Goal: Entertainment & Leisure: Consume media (video, audio)

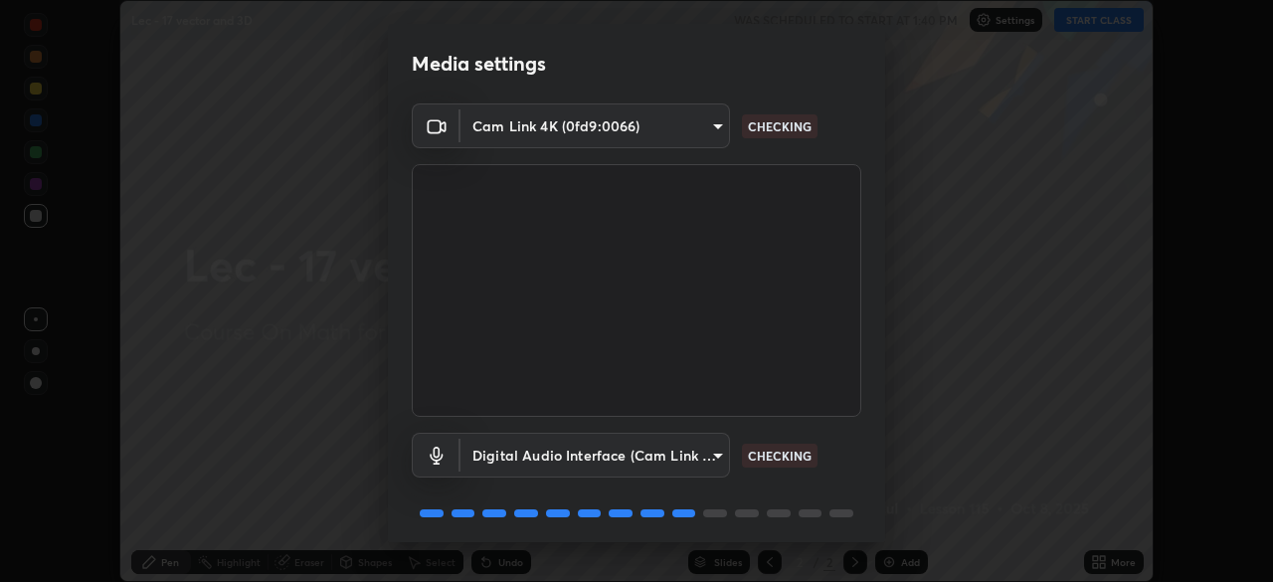
scroll to position [71, 0]
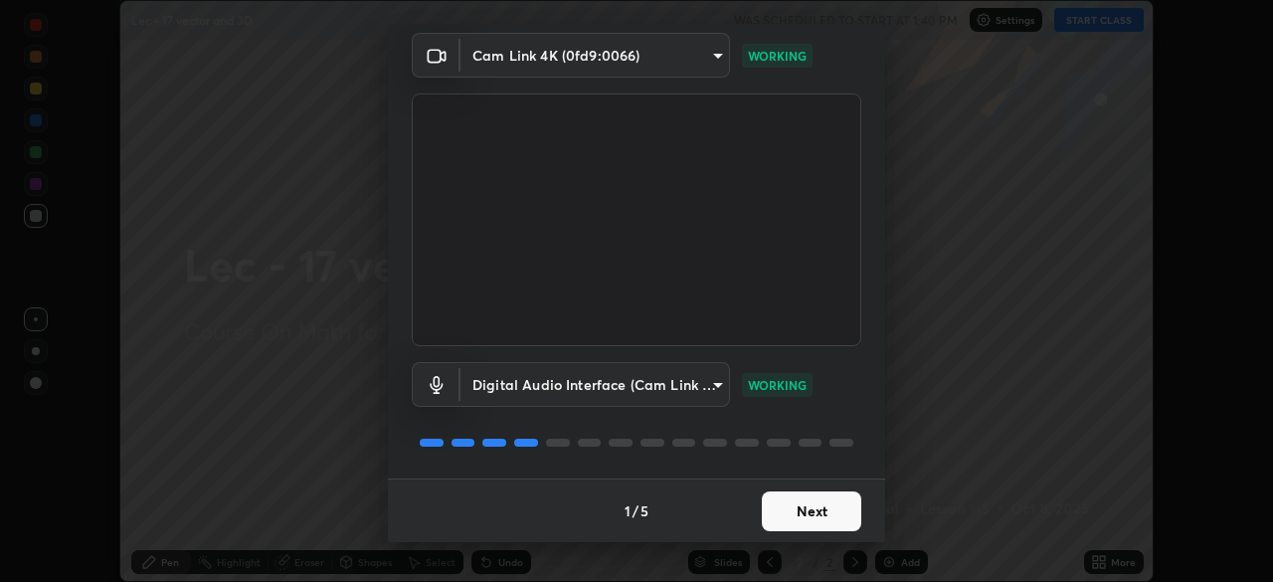
click at [827, 514] on button "Next" at bounding box center [811, 511] width 99 height 40
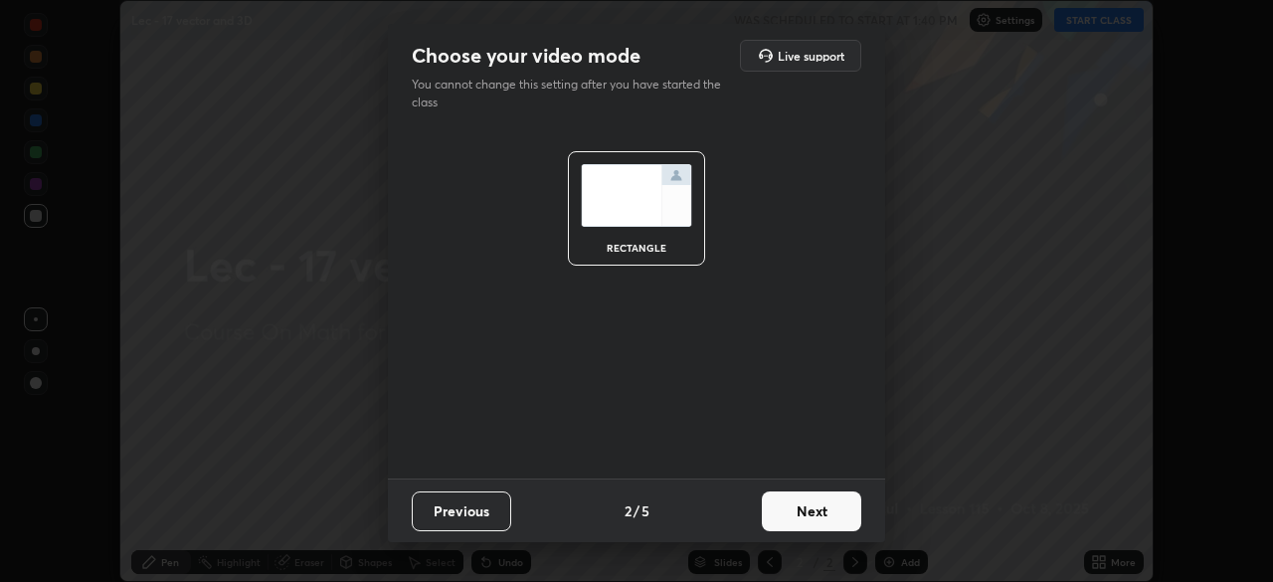
scroll to position [0, 0]
click at [827, 514] on button "Next" at bounding box center [811, 511] width 99 height 40
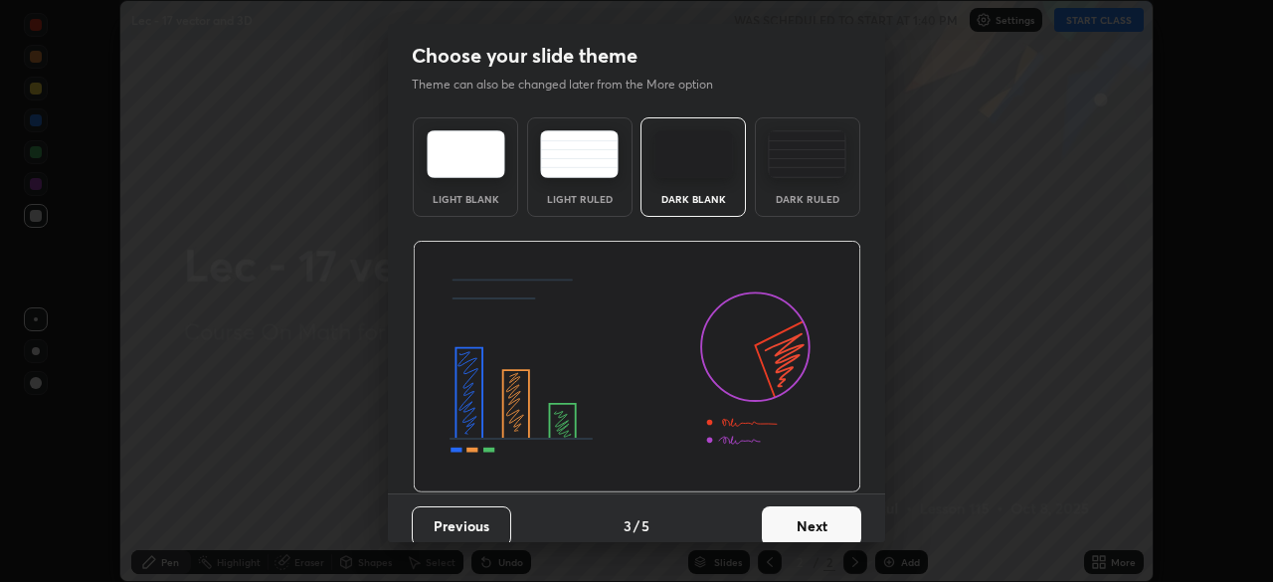
click at [830, 512] on button "Next" at bounding box center [811, 526] width 99 height 40
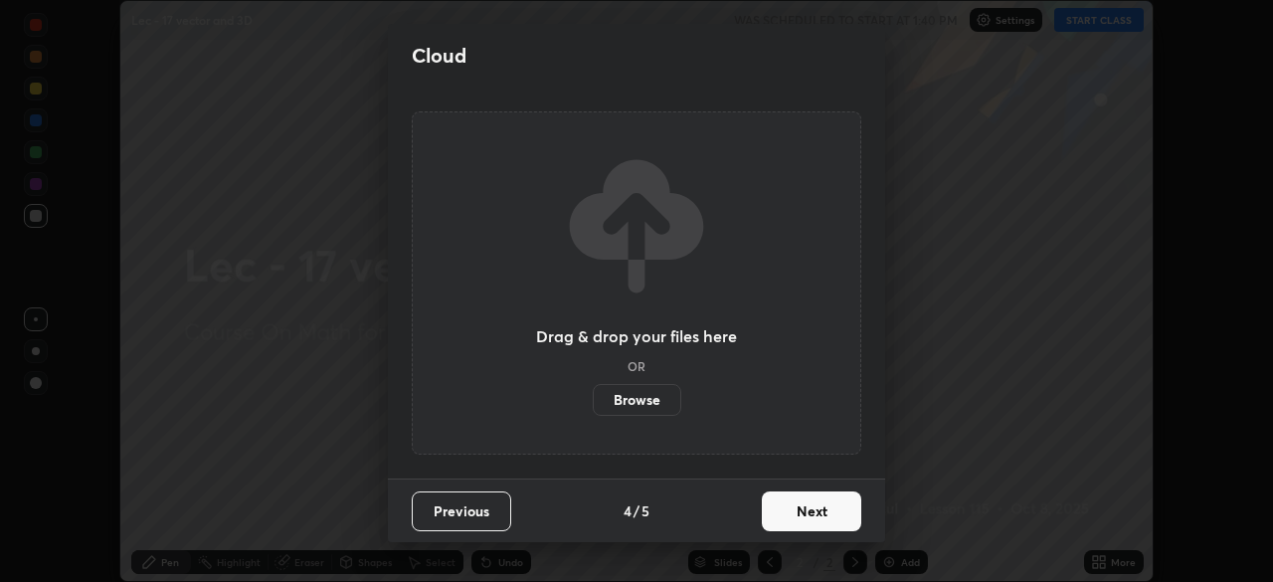
click at [832, 511] on button "Next" at bounding box center [811, 511] width 99 height 40
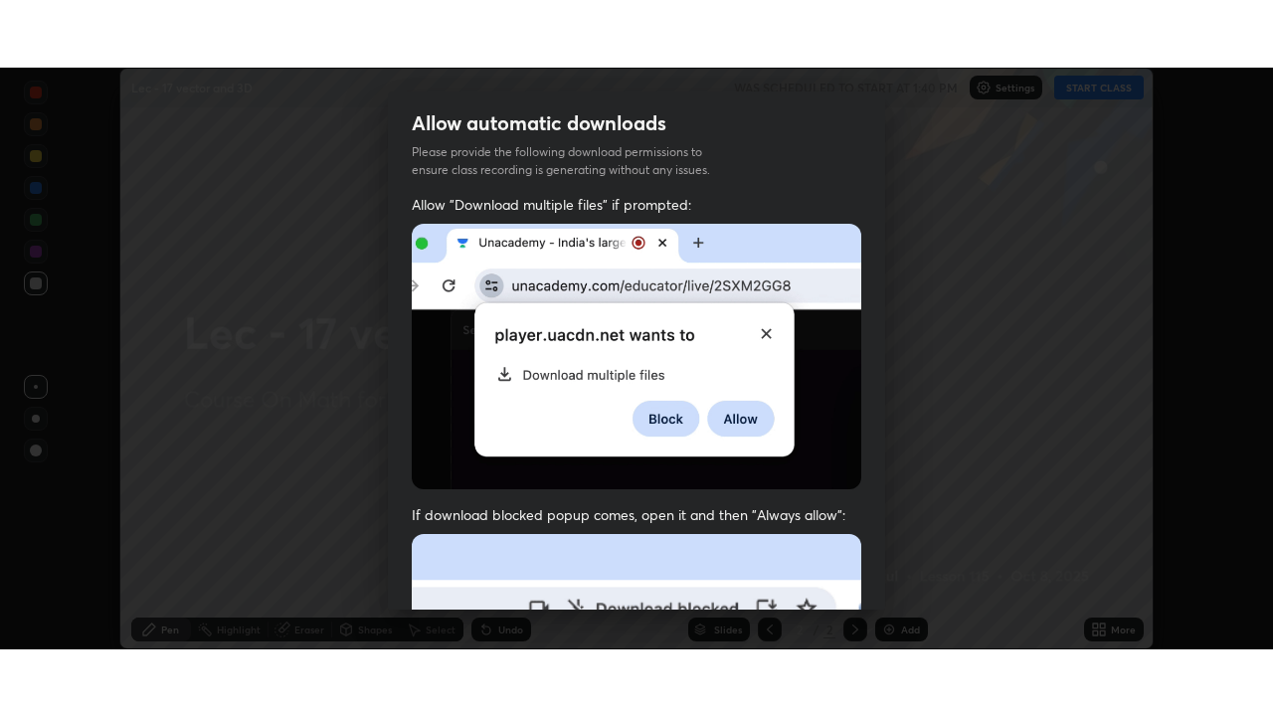
scroll to position [476, 0]
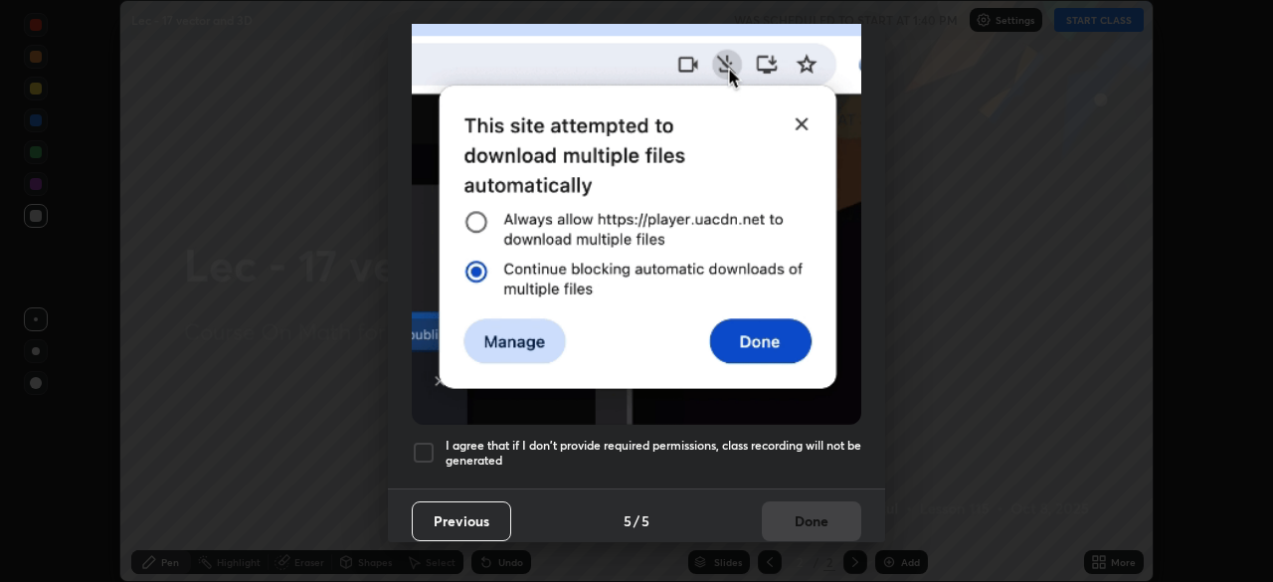
click at [792, 438] on h5 "I agree that if I don't provide required permissions, class recording will not …" at bounding box center [654, 453] width 416 height 31
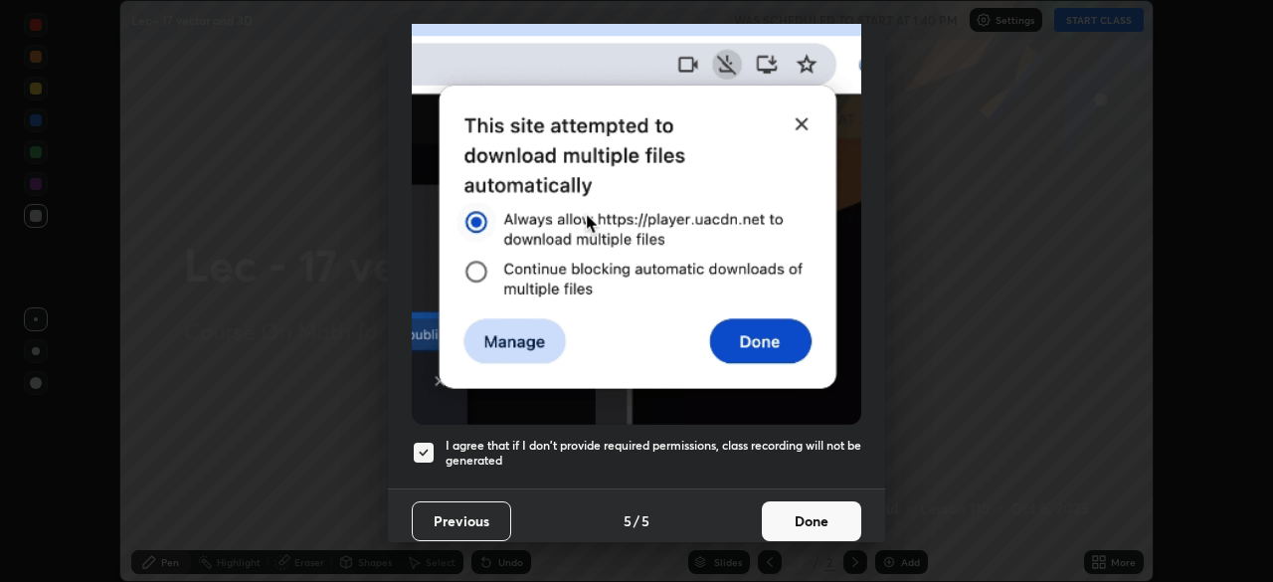
click at [810, 510] on button "Done" at bounding box center [811, 521] width 99 height 40
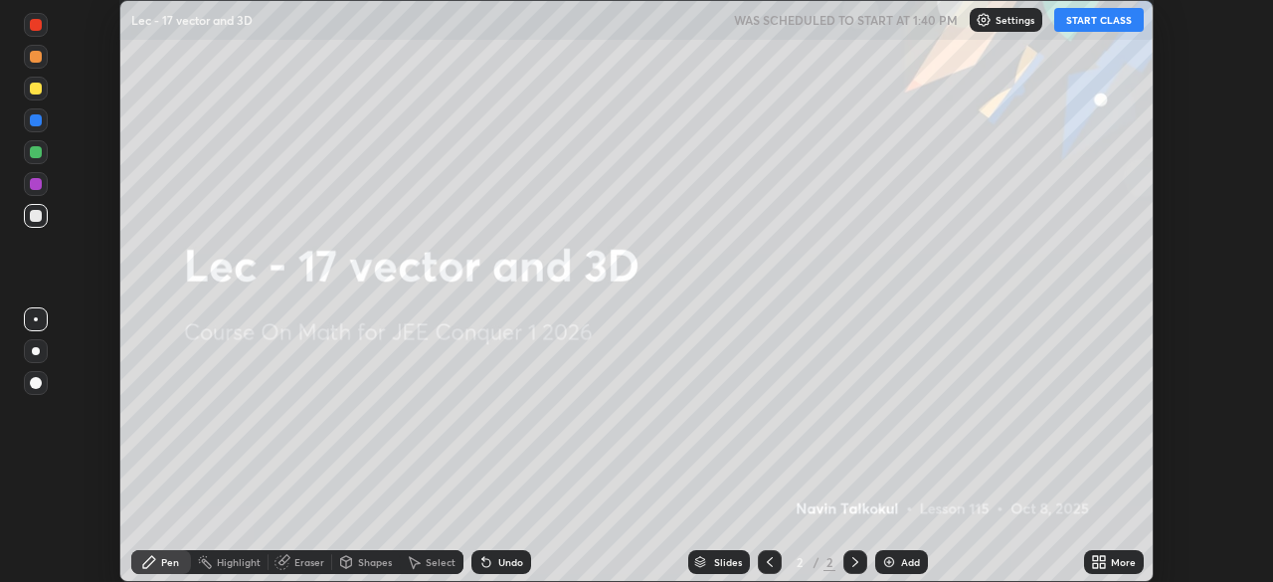
click at [1093, 18] on button "START CLASS" at bounding box center [1099, 20] width 90 height 24
click at [1115, 561] on div "More" at bounding box center [1123, 562] width 25 height 10
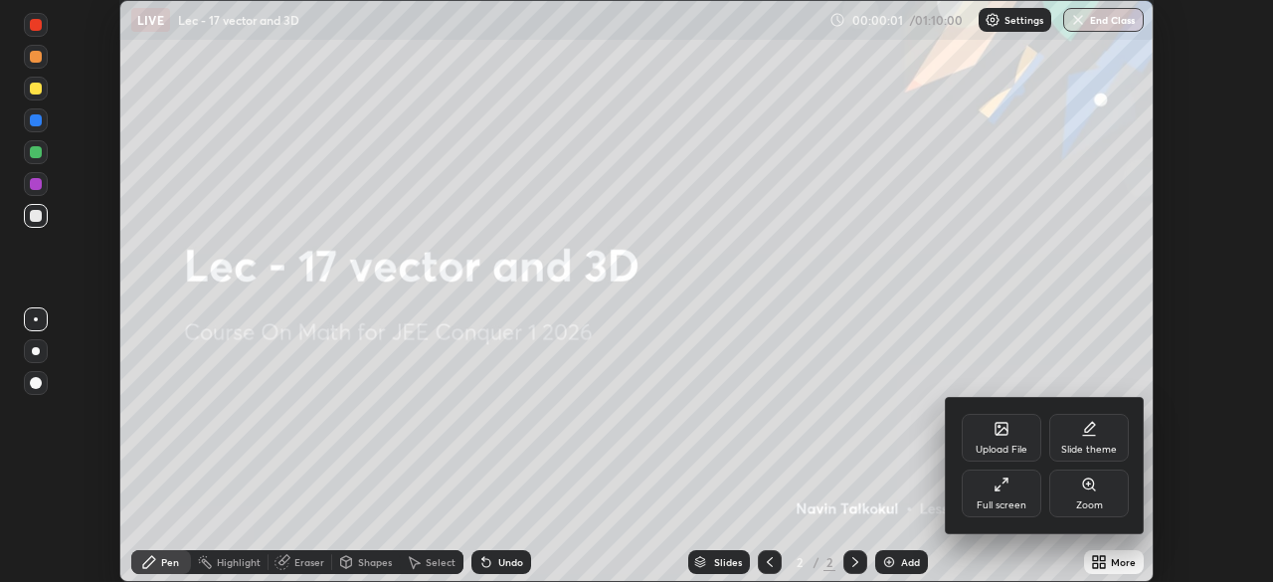
click at [1013, 493] on div "Full screen" at bounding box center [1002, 494] width 80 height 48
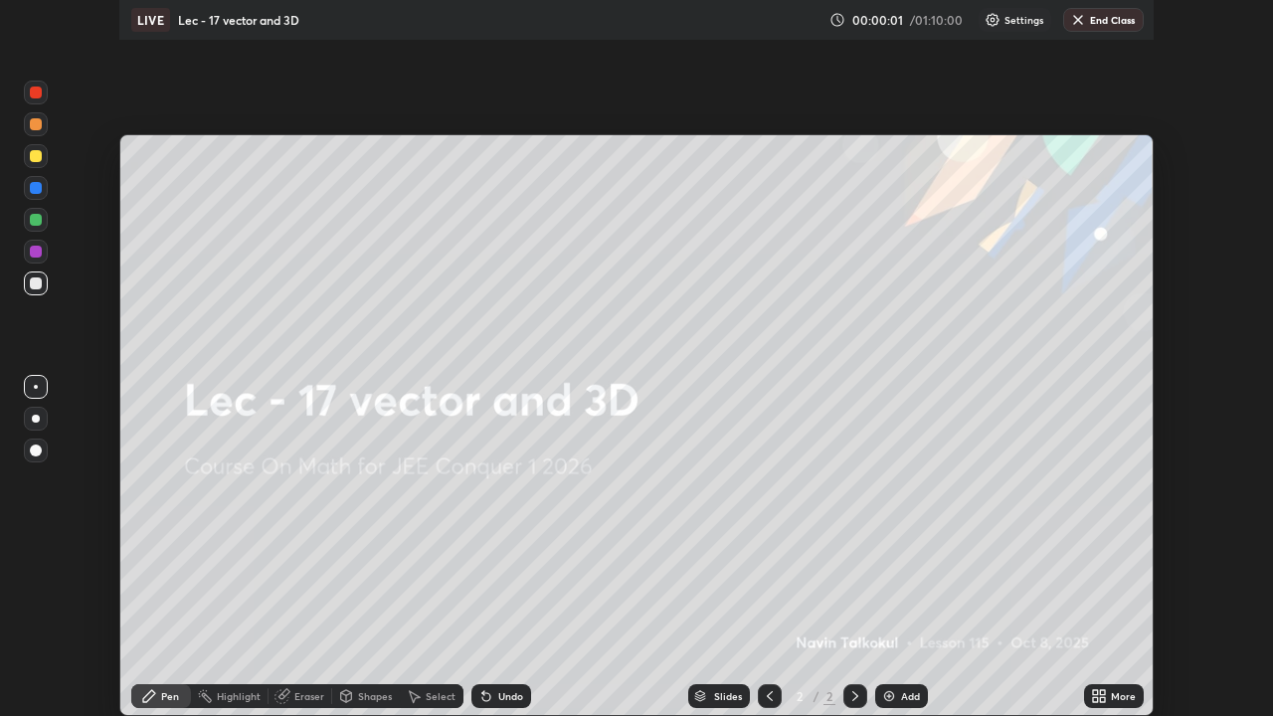
scroll to position [716, 1273]
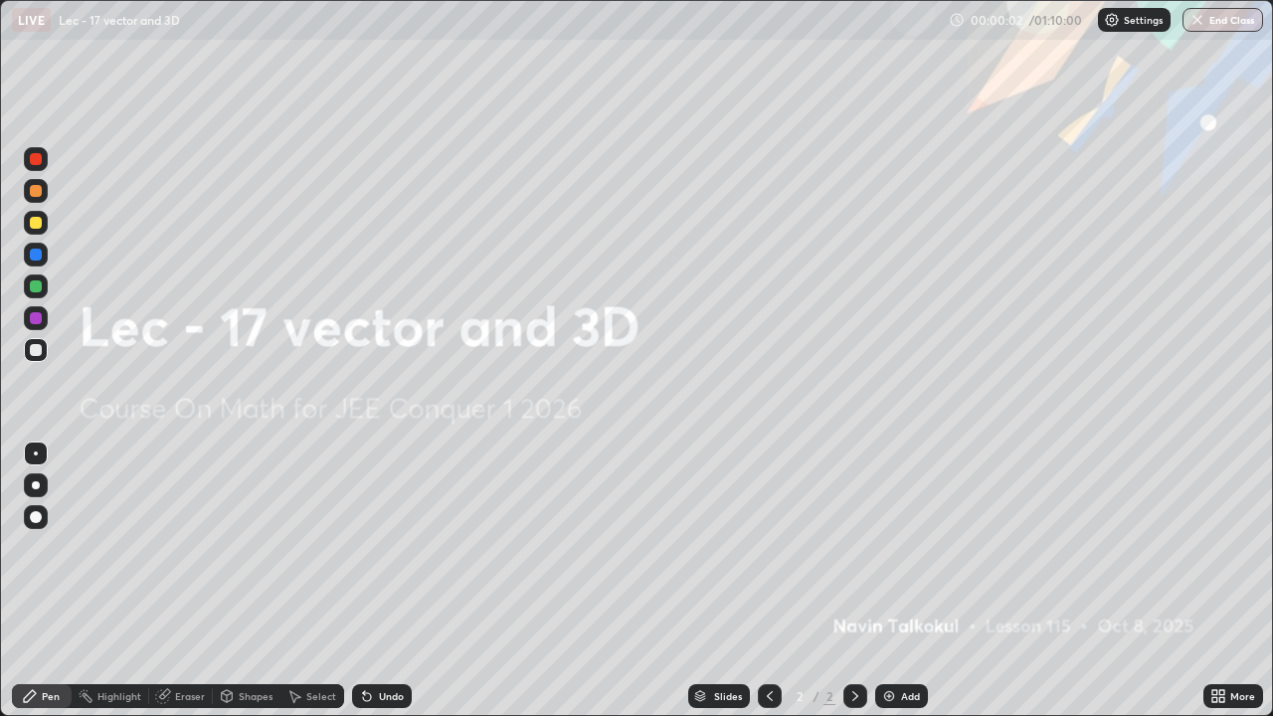
click at [902, 581] on div "Add" at bounding box center [910, 696] width 19 height 10
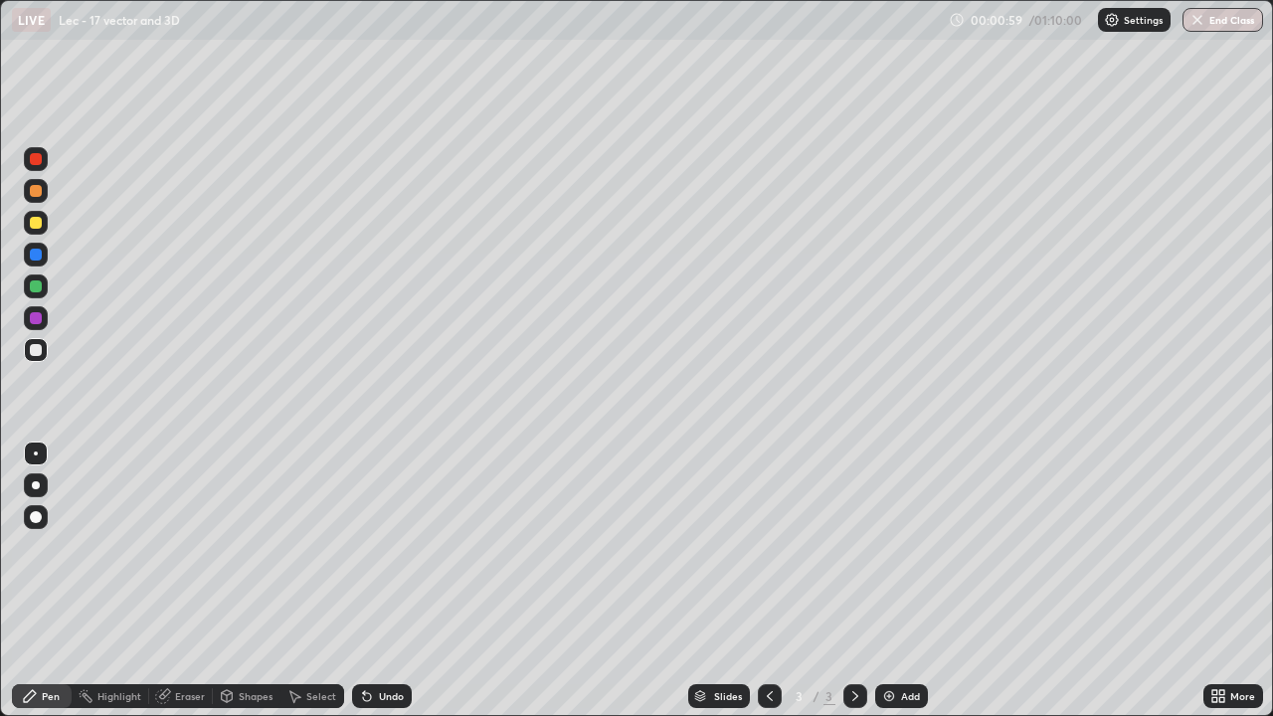
click at [320, 581] on div "Select" at bounding box center [321, 696] width 30 height 10
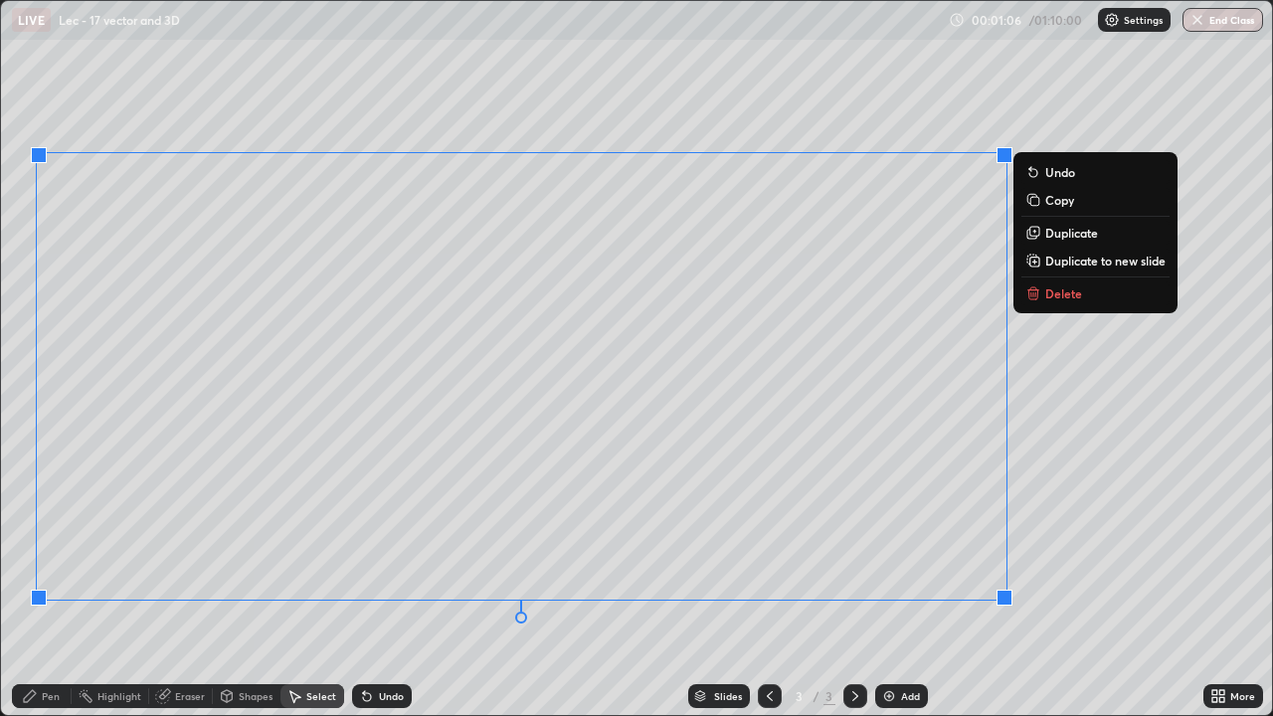
click at [494, 581] on div "0 ° Undo Copy Duplicate Duplicate to new slide Delete" at bounding box center [636, 358] width 1271 height 714
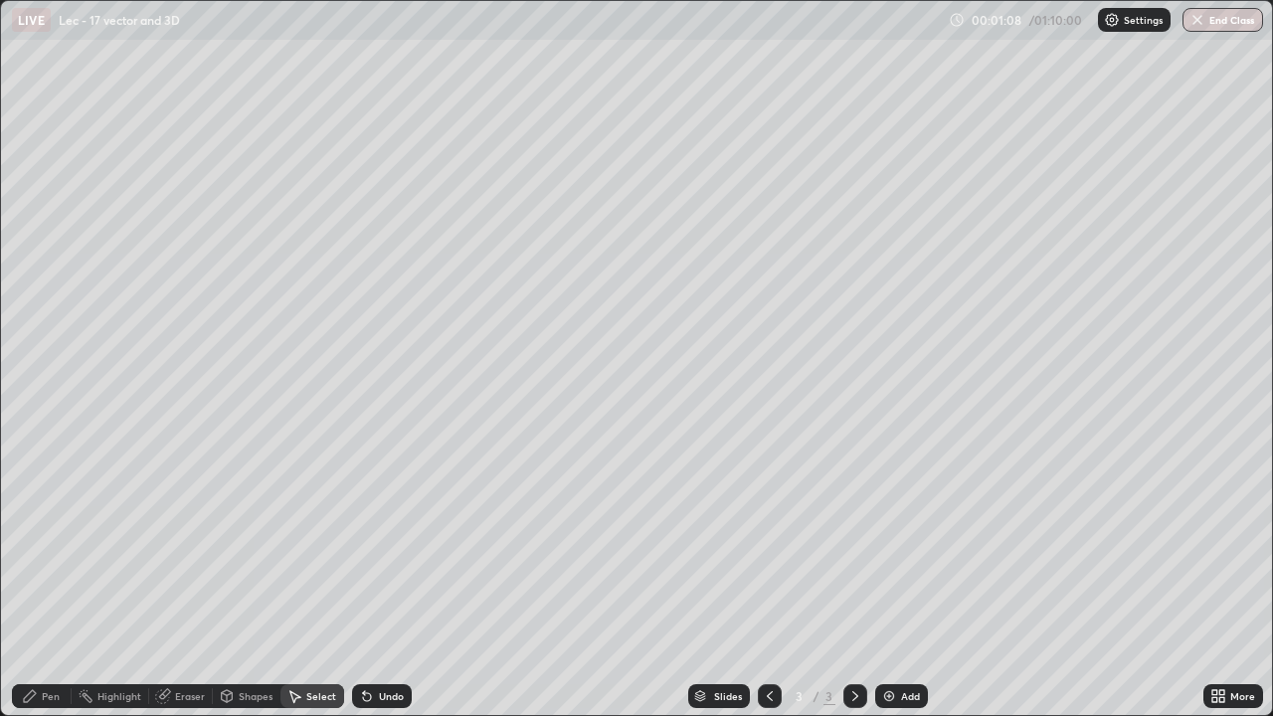
click at [62, 581] on div "Pen" at bounding box center [42, 696] width 60 height 24
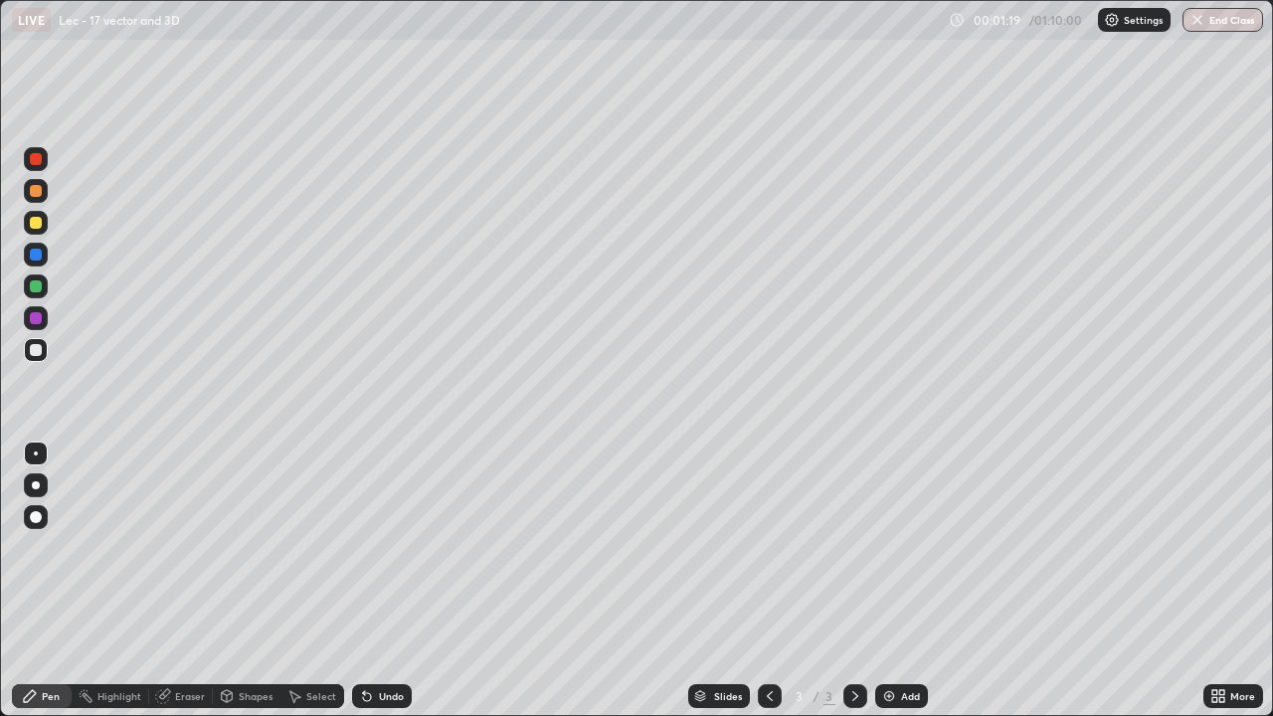
click at [192, 581] on div "Eraser" at bounding box center [190, 696] width 30 height 10
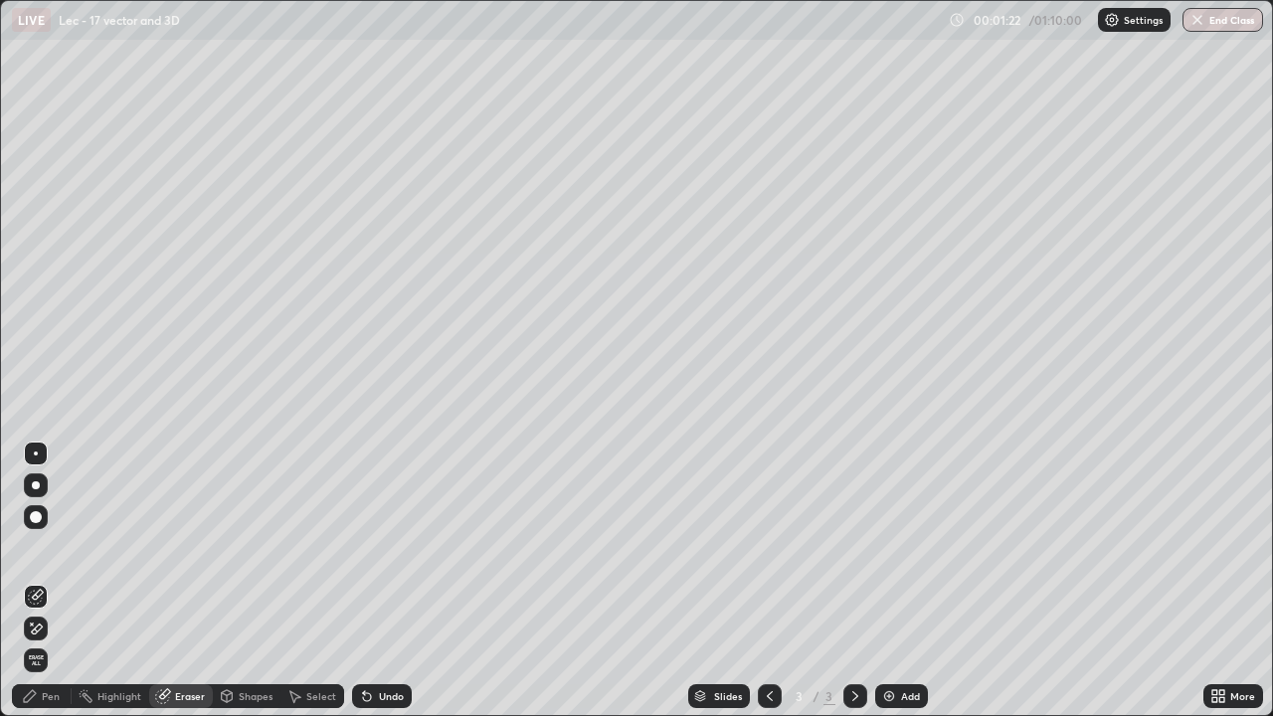
click at [51, 581] on div "Pen" at bounding box center [51, 696] width 18 height 10
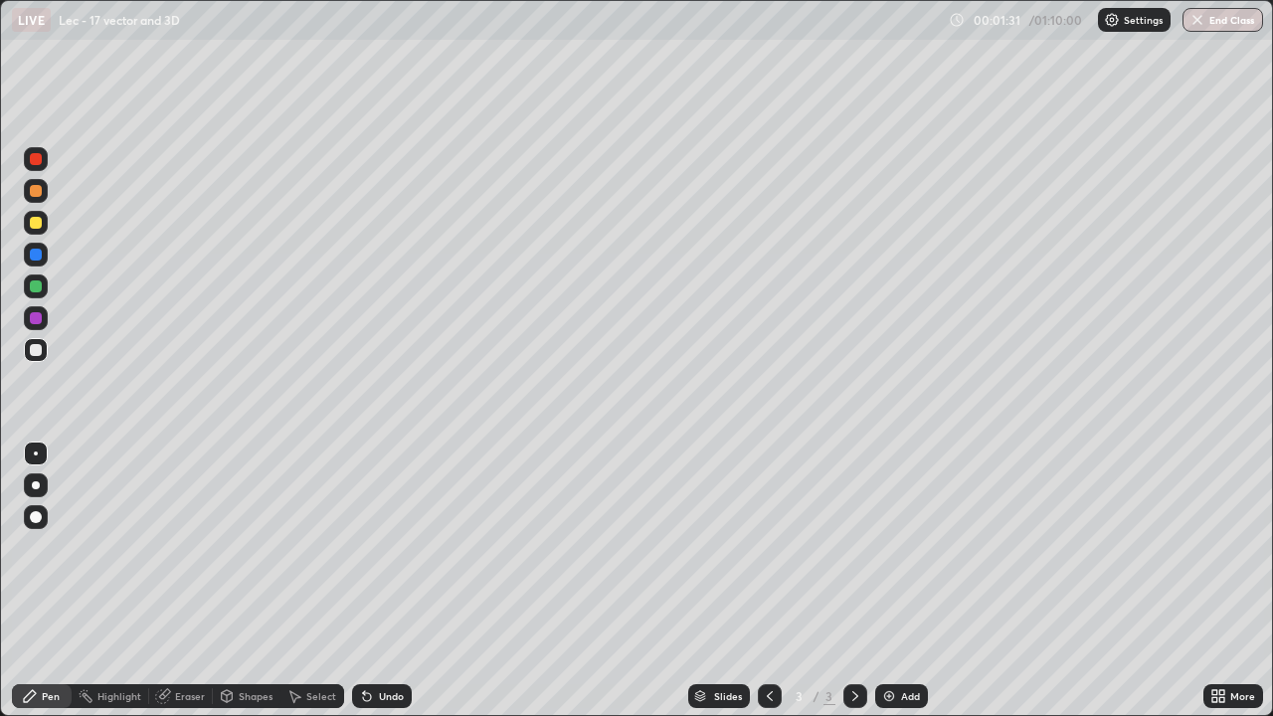
click at [387, 581] on div "Undo" at bounding box center [391, 696] width 25 height 10
click at [260, 581] on div "Shapes" at bounding box center [256, 696] width 34 height 10
click at [196, 581] on div "Eraser" at bounding box center [190, 696] width 30 height 10
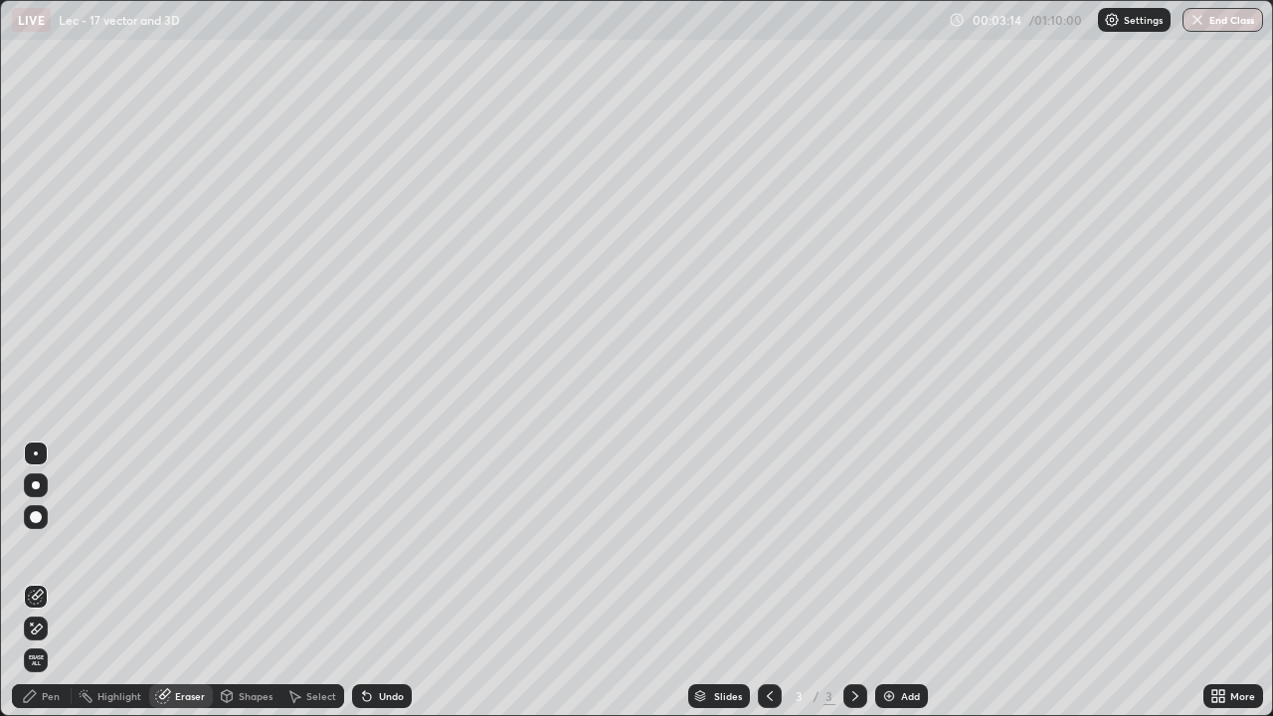
click at [55, 581] on div "Pen" at bounding box center [51, 696] width 18 height 10
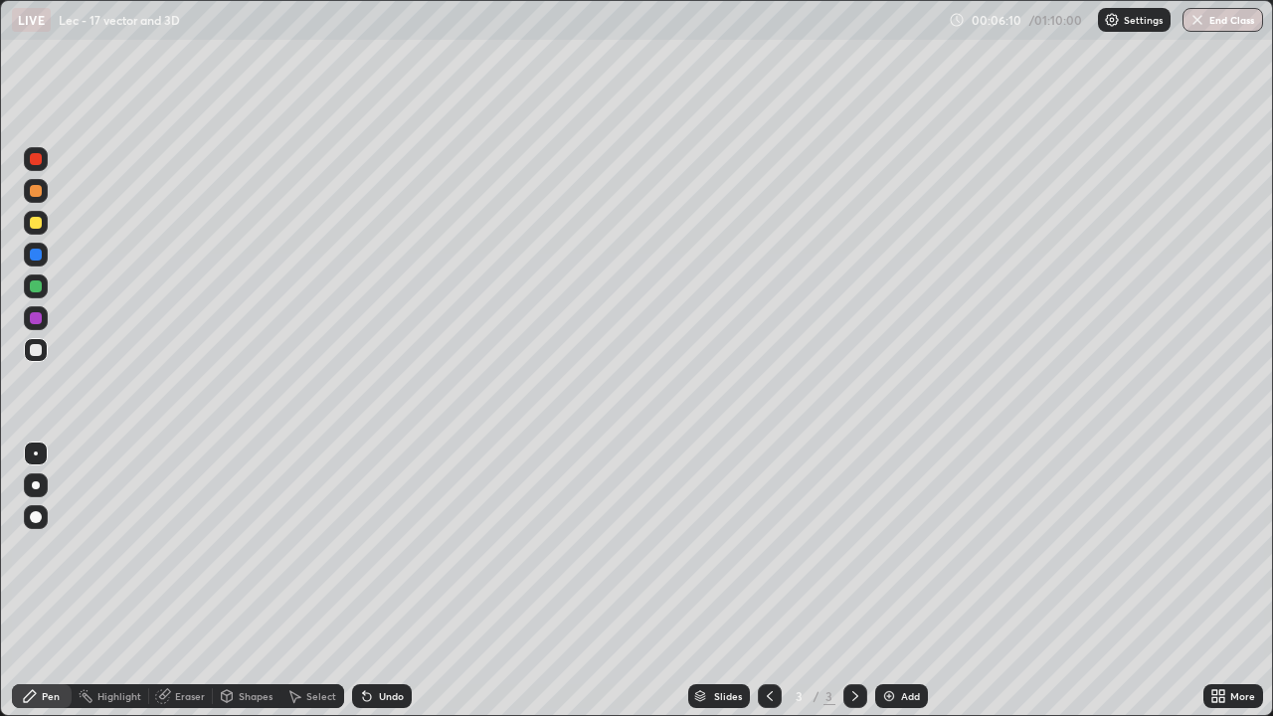
click at [406, 581] on div "Undo" at bounding box center [382, 696] width 60 height 24
click at [401, 581] on div "Undo" at bounding box center [391, 696] width 25 height 10
click at [398, 581] on div "Undo" at bounding box center [391, 696] width 25 height 10
click at [392, 581] on div "Undo" at bounding box center [391, 696] width 25 height 10
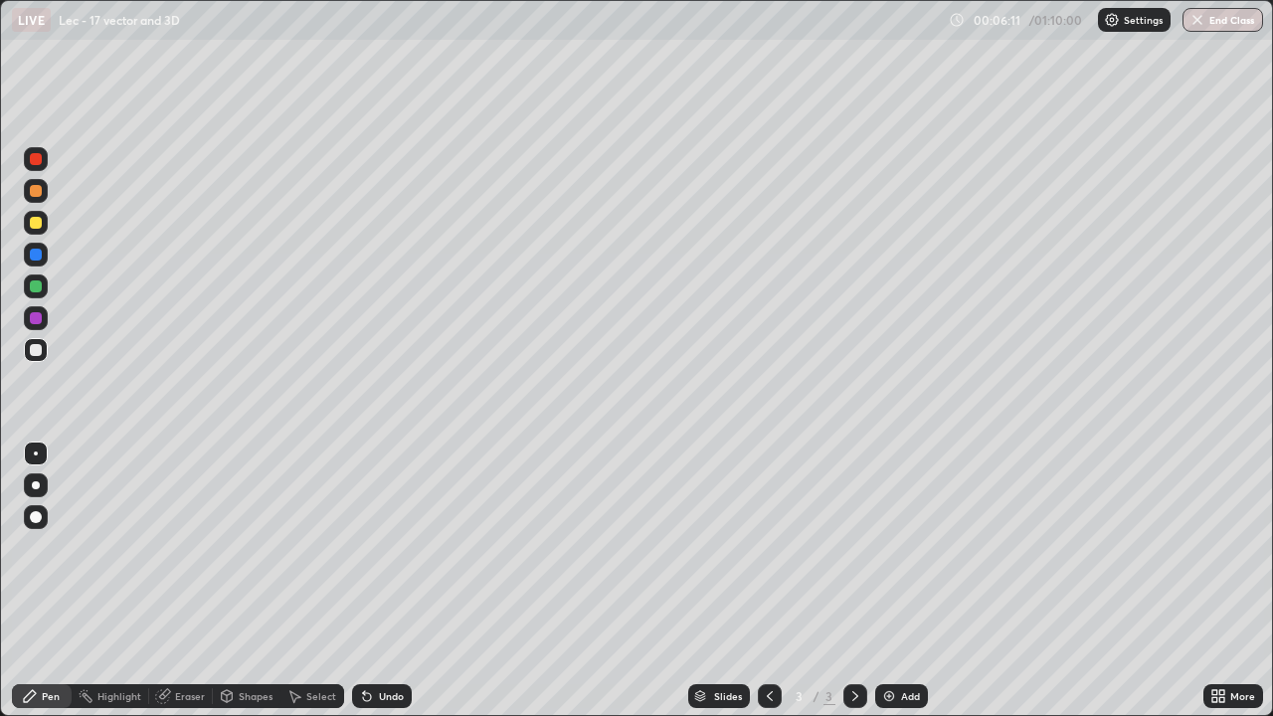
click at [389, 581] on div "Undo" at bounding box center [382, 696] width 60 height 24
click at [391, 581] on div "Undo" at bounding box center [382, 696] width 60 height 24
click at [394, 581] on div "Undo" at bounding box center [382, 696] width 60 height 24
click at [394, 581] on div "Undo" at bounding box center [391, 696] width 25 height 10
click at [388, 581] on div "Undo" at bounding box center [391, 696] width 25 height 10
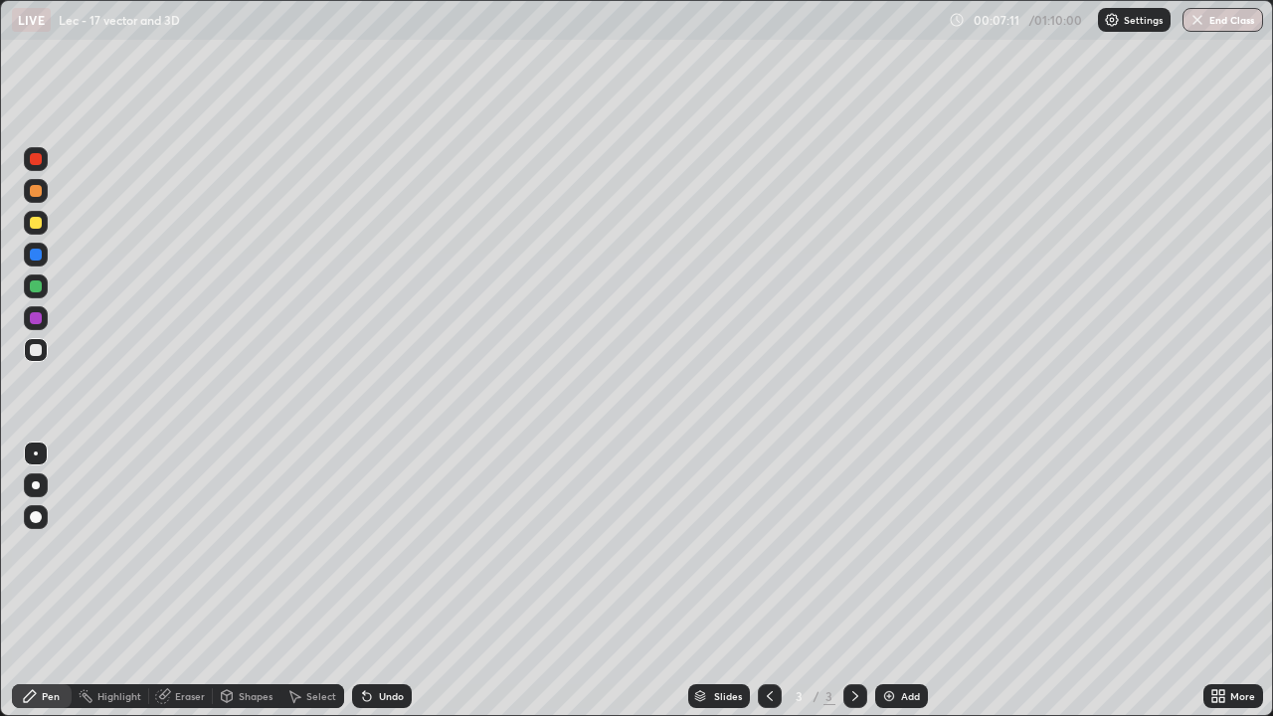
click at [896, 581] on div "Add" at bounding box center [901, 696] width 53 height 24
click at [903, 581] on div "Add" at bounding box center [910, 696] width 19 height 10
click at [386, 581] on div "Undo" at bounding box center [391, 696] width 25 height 10
click at [378, 581] on div "Undo" at bounding box center [382, 696] width 60 height 24
click at [381, 581] on div "Undo" at bounding box center [382, 696] width 60 height 24
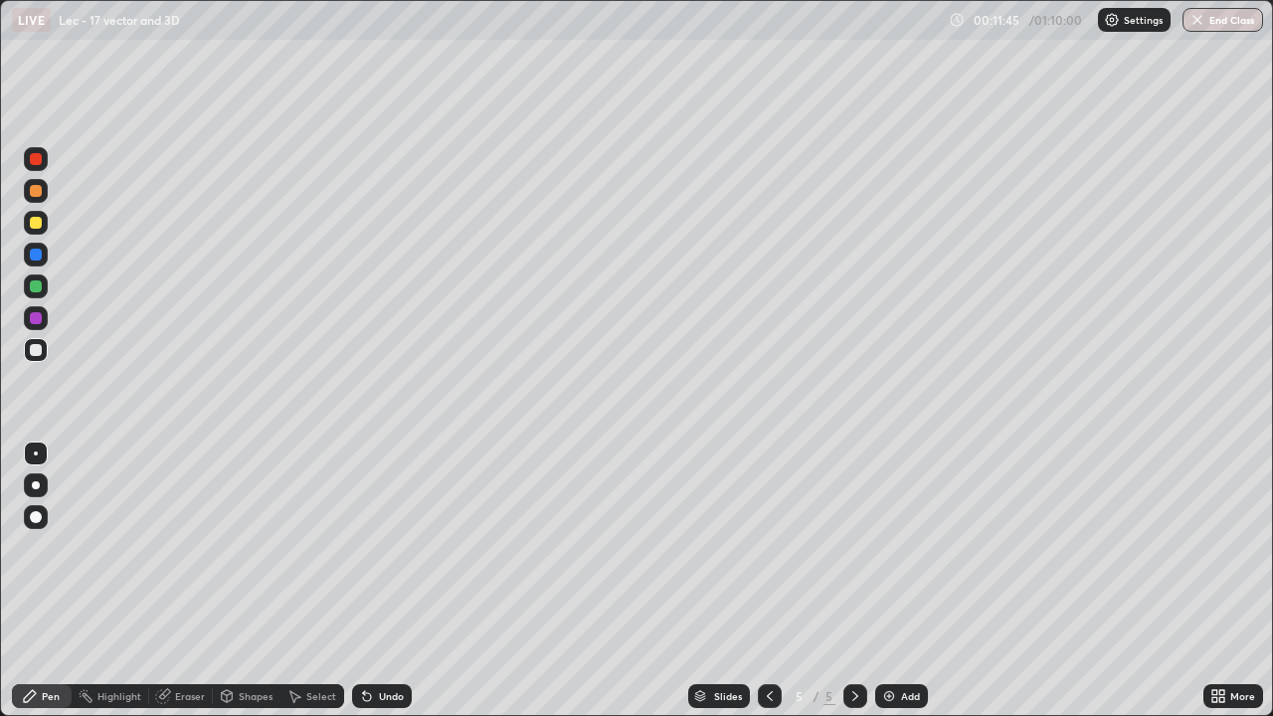
click at [381, 581] on div "Undo" at bounding box center [382, 696] width 60 height 24
click at [387, 581] on div "Undo" at bounding box center [382, 696] width 60 height 24
click at [385, 581] on div "Undo" at bounding box center [391, 696] width 25 height 10
click at [768, 581] on icon at bounding box center [770, 696] width 16 height 16
click at [856, 581] on icon at bounding box center [856, 696] width 16 height 16
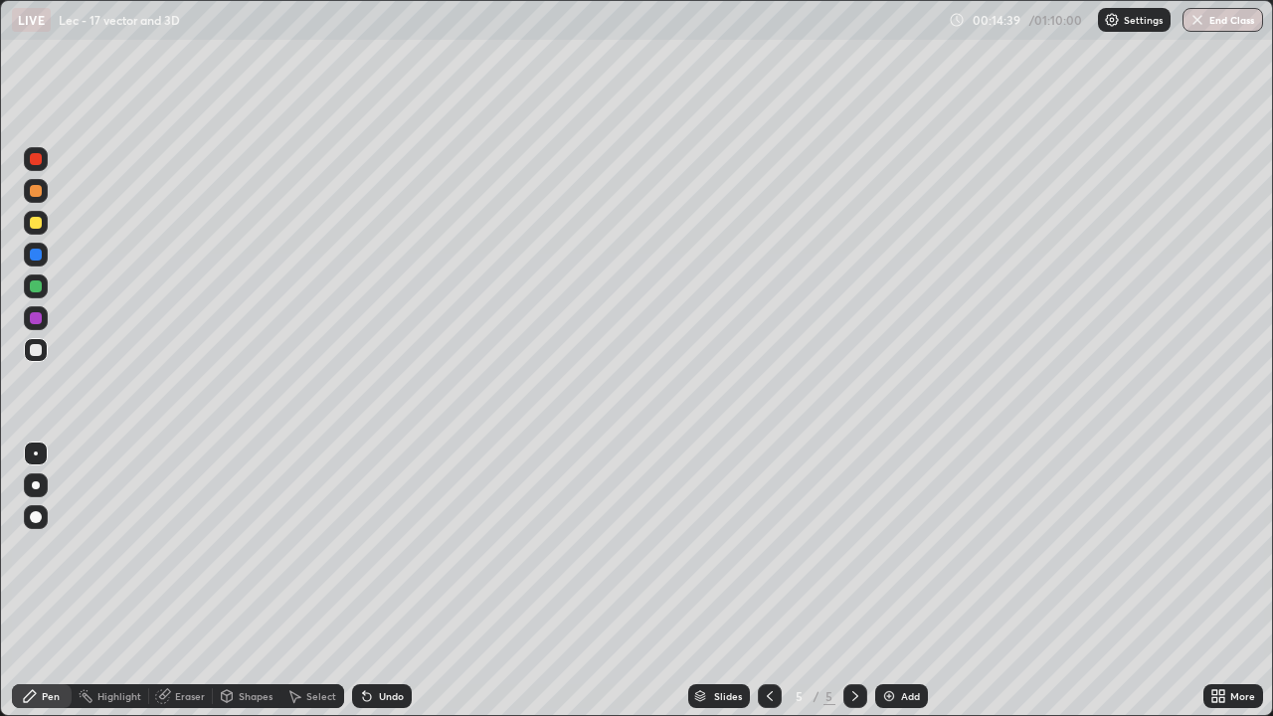
click at [385, 581] on div "Undo" at bounding box center [378, 696] width 68 height 40
click at [391, 581] on div "Undo" at bounding box center [378, 696] width 68 height 40
click at [390, 581] on div "Undo" at bounding box center [391, 696] width 25 height 10
click at [909, 581] on div "Add" at bounding box center [901, 696] width 53 height 24
click at [394, 581] on div "Undo" at bounding box center [391, 696] width 25 height 10
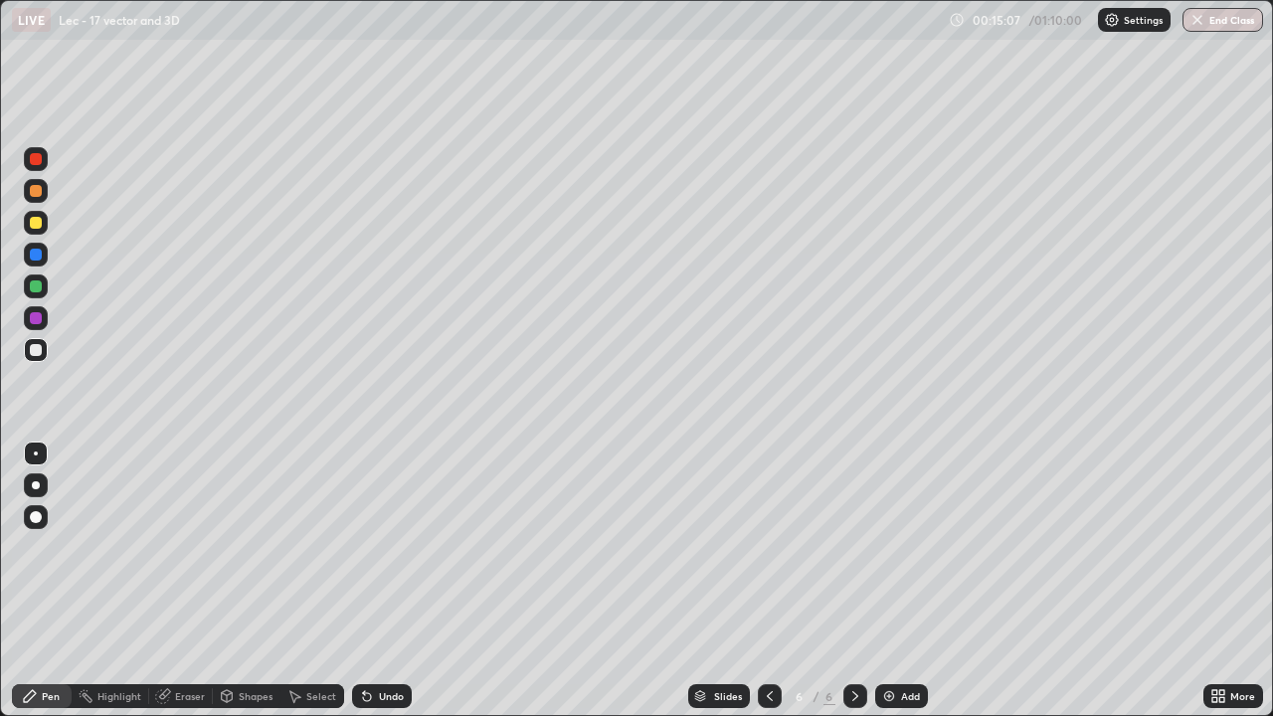
click at [768, 581] on icon at bounding box center [770, 696] width 16 height 16
click at [197, 581] on div "Eraser" at bounding box center [190, 696] width 30 height 10
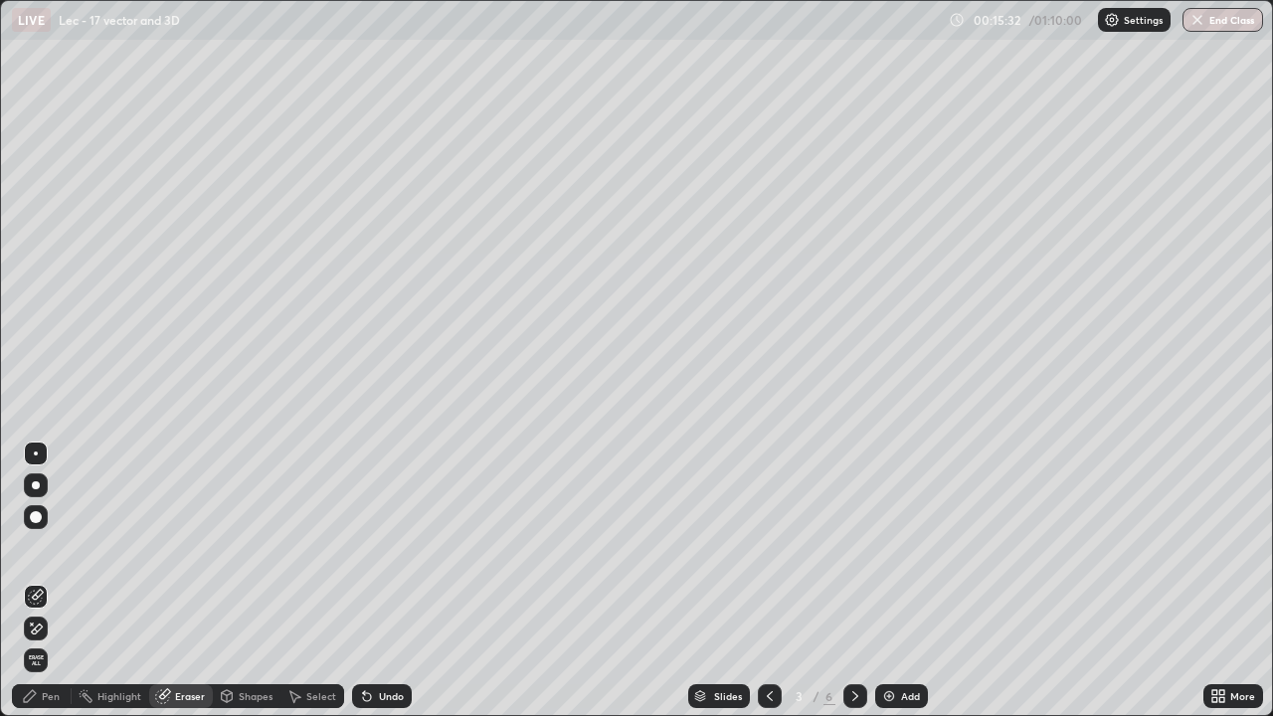
click at [57, 581] on div "Pen" at bounding box center [51, 696] width 18 height 10
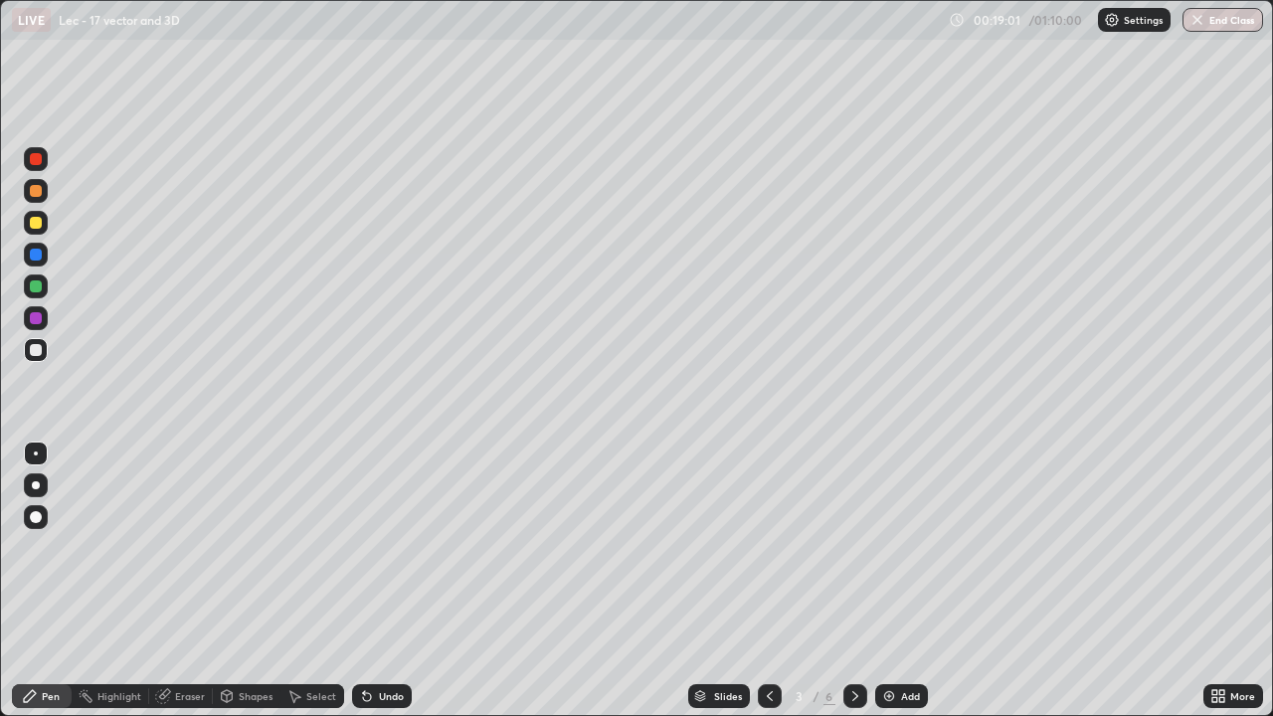
click at [853, 581] on icon at bounding box center [856, 696] width 16 height 16
click at [760, 581] on div at bounding box center [770, 696] width 24 height 24
click at [765, 581] on icon at bounding box center [770, 696] width 16 height 16
click at [853, 581] on icon at bounding box center [856, 696] width 16 height 16
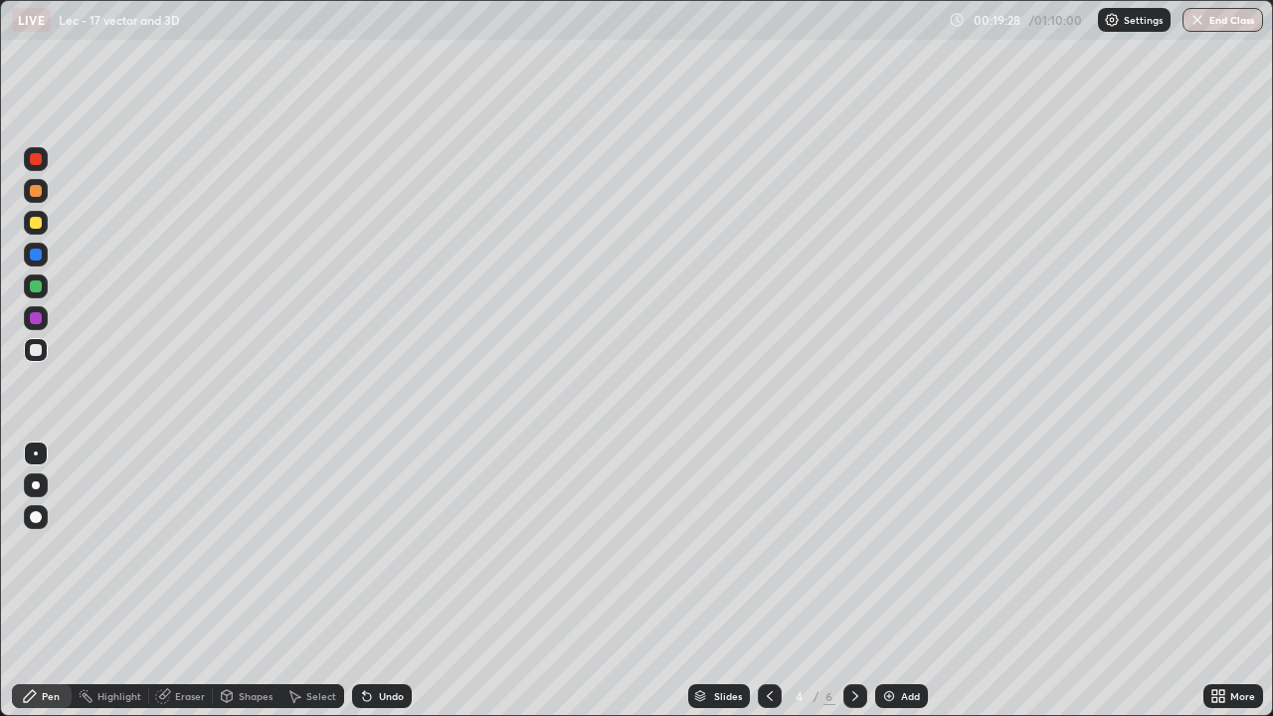
click at [853, 581] on icon at bounding box center [856, 696] width 16 height 16
click at [768, 581] on icon at bounding box center [770, 696] width 16 height 16
click at [768, 581] on icon at bounding box center [770, 696] width 6 height 10
click at [768, 581] on icon at bounding box center [770, 696] width 16 height 16
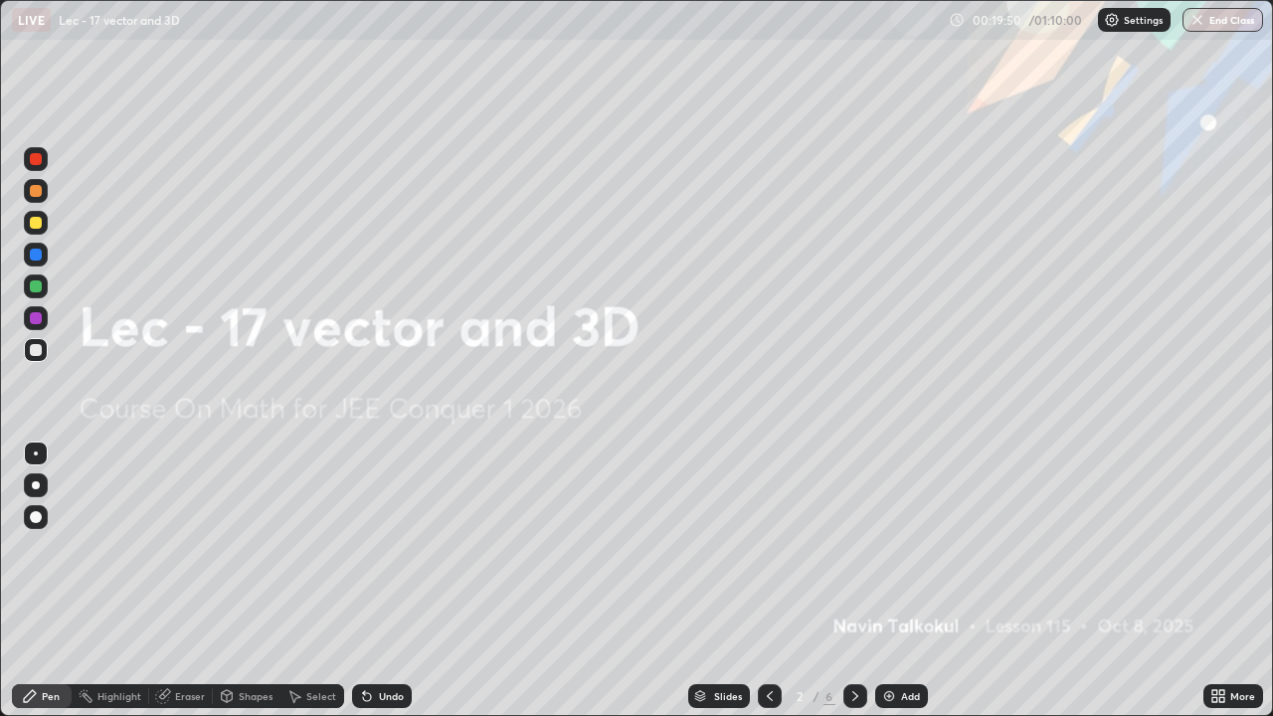
click at [853, 581] on icon at bounding box center [856, 696] width 6 height 10
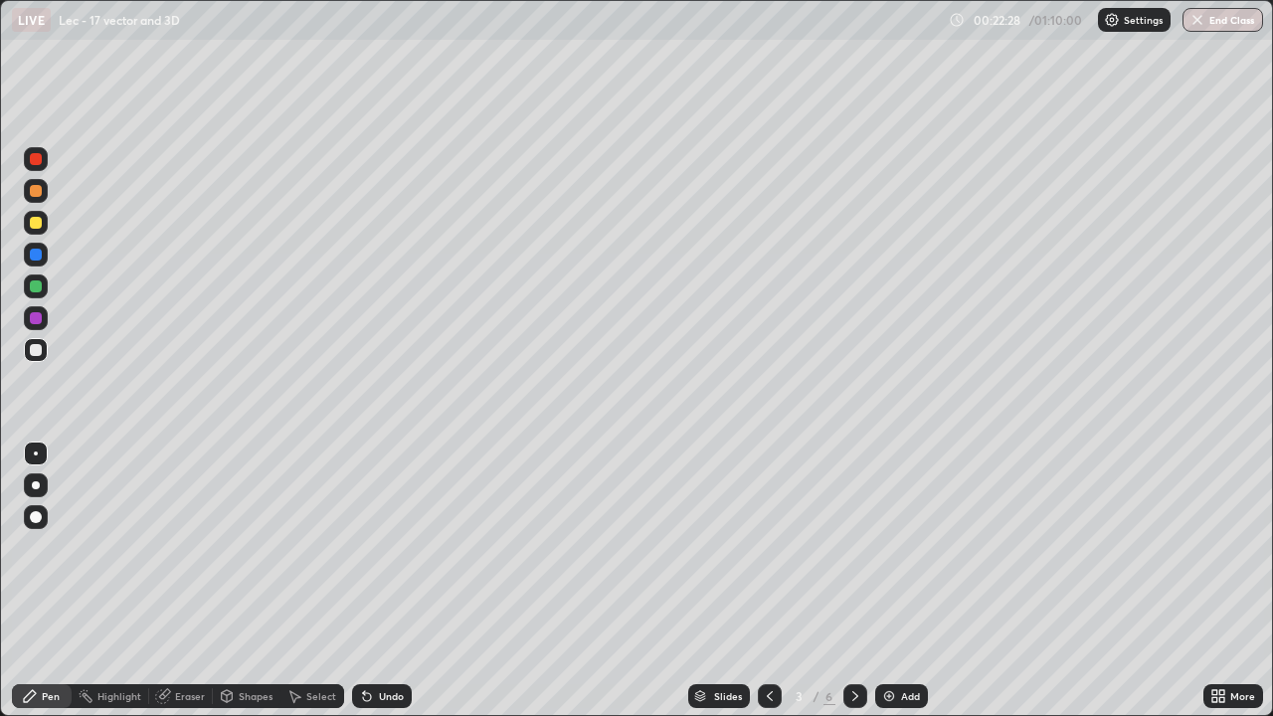
click at [768, 581] on icon at bounding box center [770, 696] width 16 height 16
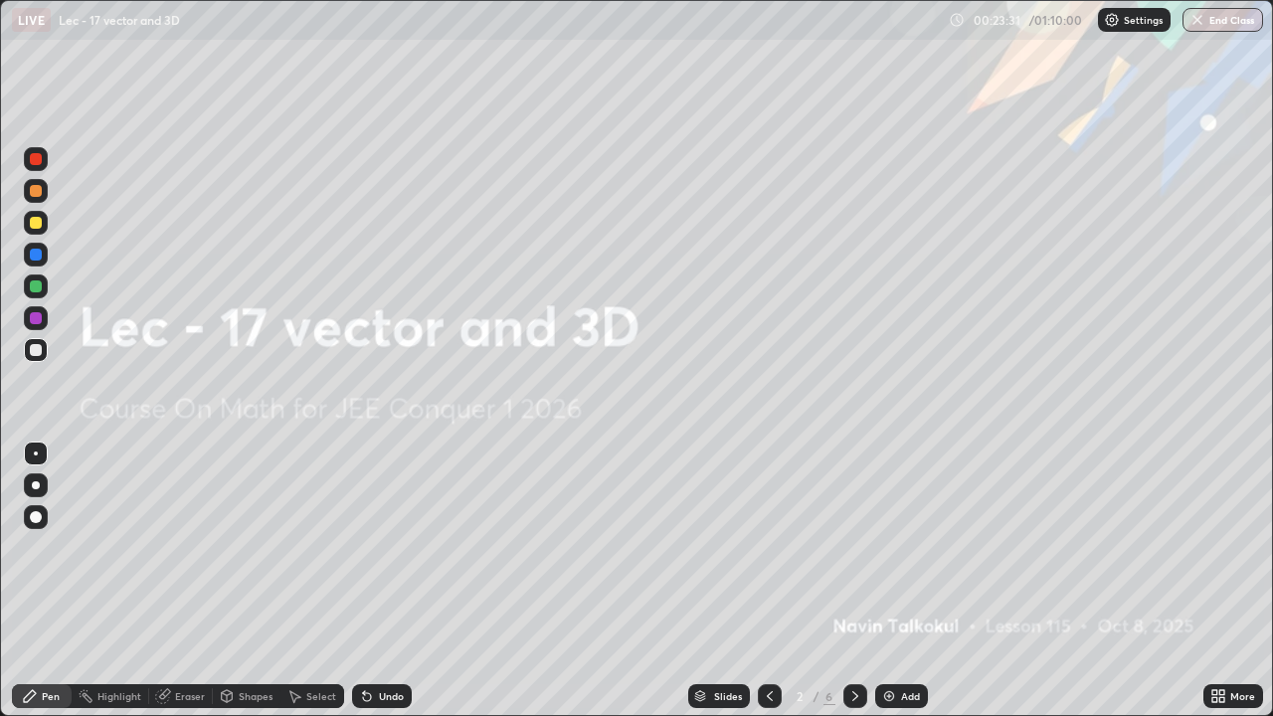
click at [845, 581] on div at bounding box center [856, 696] width 24 height 24
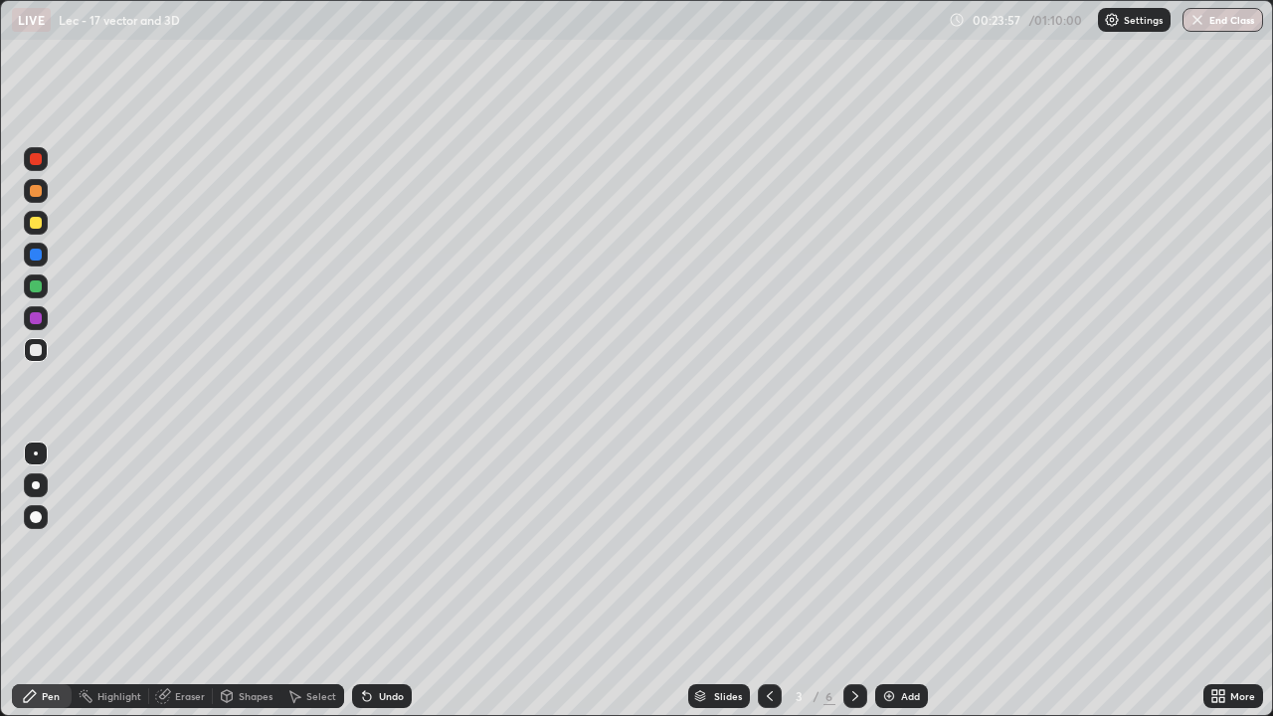
click at [853, 581] on icon at bounding box center [856, 696] width 16 height 16
click at [765, 581] on icon at bounding box center [770, 696] width 16 height 16
click at [766, 581] on icon at bounding box center [770, 696] width 16 height 16
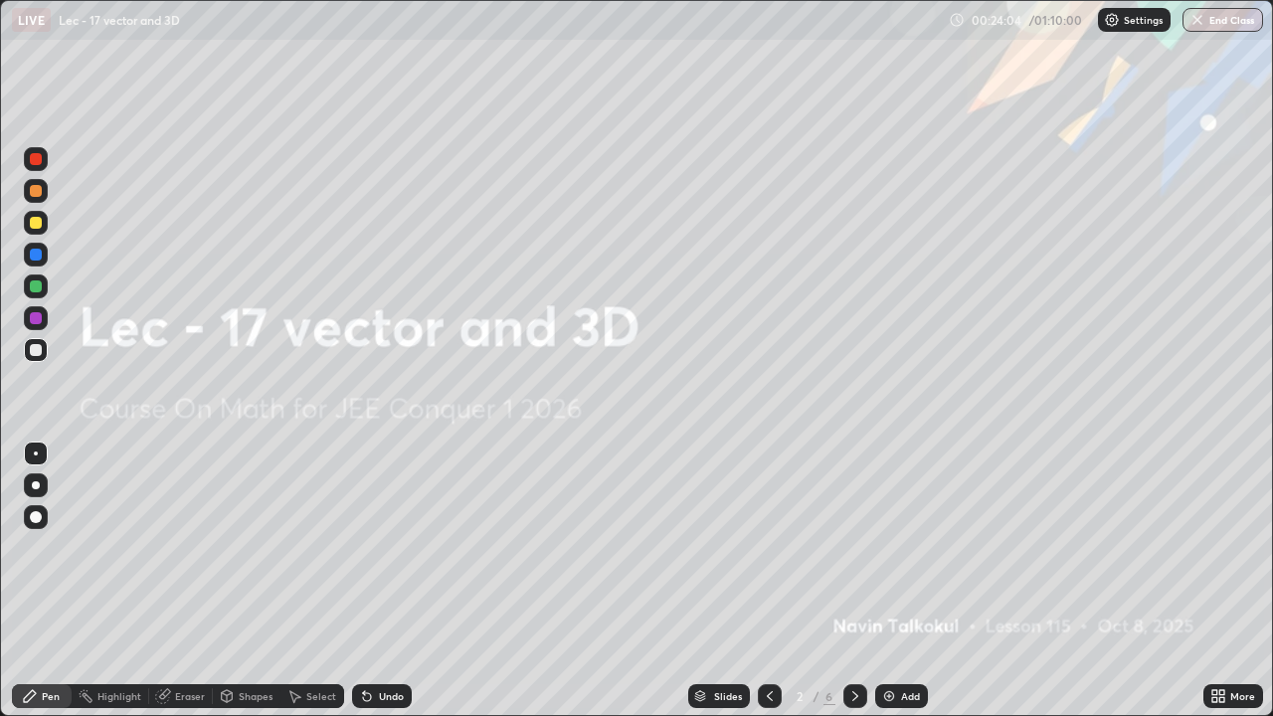
click at [847, 581] on div at bounding box center [856, 696] width 24 height 40
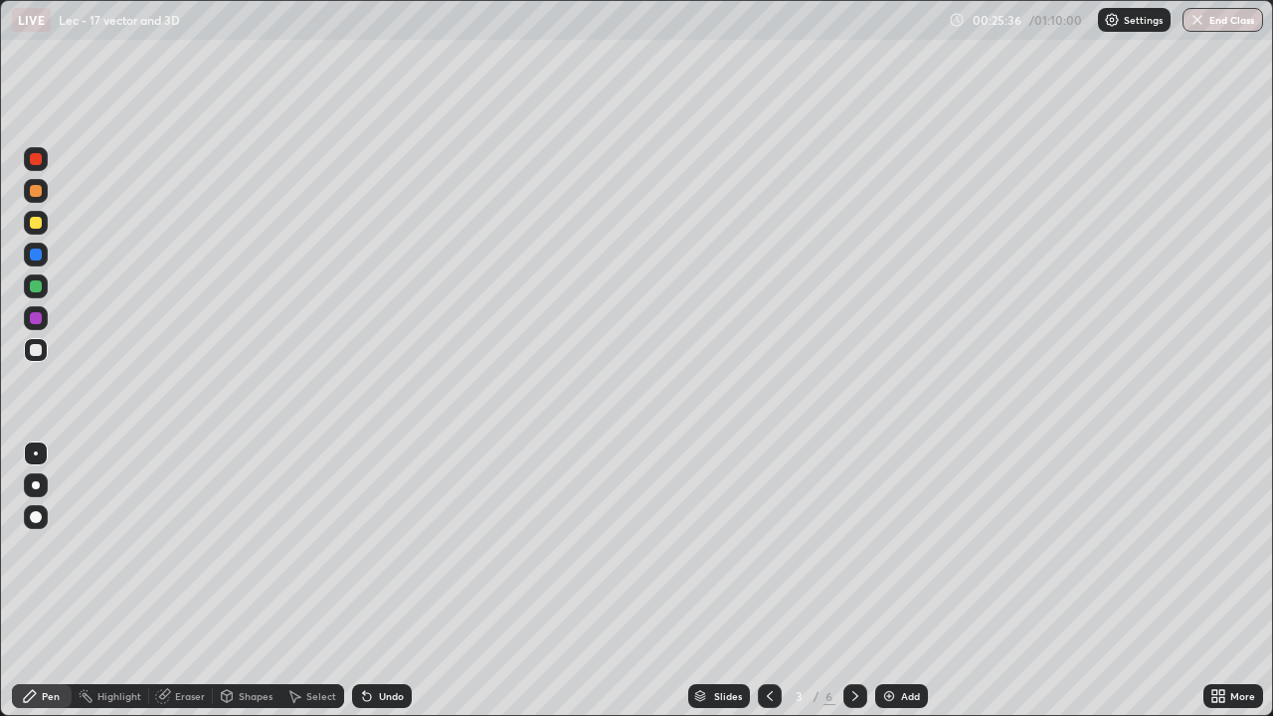
click at [768, 581] on icon at bounding box center [770, 696] width 16 height 16
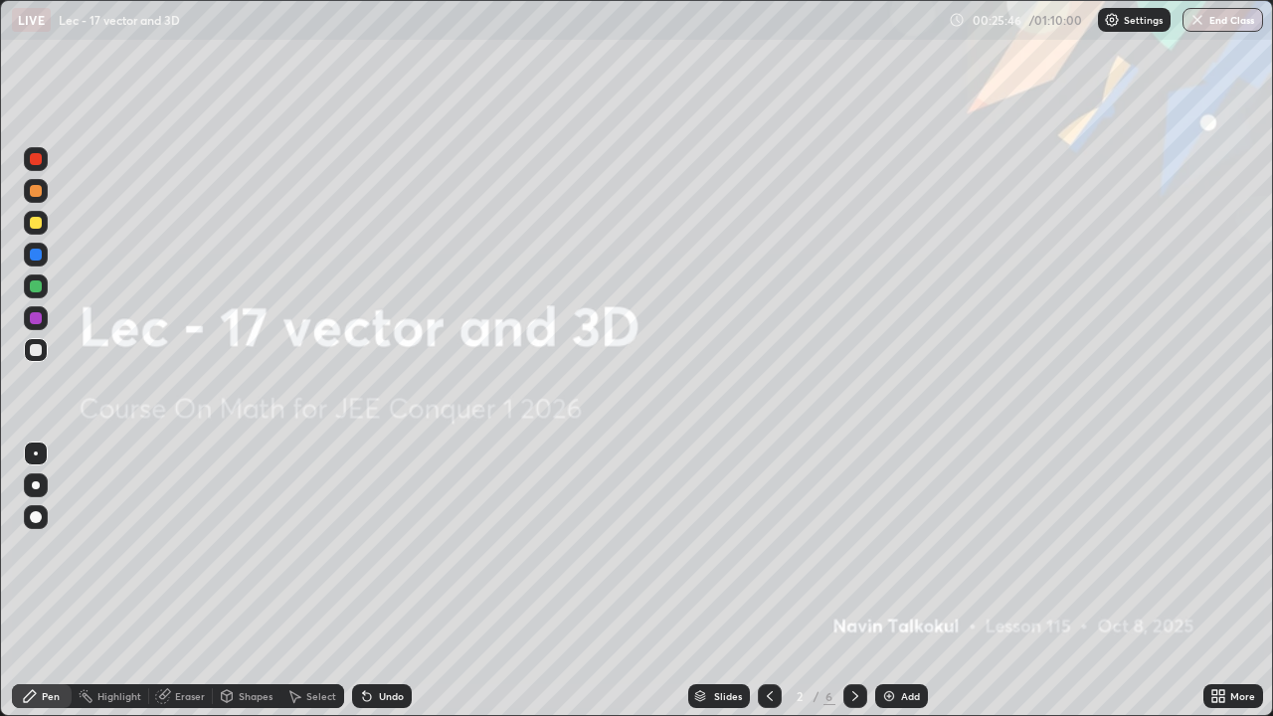
click at [768, 581] on icon at bounding box center [770, 696] width 16 height 16
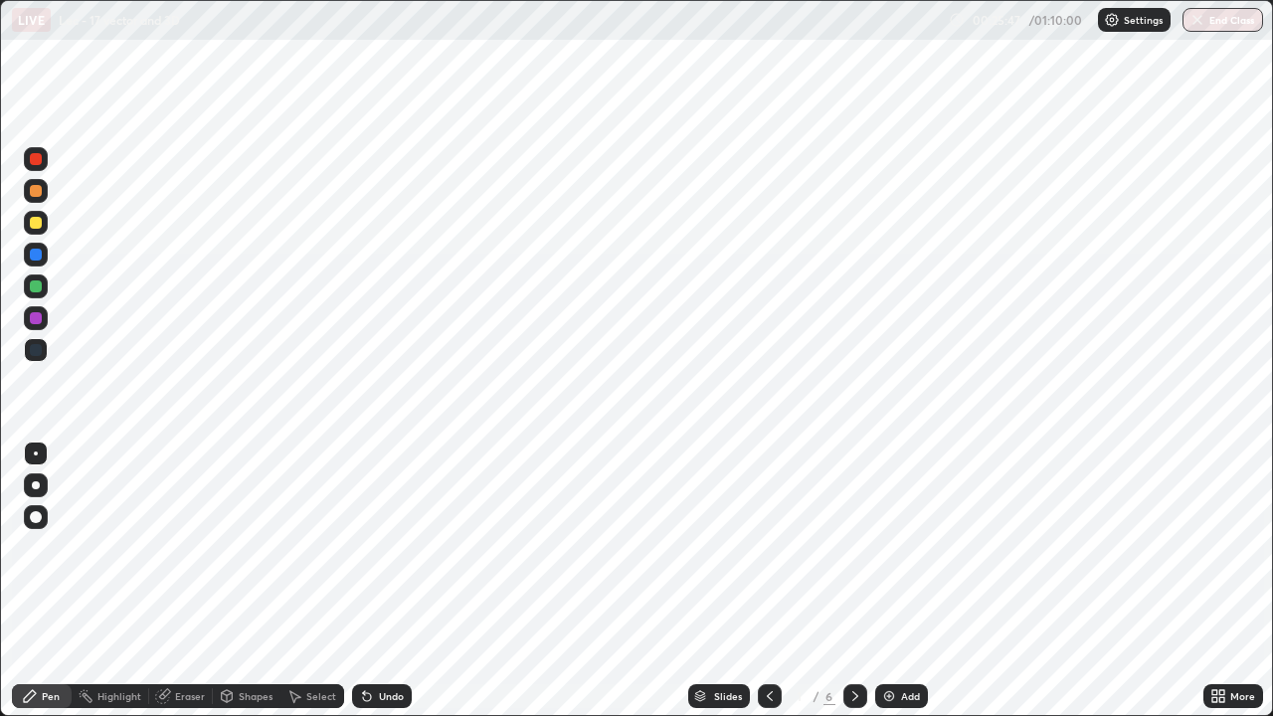
click at [853, 581] on icon at bounding box center [856, 696] width 16 height 16
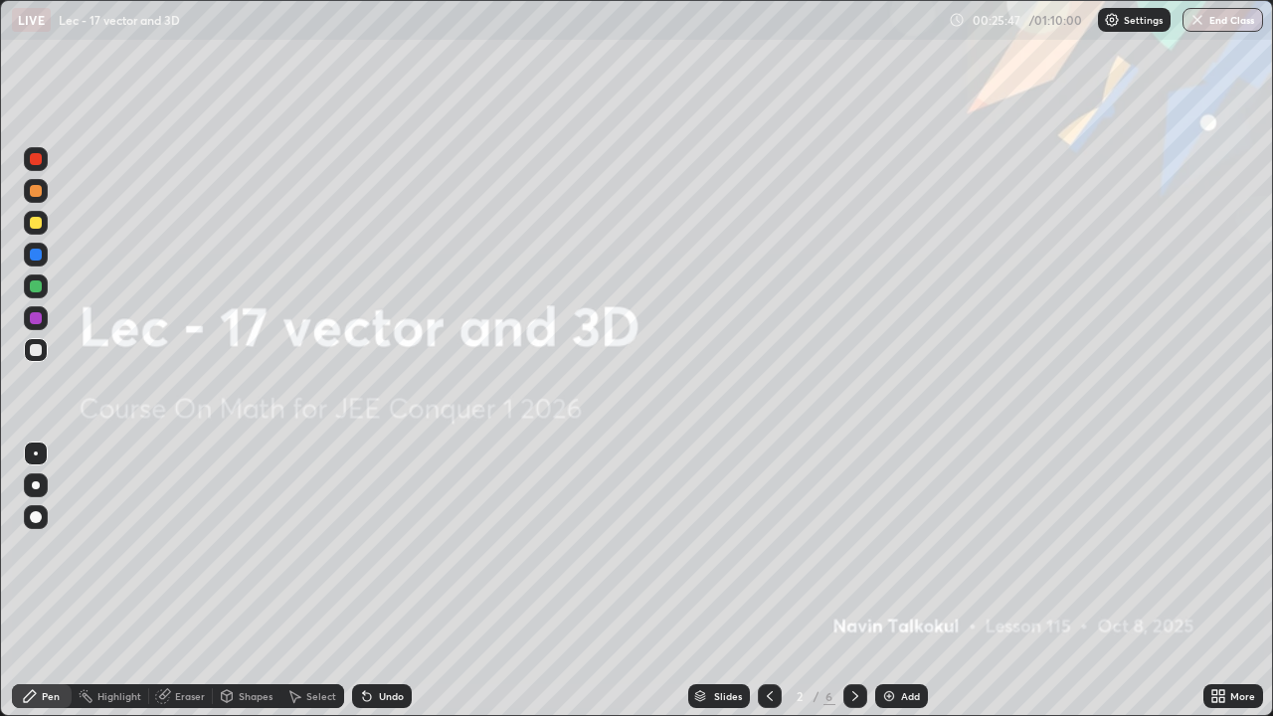
click at [853, 581] on icon at bounding box center [856, 696] width 16 height 16
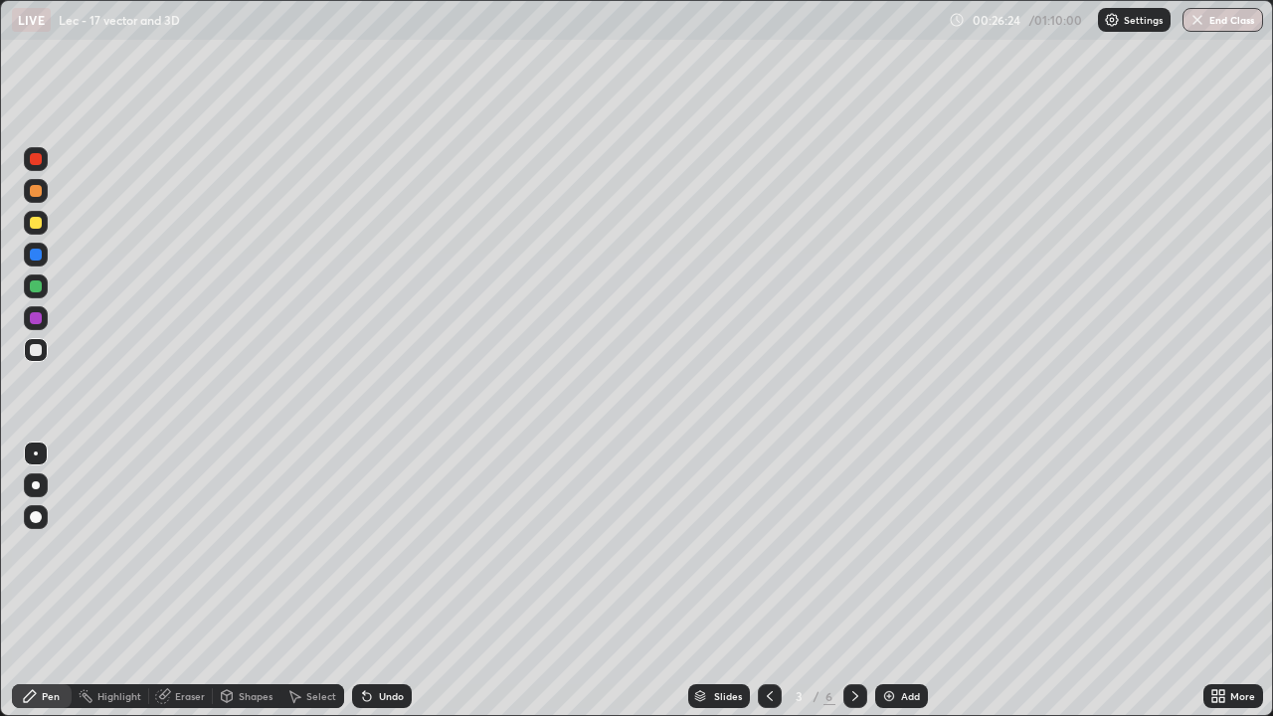
click at [853, 581] on icon at bounding box center [856, 696] width 6 height 10
click at [768, 581] on icon at bounding box center [770, 696] width 16 height 16
click at [769, 581] on icon at bounding box center [770, 696] width 16 height 16
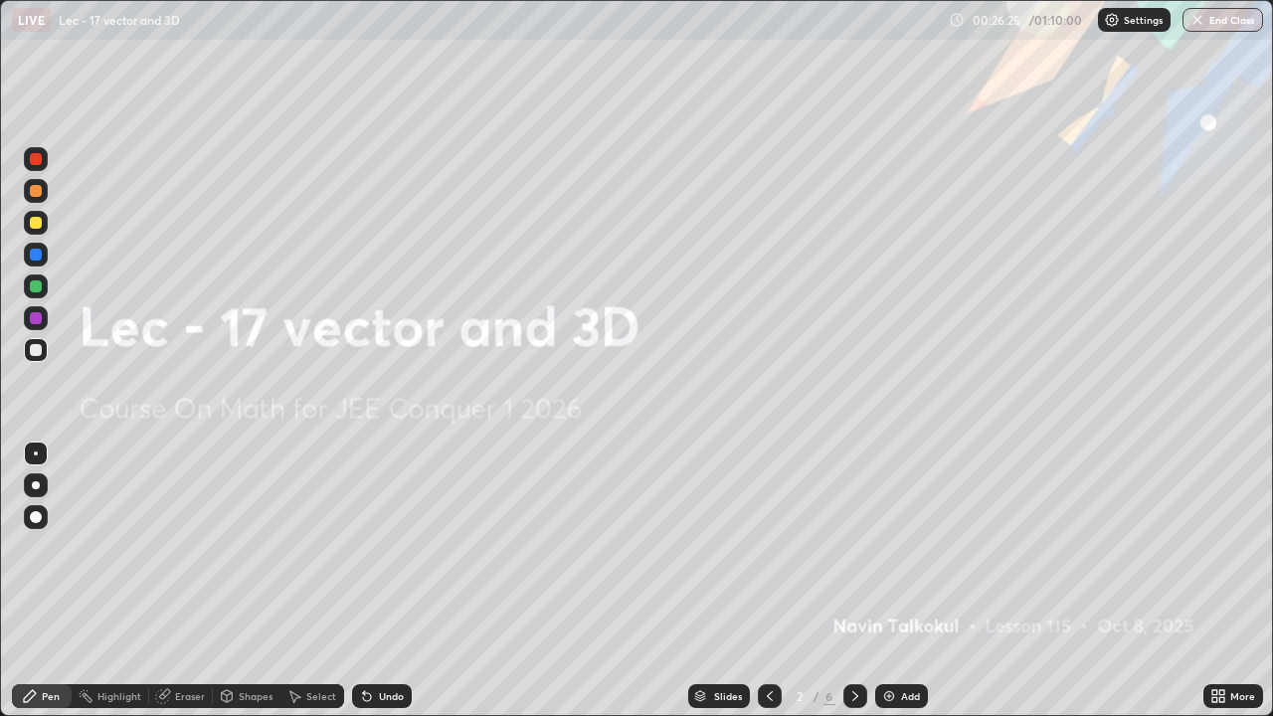
click at [766, 581] on icon at bounding box center [770, 696] width 16 height 16
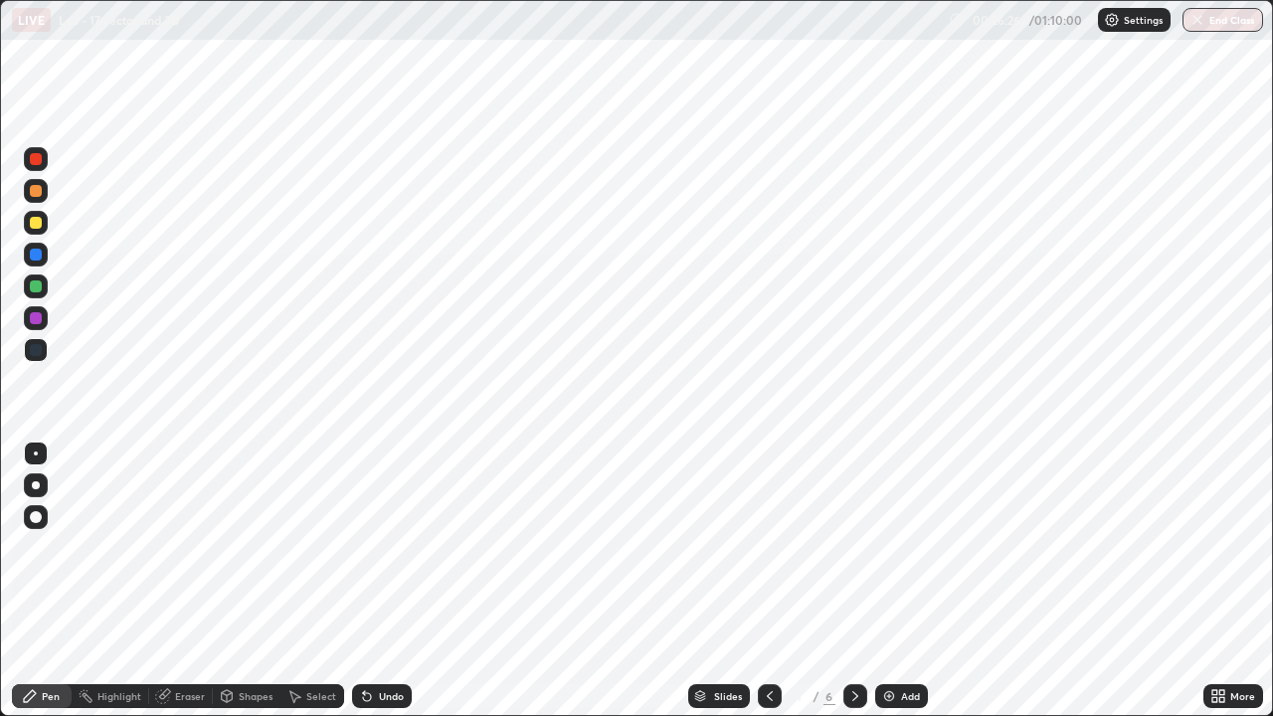
click at [857, 581] on icon at bounding box center [856, 696] width 16 height 16
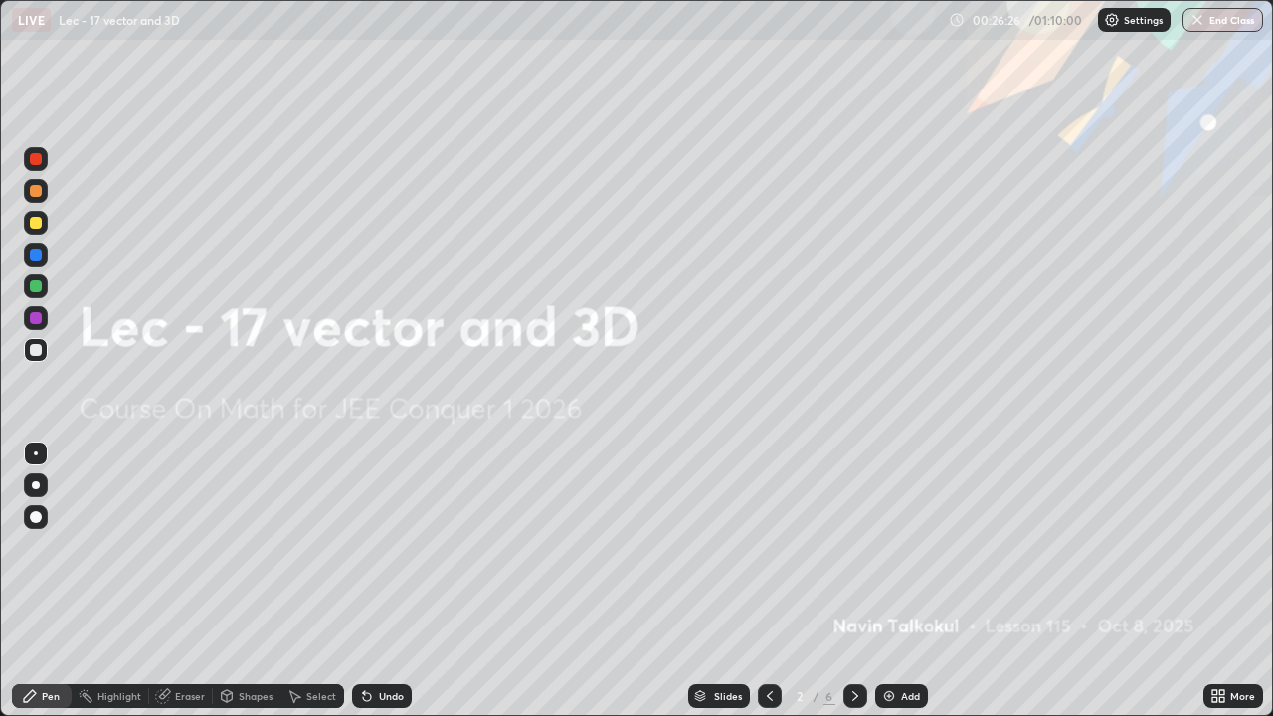
click at [855, 581] on icon at bounding box center [856, 696] width 16 height 16
click at [852, 581] on div at bounding box center [856, 696] width 24 height 24
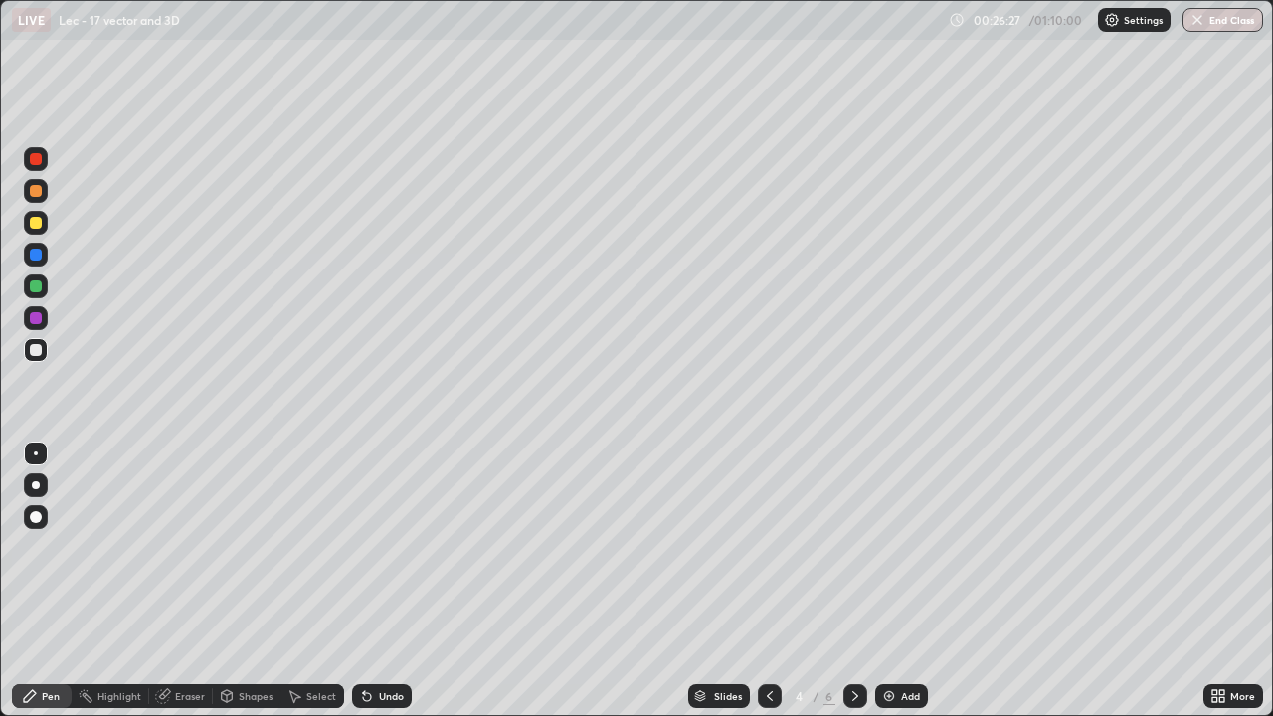
click at [850, 581] on div at bounding box center [856, 696] width 24 height 24
click at [849, 581] on div at bounding box center [856, 696] width 24 height 24
click at [853, 581] on icon at bounding box center [856, 696] width 16 height 16
click at [901, 581] on div "Add" at bounding box center [910, 696] width 19 height 10
click at [771, 581] on icon at bounding box center [770, 696] width 16 height 16
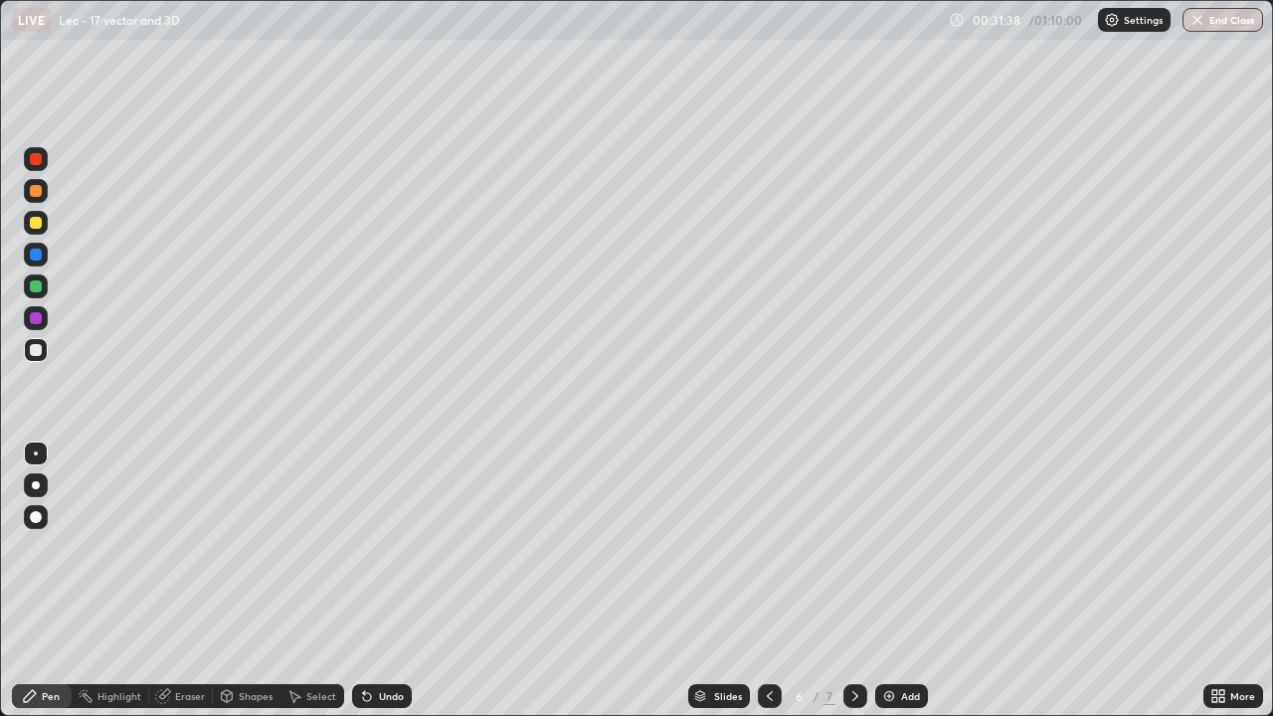
click at [767, 581] on icon at bounding box center [770, 696] width 16 height 16
click at [771, 581] on icon at bounding box center [770, 696] width 16 height 16
click at [767, 581] on icon at bounding box center [770, 696] width 16 height 16
click at [853, 581] on icon at bounding box center [856, 696] width 16 height 16
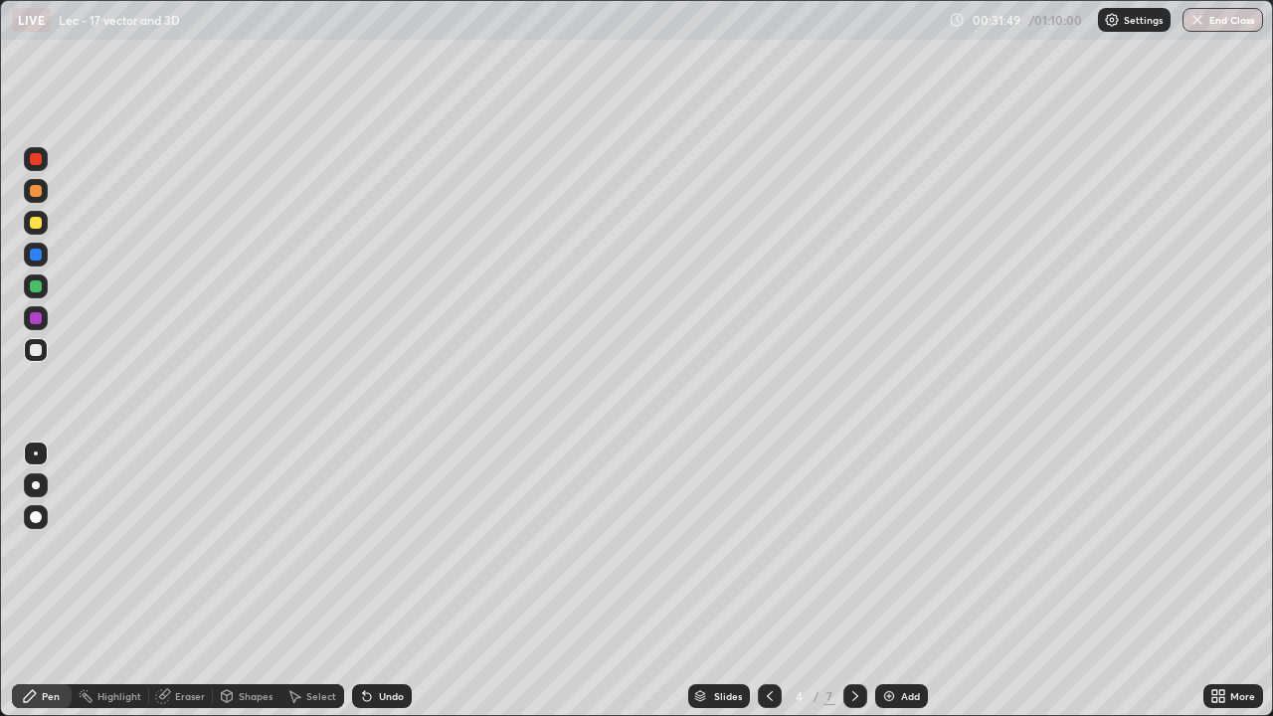
click at [853, 581] on icon at bounding box center [856, 696] width 16 height 16
click at [904, 581] on div "Add" at bounding box center [901, 696] width 53 height 24
click at [855, 581] on icon at bounding box center [856, 696] width 6 height 10
click at [884, 581] on img at bounding box center [889, 696] width 16 height 16
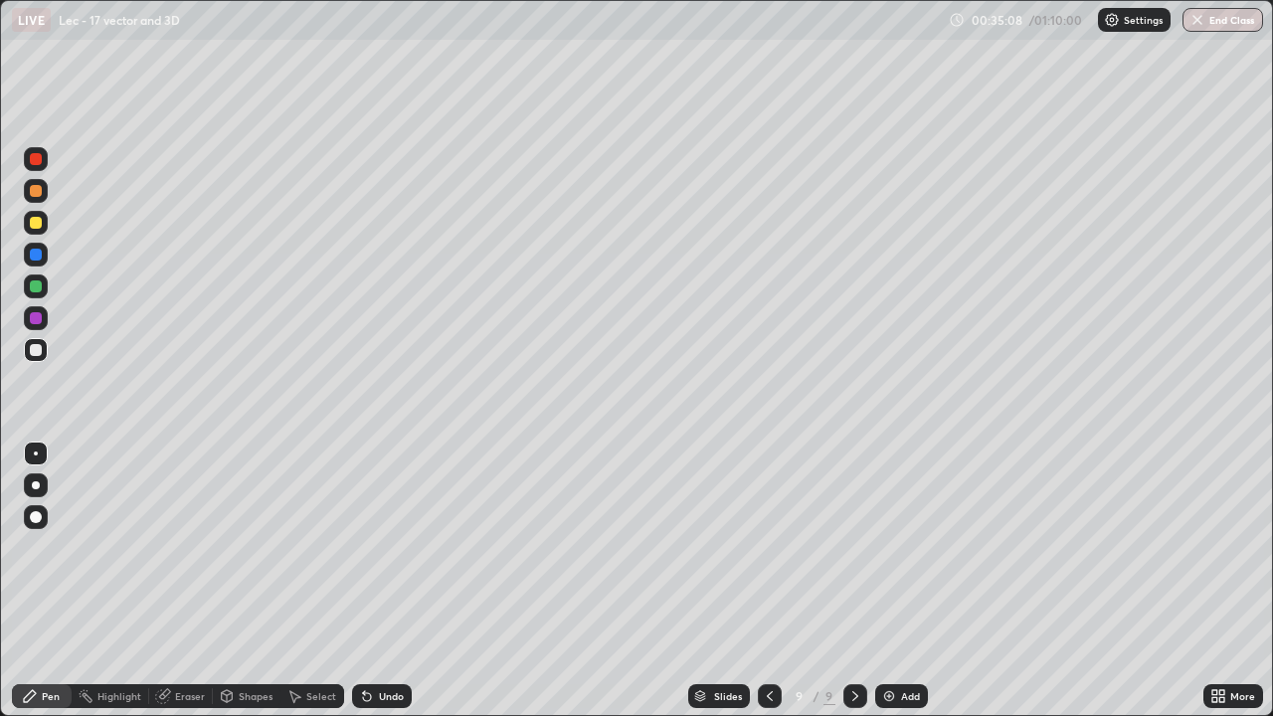
click at [379, 581] on div "Undo" at bounding box center [391, 696] width 25 height 10
click at [381, 581] on div "Undo" at bounding box center [391, 696] width 25 height 10
click at [382, 581] on div "Undo" at bounding box center [391, 696] width 25 height 10
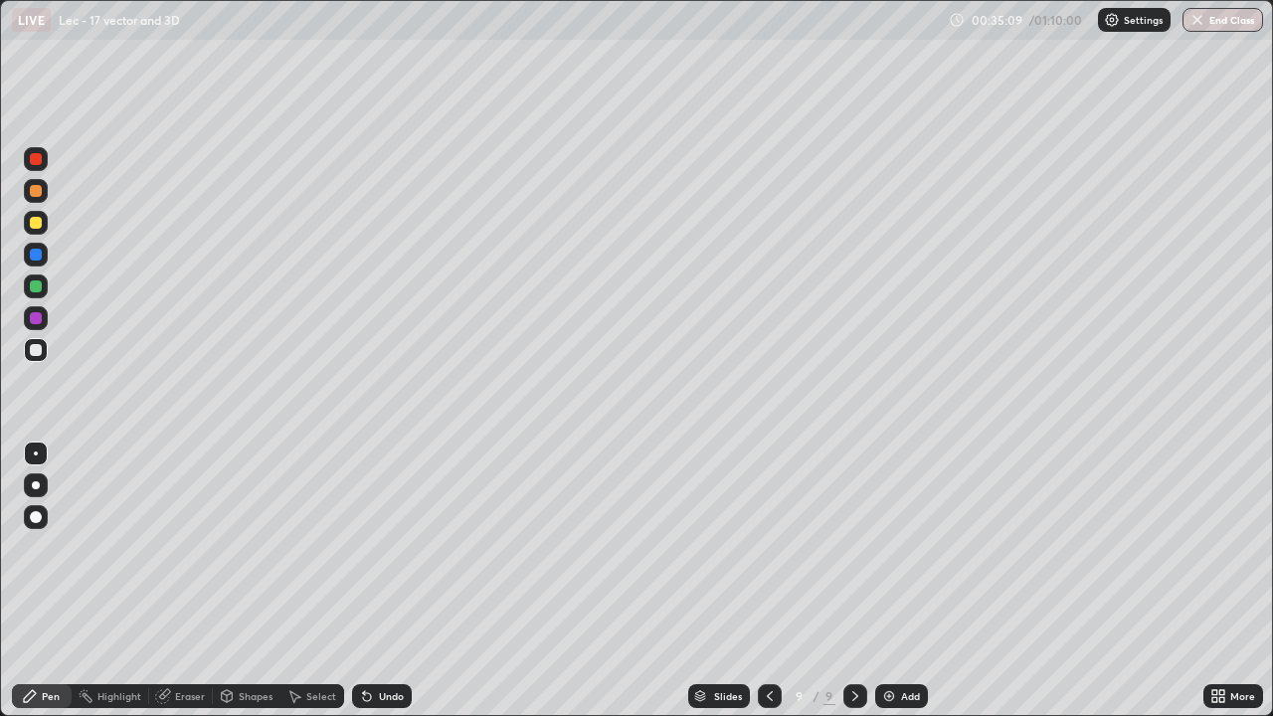
click at [383, 581] on div "Undo" at bounding box center [391, 696] width 25 height 10
click at [386, 581] on div "Undo" at bounding box center [382, 696] width 60 height 24
click at [384, 581] on div "Undo" at bounding box center [391, 696] width 25 height 10
click at [379, 581] on div "Undo" at bounding box center [382, 696] width 60 height 24
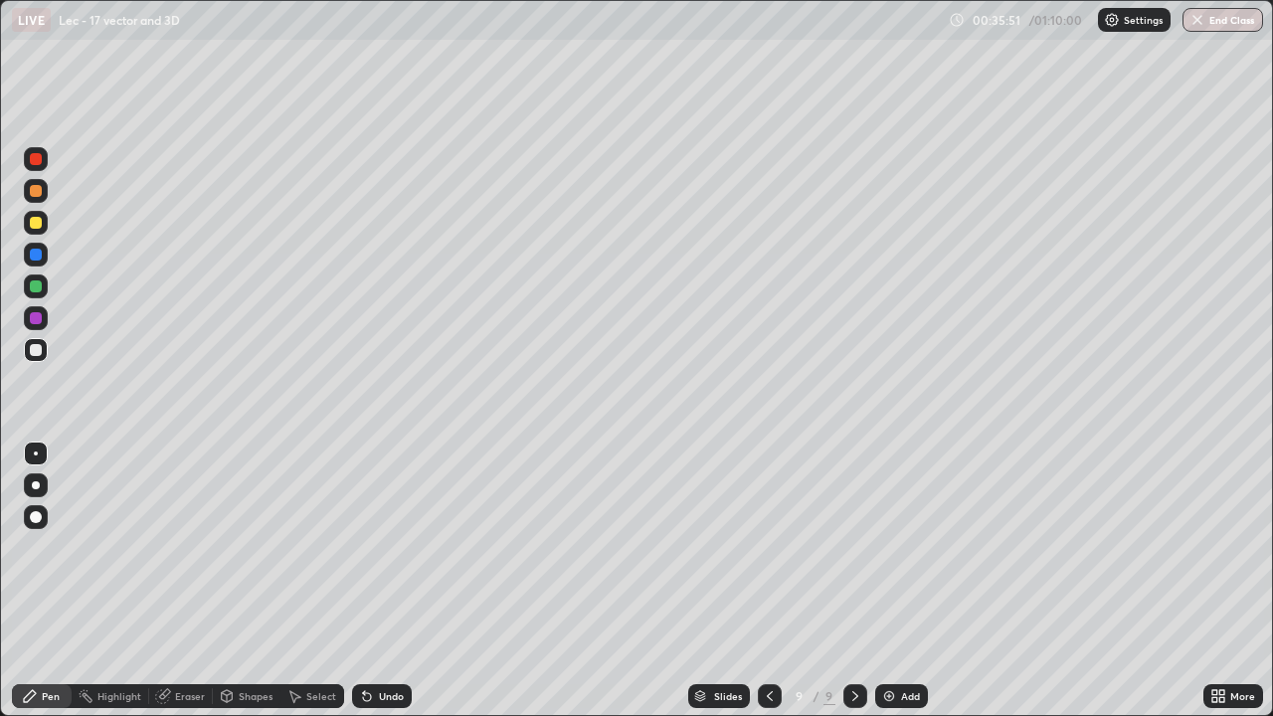
click at [379, 581] on div "Undo" at bounding box center [382, 696] width 60 height 24
click at [385, 581] on div "Undo" at bounding box center [391, 696] width 25 height 10
click at [395, 581] on div "Undo" at bounding box center [391, 696] width 25 height 10
click at [391, 581] on div "Undo" at bounding box center [391, 696] width 25 height 10
click at [392, 581] on div "Undo" at bounding box center [391, 696] width 25 height 10
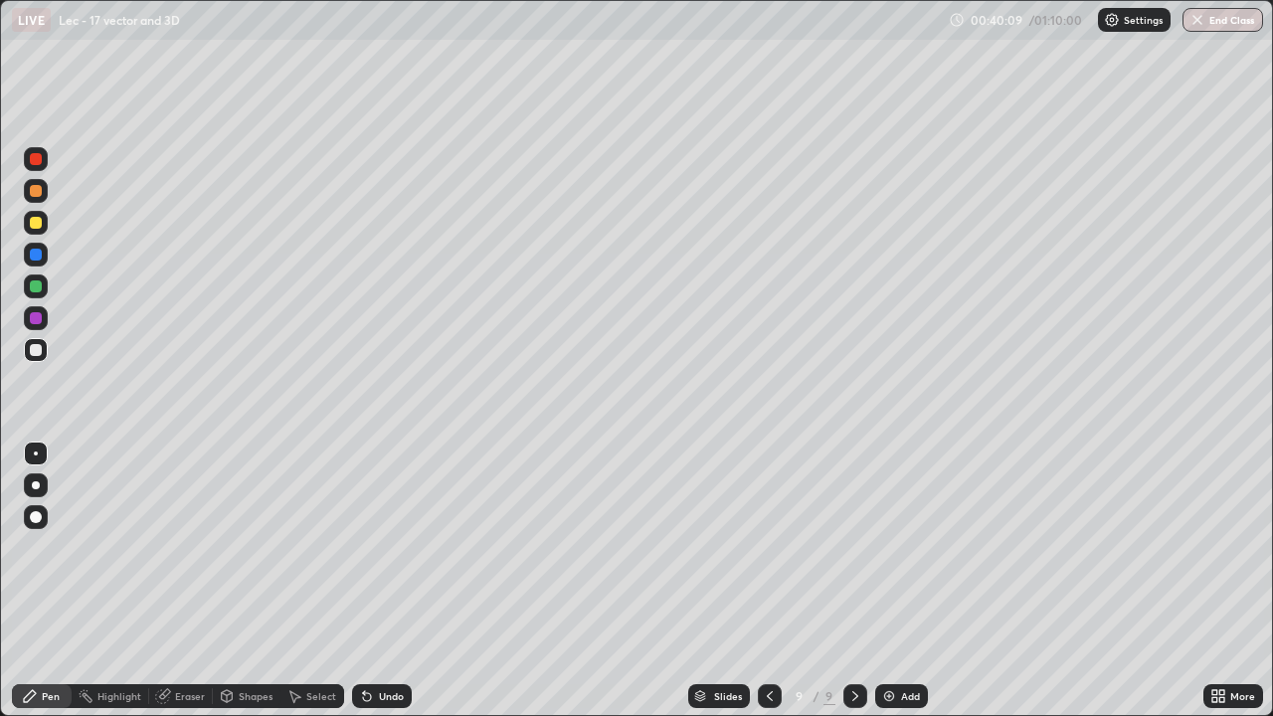
click at [316, 581] on div "Select" at bounding box center [321, 696] width 30 height 10
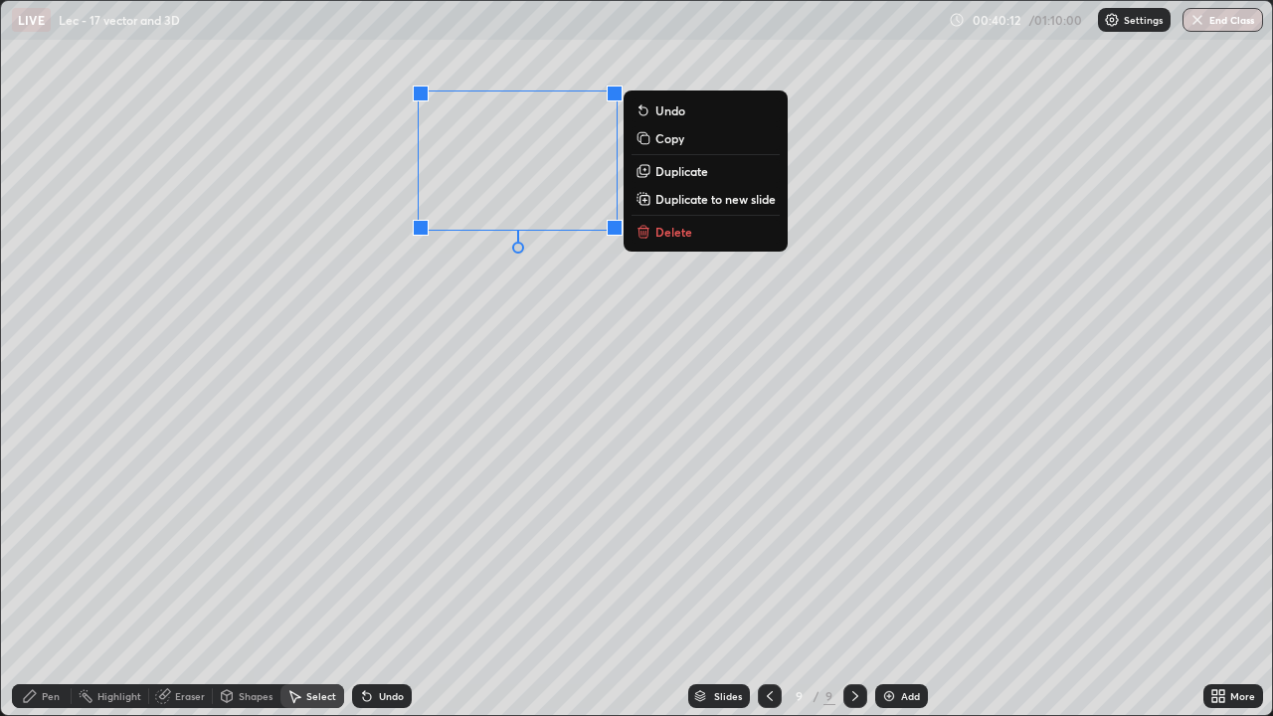
click at [657, 238] on p "Delete" at bounding box center [674, 232] width 37 height 16
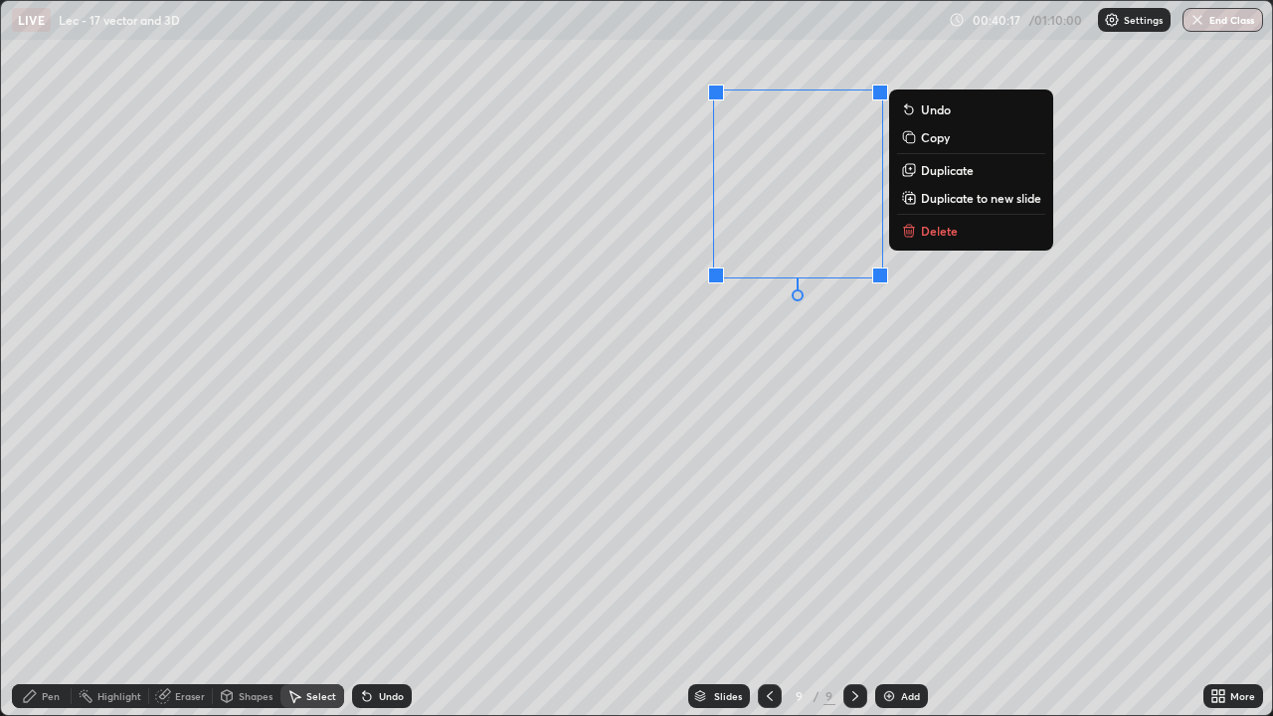
click at [925, 235] on p "Delete" at bounding box center [939, 231] width 37 height 16
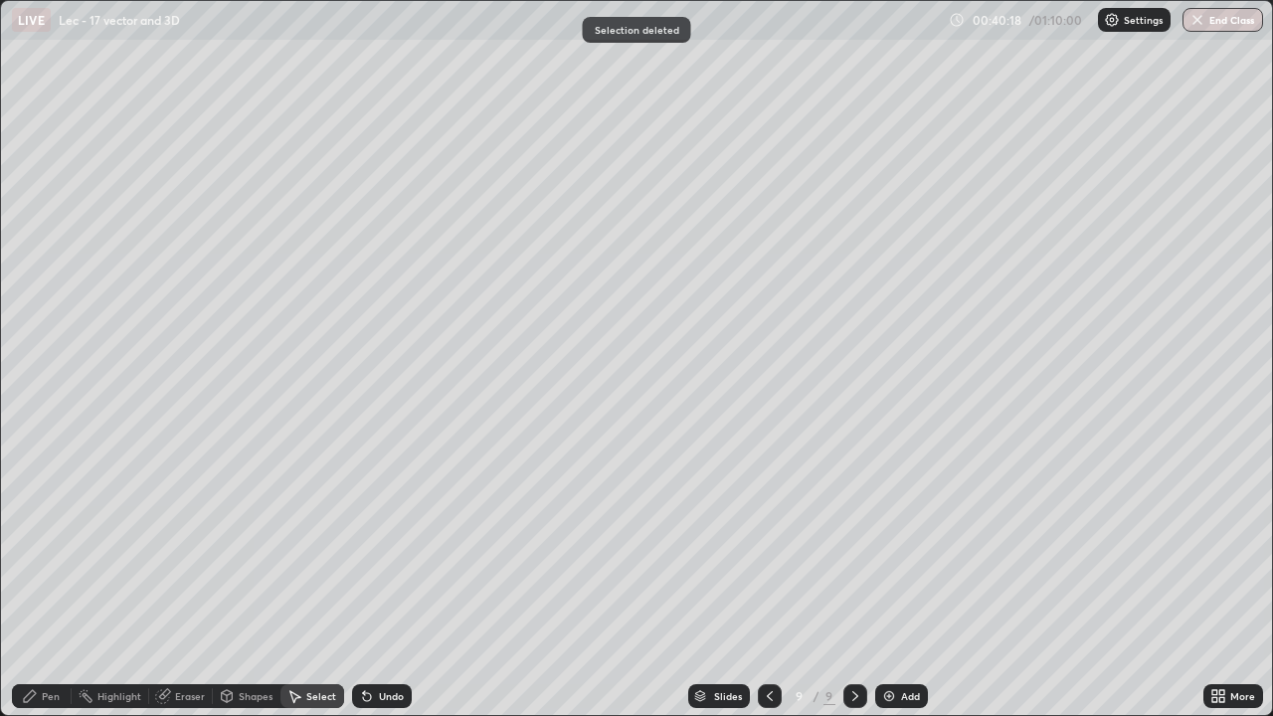
click at [50, 581] on div "Pen" at bounding box center [51, 696] width 18 height 10
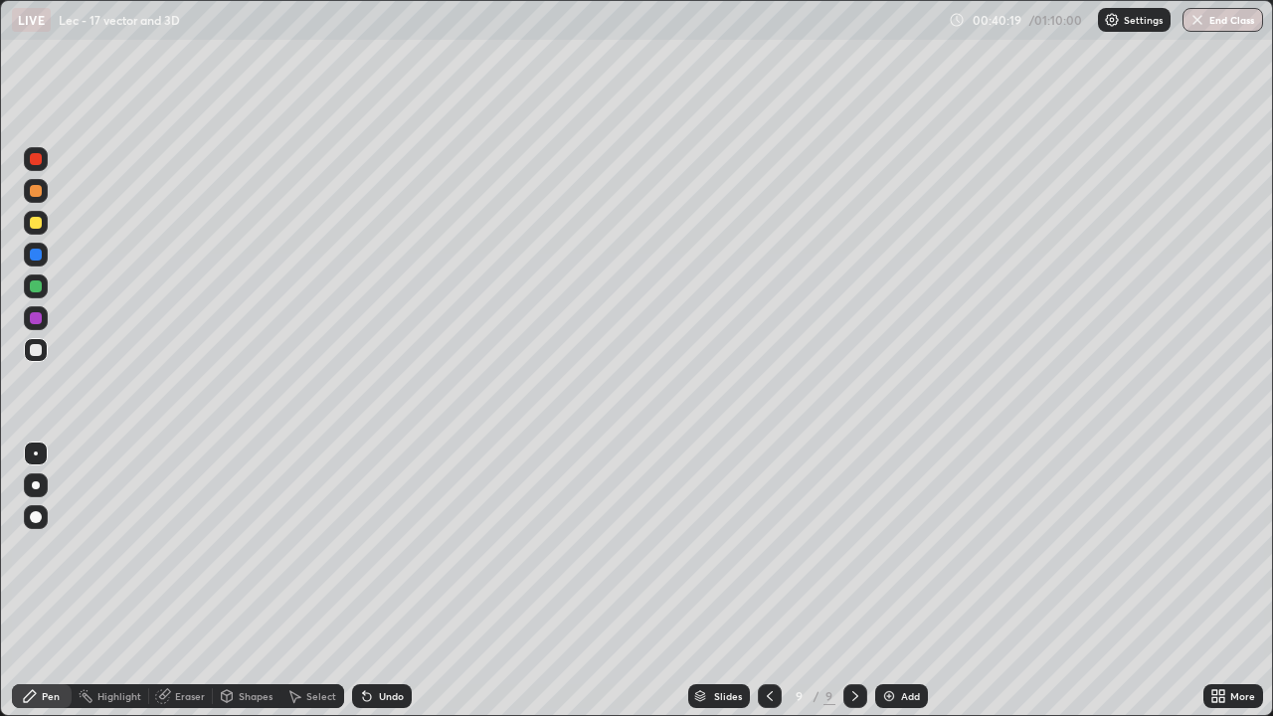
click at [909, 581] on div "Add" at bounding box center [910, 696] width 19 height 10
click at [769, 581] on icon at bounding box center [769, 696] width 16 height 16
click at [853, 581] on icon at bounding box center [856, 696] width 16 height 16
click at [765, 581] on icon at bounding box center [769, 696] width 16 height 16
click at [848, 581] on icon at bounding box center [856, 696] width 16 height 16
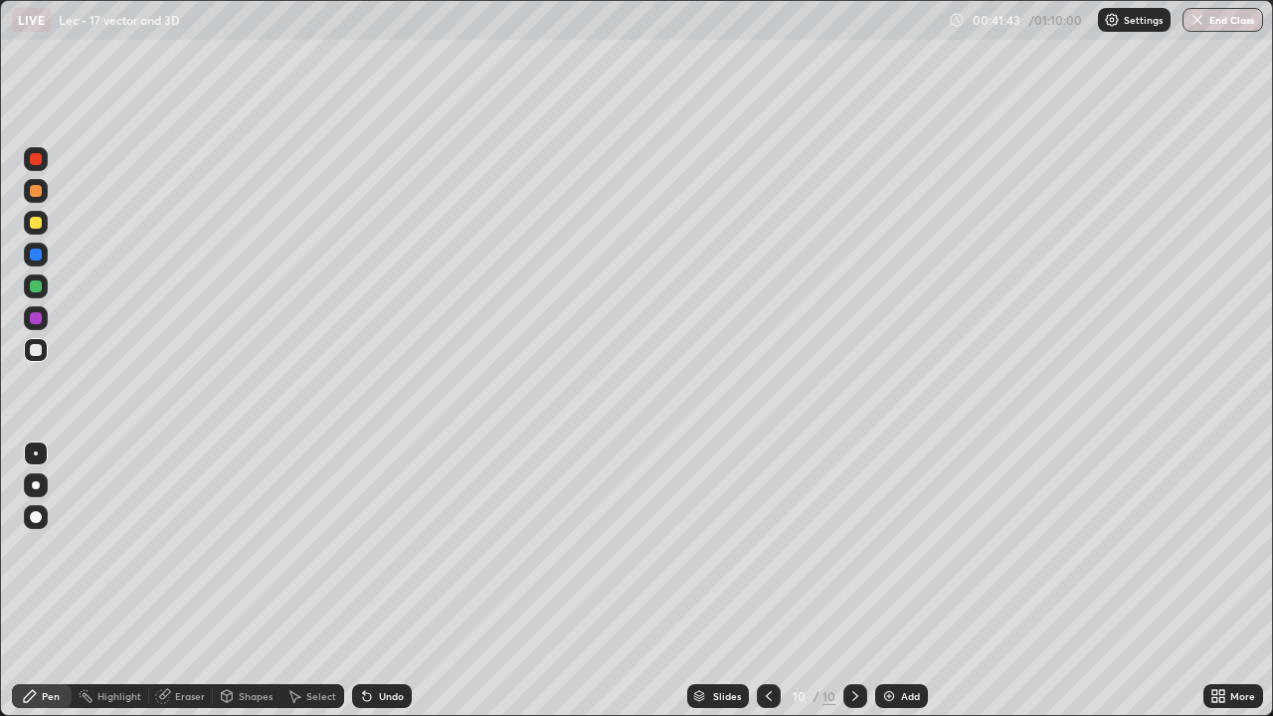
click at [767, 581] on icon at bounding box center [769, 696] width 16 height 16
click at [853, 581] on icon at bounding box center [856, 696] width 16 height 16
click at [886, 581] on img at bounding box center [889, 696] width 16 height 16
click at [768, 581] on icon at bounding box center [770, 696] width 16 height 16
click at [853, 581] on icon at bounding box center [856, 696] width 6 height 10
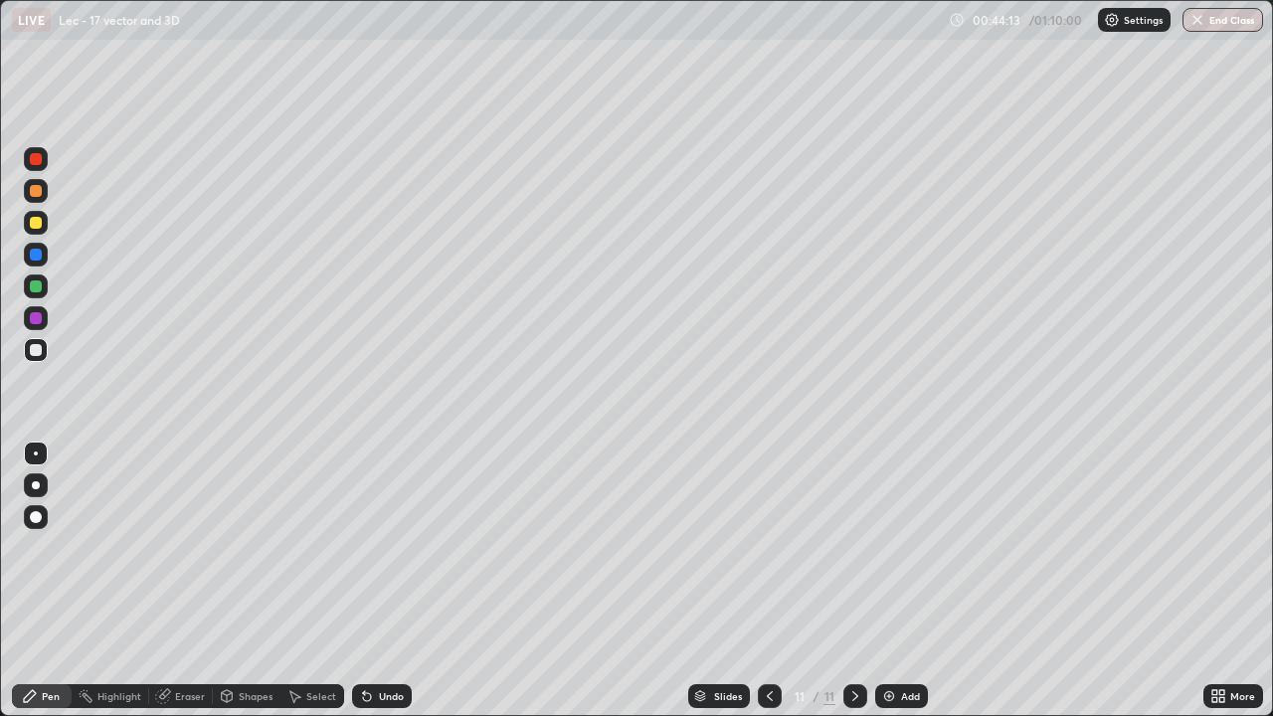
click at [765, 581] on icon at bounding box center [770, 696] width 16 height 16
click at [184, 581] on div "Eraser" at bounding box center [190, 696] width 30 height 10
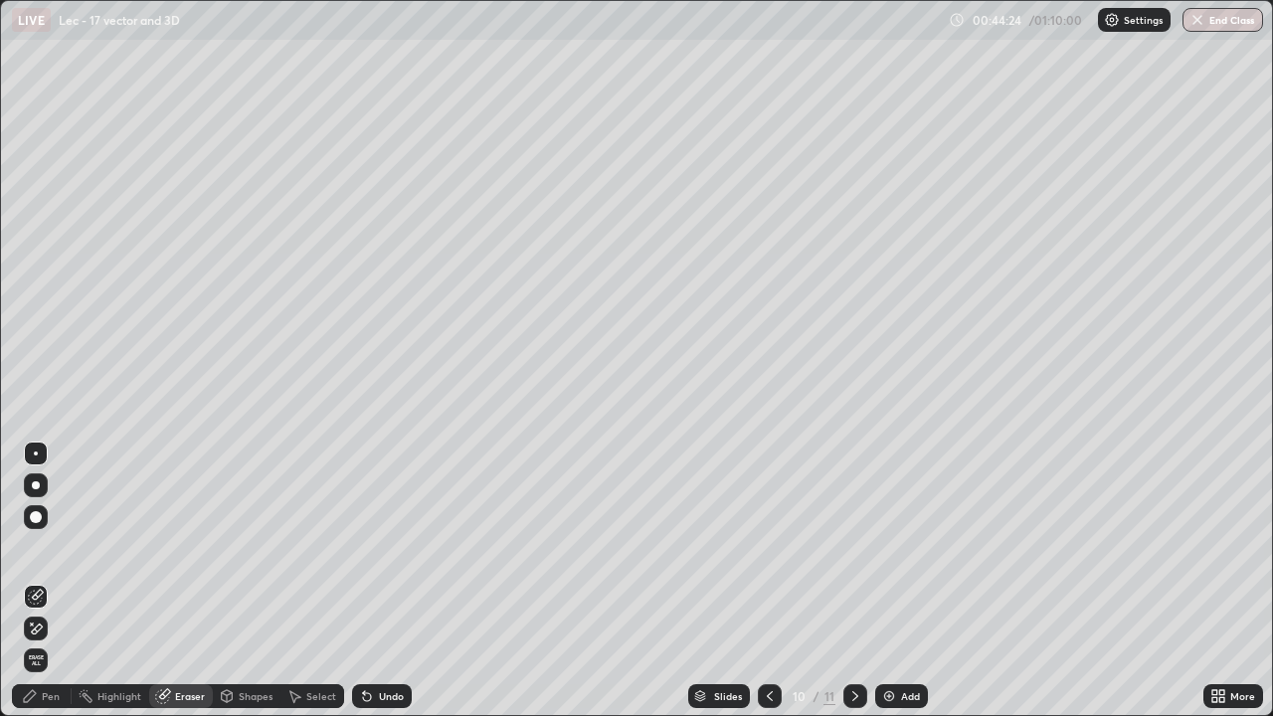
click at [59, 581] on div "Pen" at bounding box center [51, 696] width 18 height 10
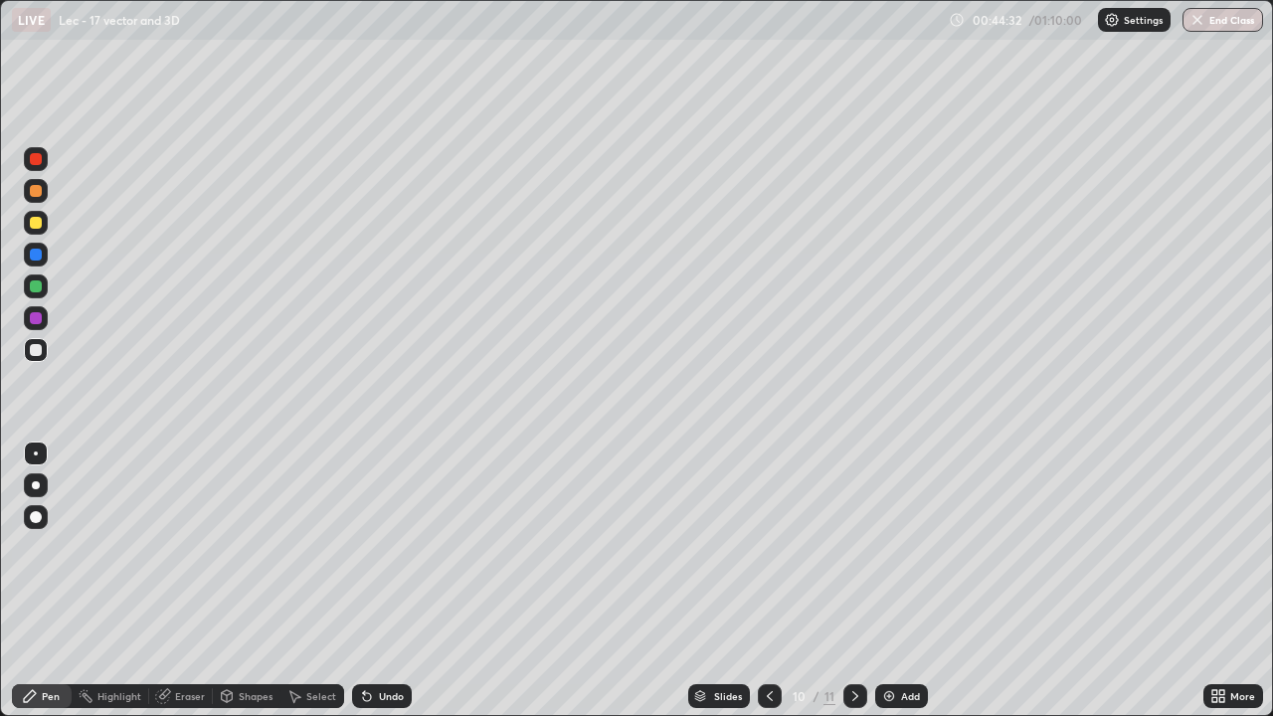
click at [852, 581] on div at bounding box center [856, 696] width 24 height 24
click at [768, 581] on icon at bounding box center [770, 696] width 16 height 16
click at [759, 581] on div at bounding box center [770, 696] width 24 height 24
click at [767, 581] on icon at bounding box center [770, 696] width 16 height 16
click at [845, 581] on div at bounding box center [856, 696] width 24 height 24
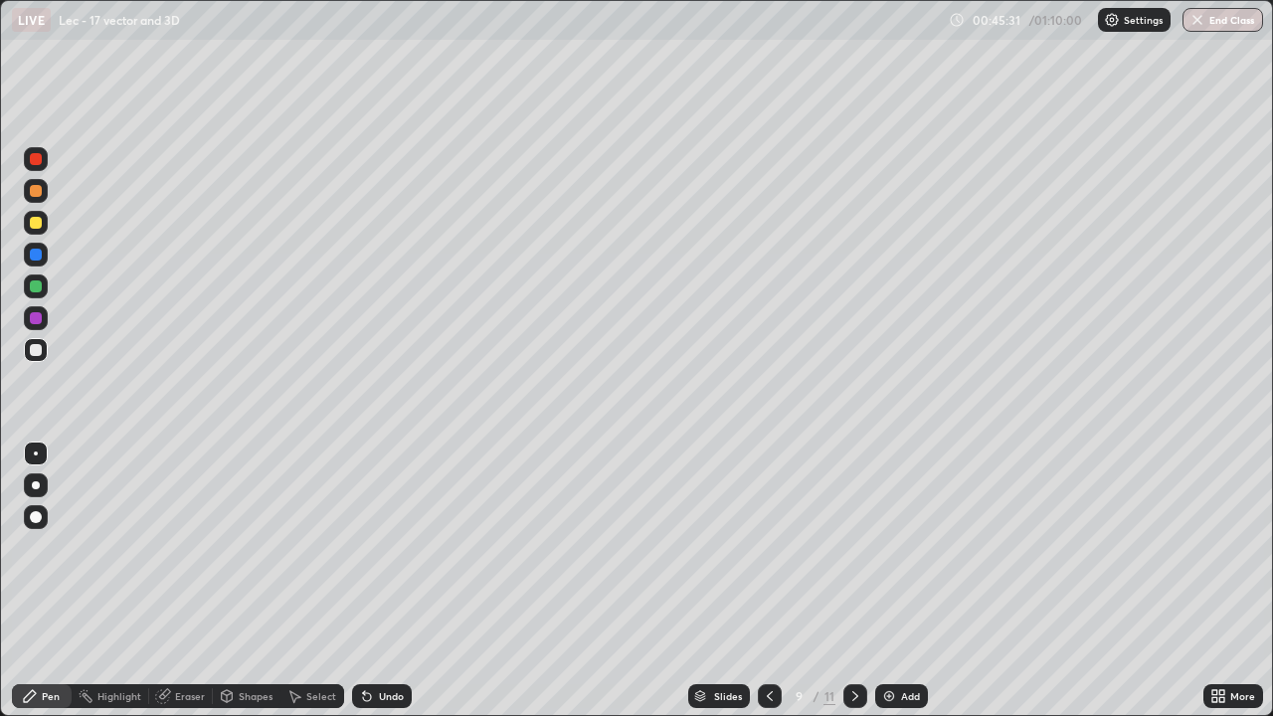
click at [851, 581] on icon at bounding box center [856, 696] width 16 height 16
click at [897, 581] on div "Add" at bounding box center [901, 696] width 53 height 24
click at [389, 581] on div "Undo" at bounding box center [391, 696] width 25 height 10
click at [765, 581] on icon at bounding box center [770, 696] width 16 height 16
click at [851, 581] on icon at bounding box center [856, 696] width 16 height 16
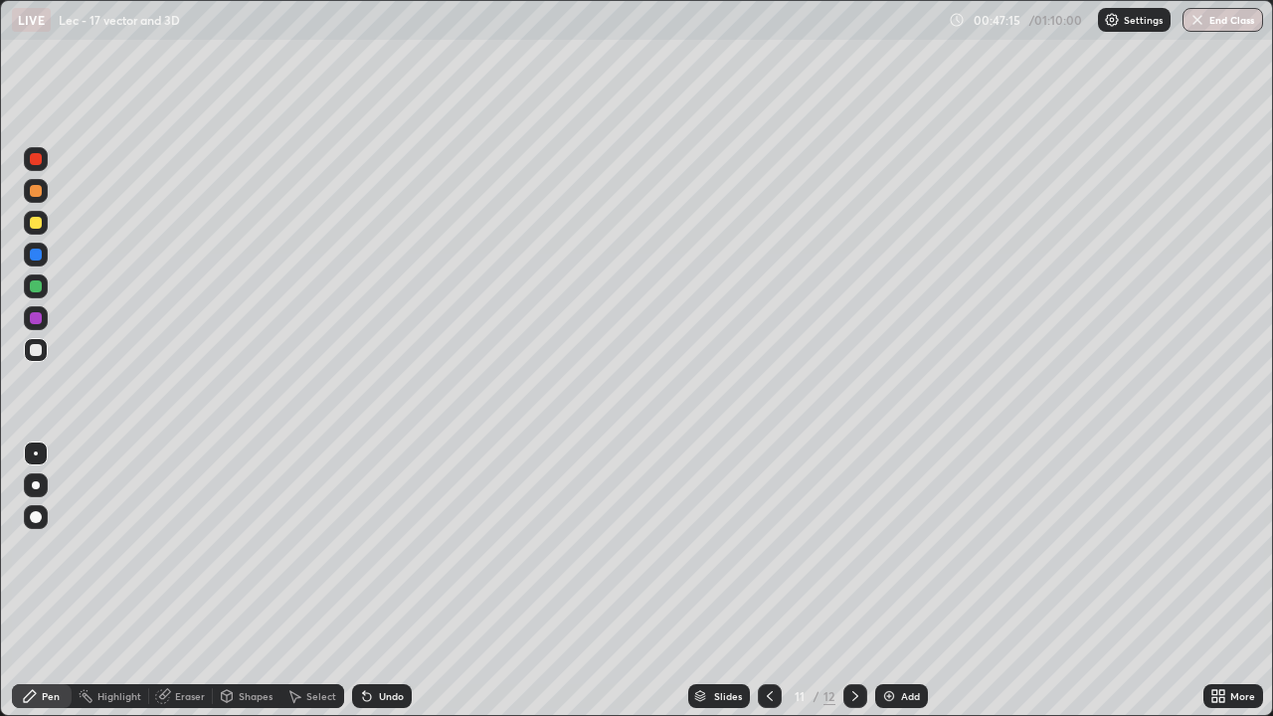
click at [765, 581] on icon at bounding box center [770, 696] width 16 height 16
click at [853, 581] on icon at bounding box center [856, 696] width 16 height 16
click at [385, 581] on div "Undo" at bounding box center [391, 696] width 25 height 10
click at [391, 581] on div "Undo" at bounding box center [391, 696] width 25 height 10
click at [396, 581] on div "Undo" at bounding box center [391, 696] width 25 height 10
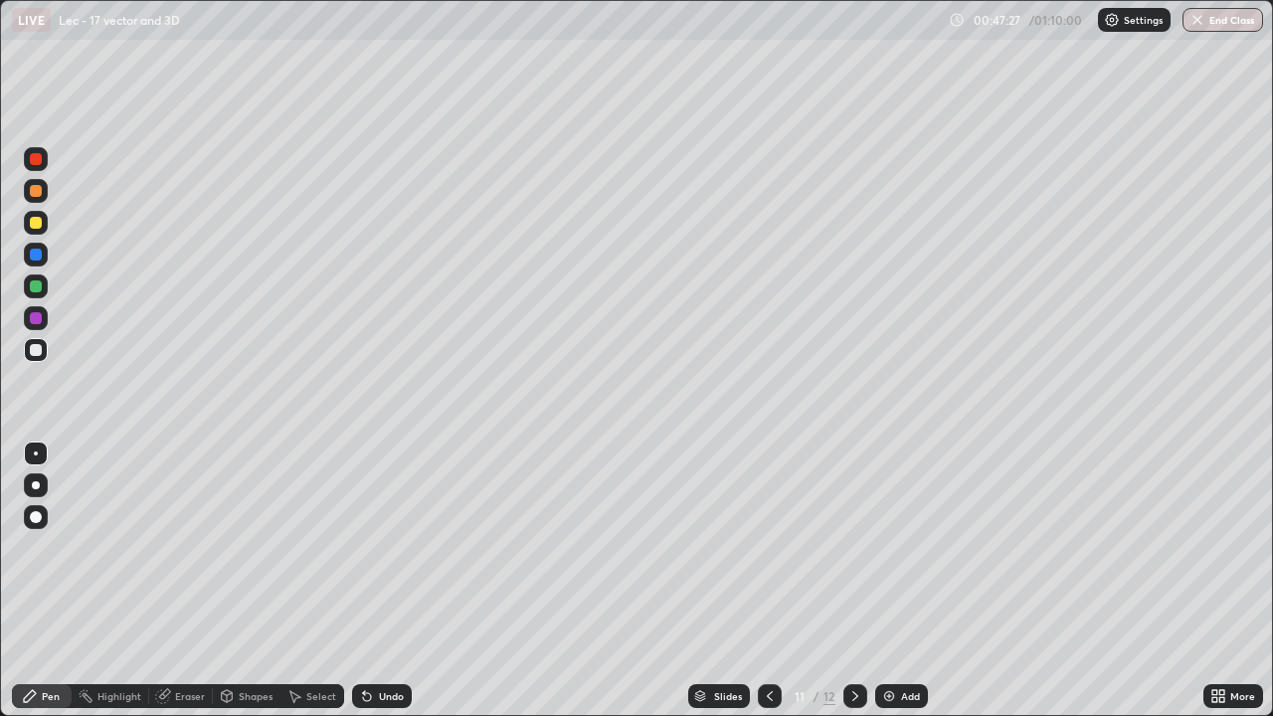
click at [314, 581] on div "Select" at bounding box center [321, 696] width 30 height 10
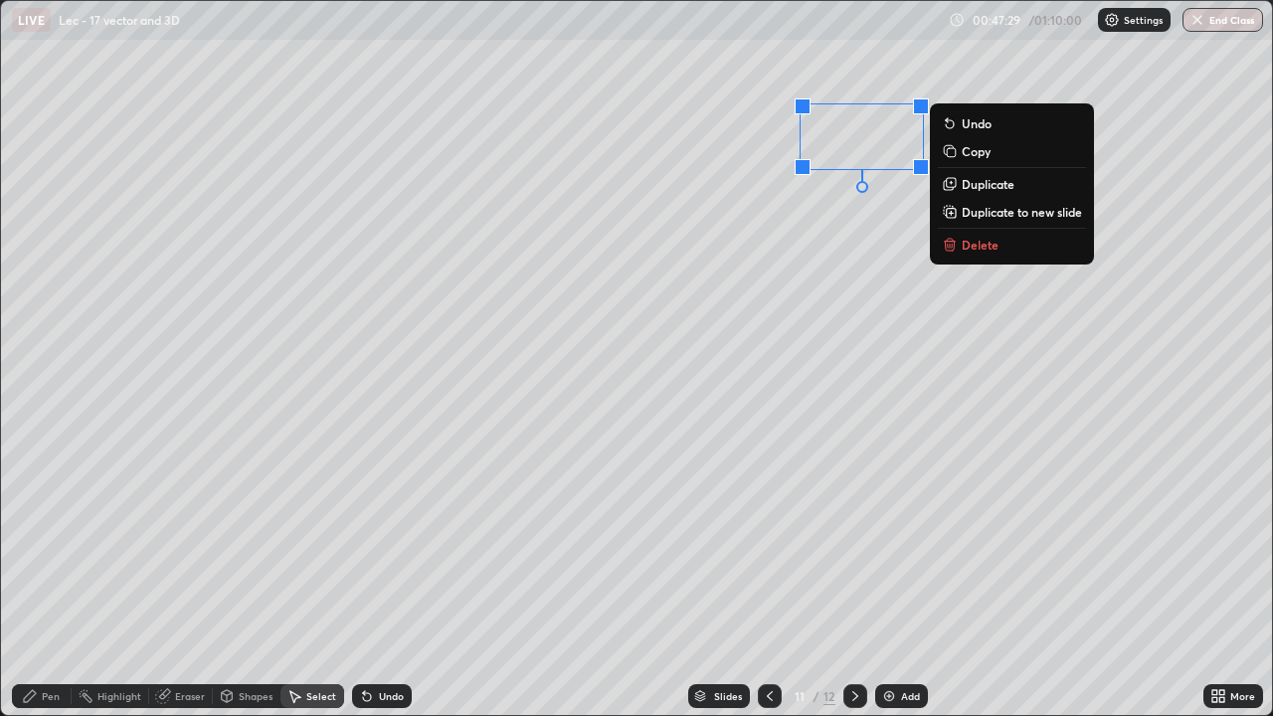
click at [969, 253] on p "Delete" at bounding box center [980, 245] width 37 height 16
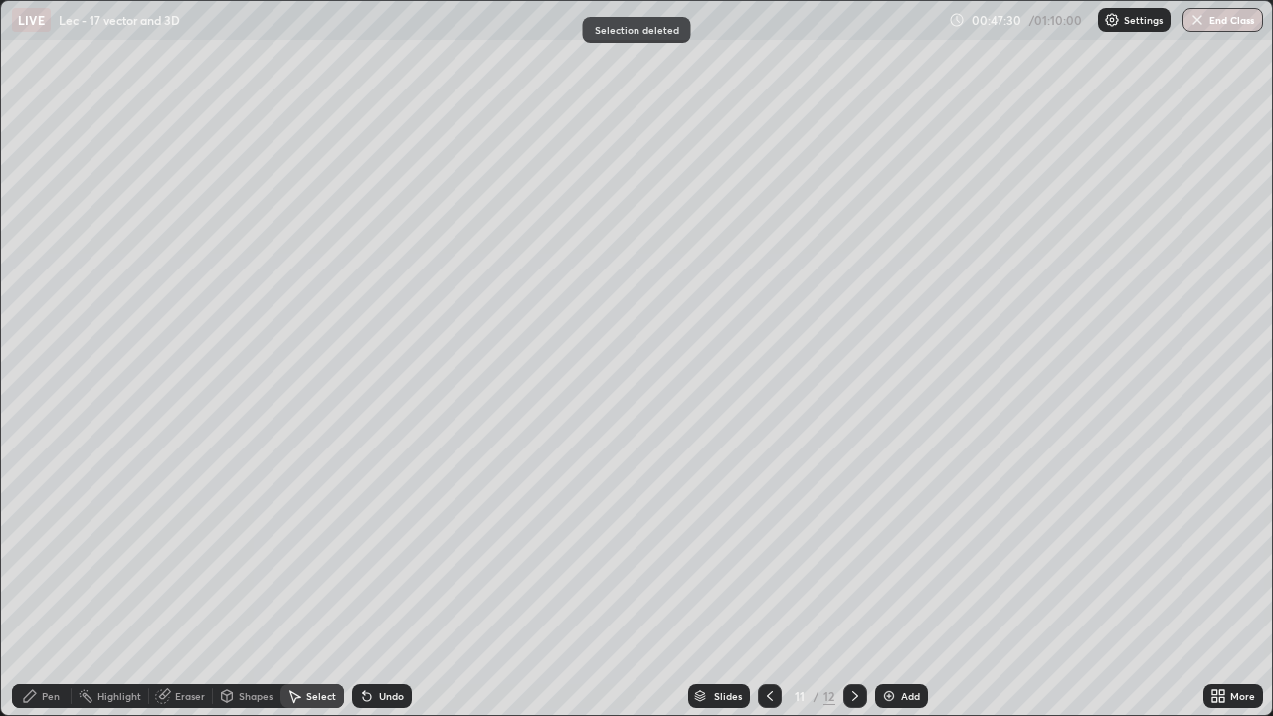
click at [69, 581] on div "Pen" at bounding box center [42, 696] width 60 height 24
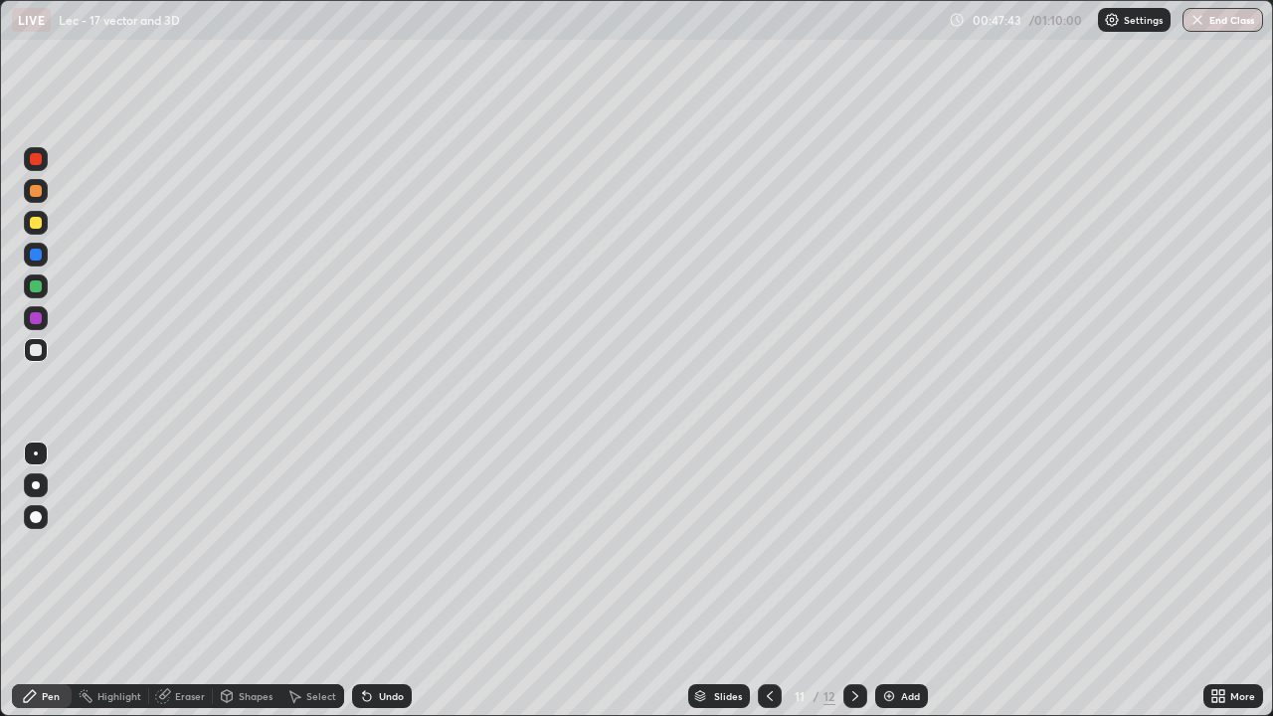
click at [779, 581] on div at bounding box center [770, 696] width 24 height 24
click at [853, 581] on icon at bounding box center [856, 696] width 16 height 16
click at [768, 581] on icon at bounding box center [770, 696] width 16 height 16
click at [853, 581] on icon at bounding box center [856, 696] width 16 height 16
click at [884, 581] on img at bounding box center [889, 696] width 16 height 16
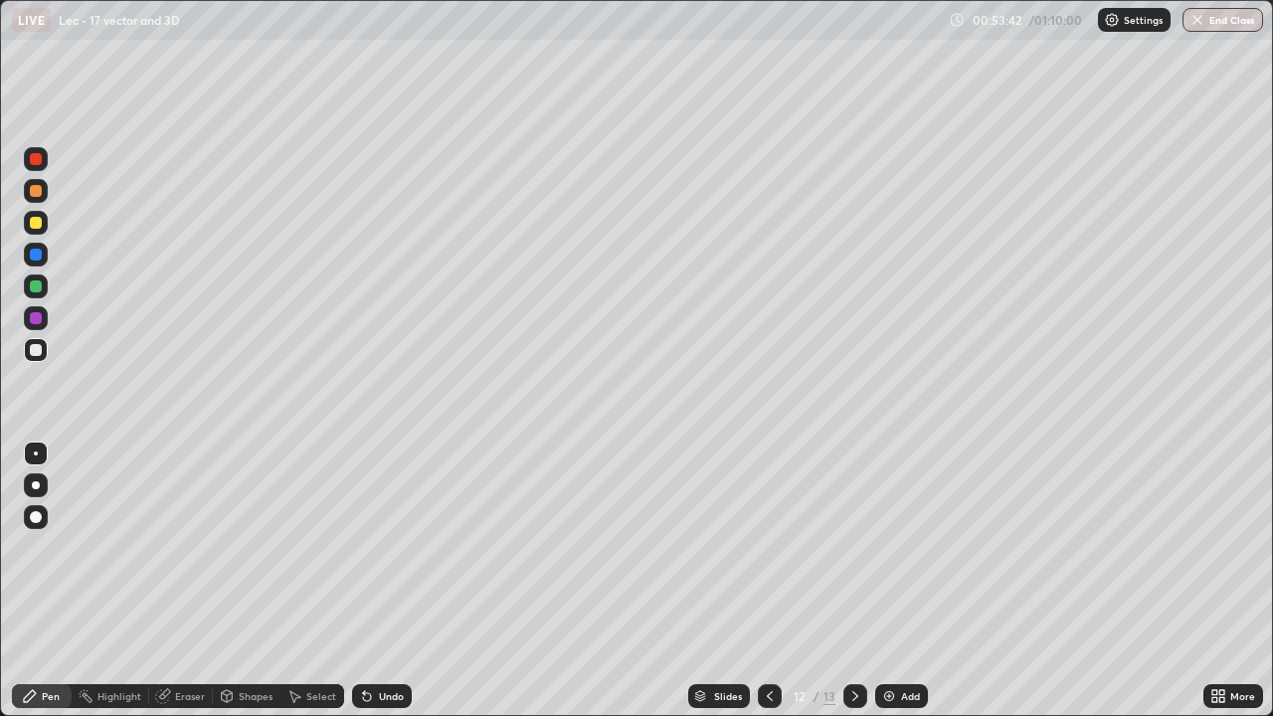
click at [303, 581] on div "Select" at bounding box center [313, 696] width 64 height 24
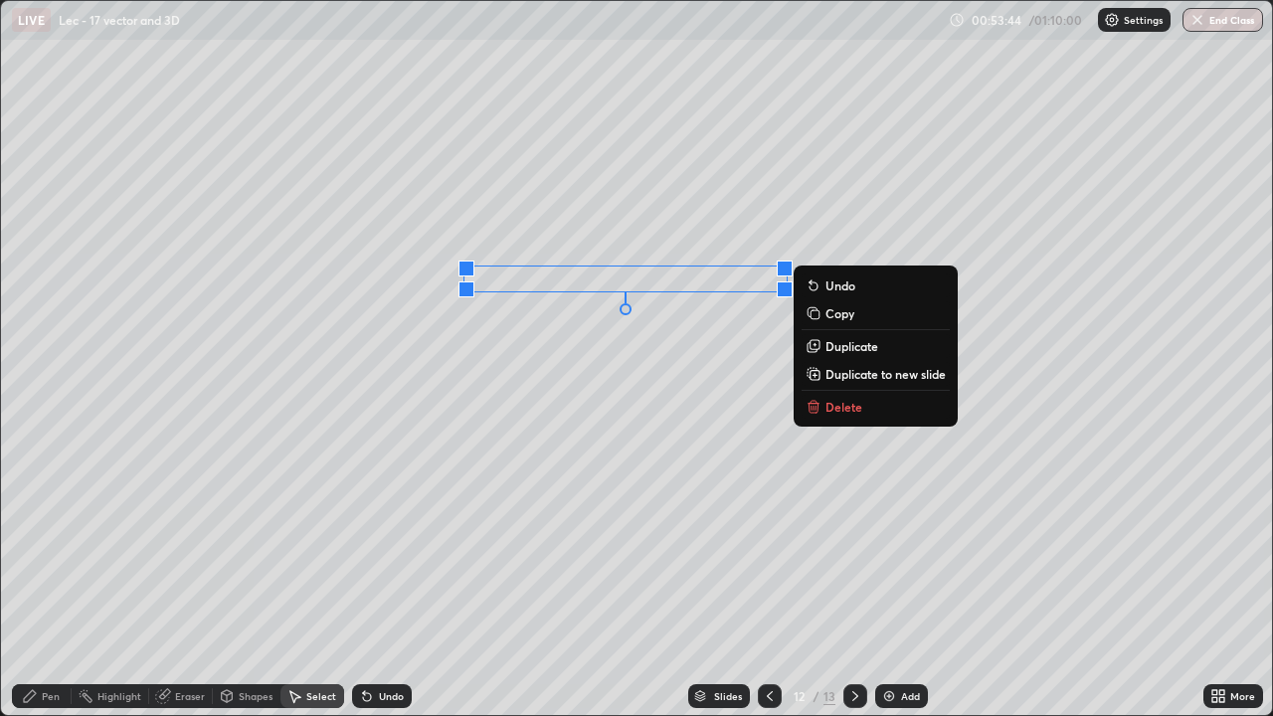
click at [816, 408] on icon at bounding box center [816, 408] width 0 height 4
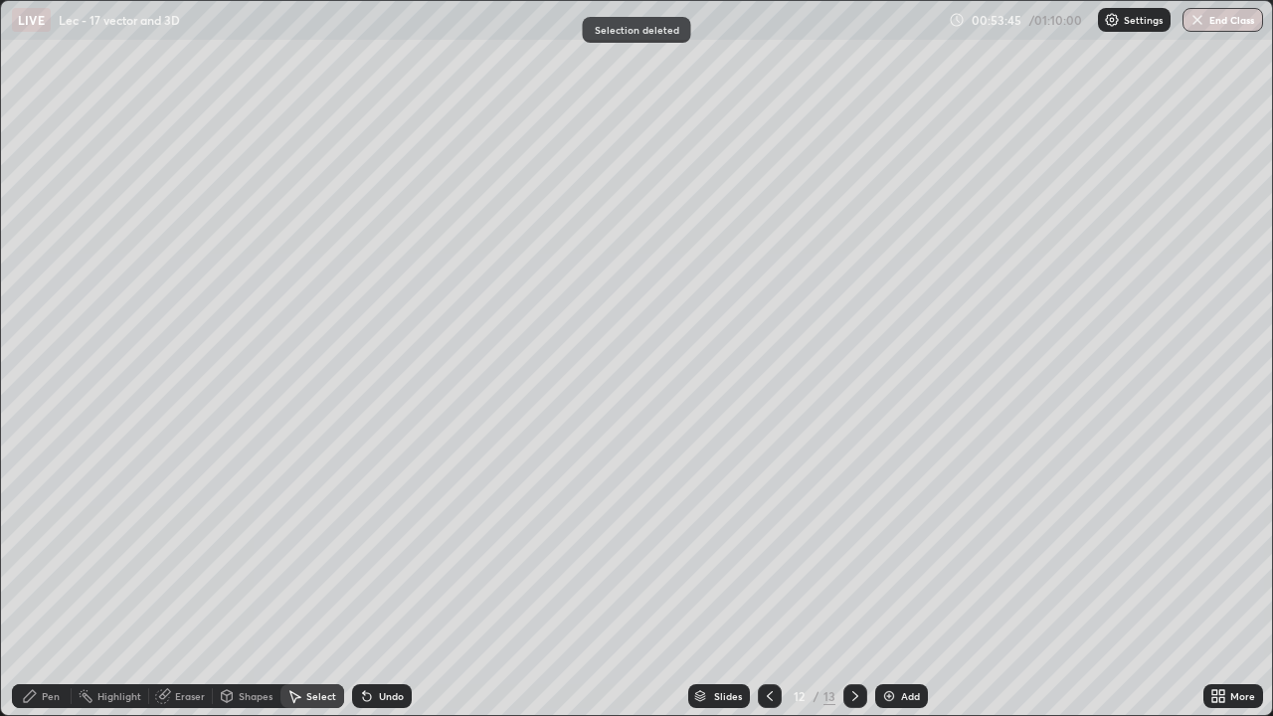
click at [43, 581] on div "Pen" at bounding box center [42, 696] width 60 height 24
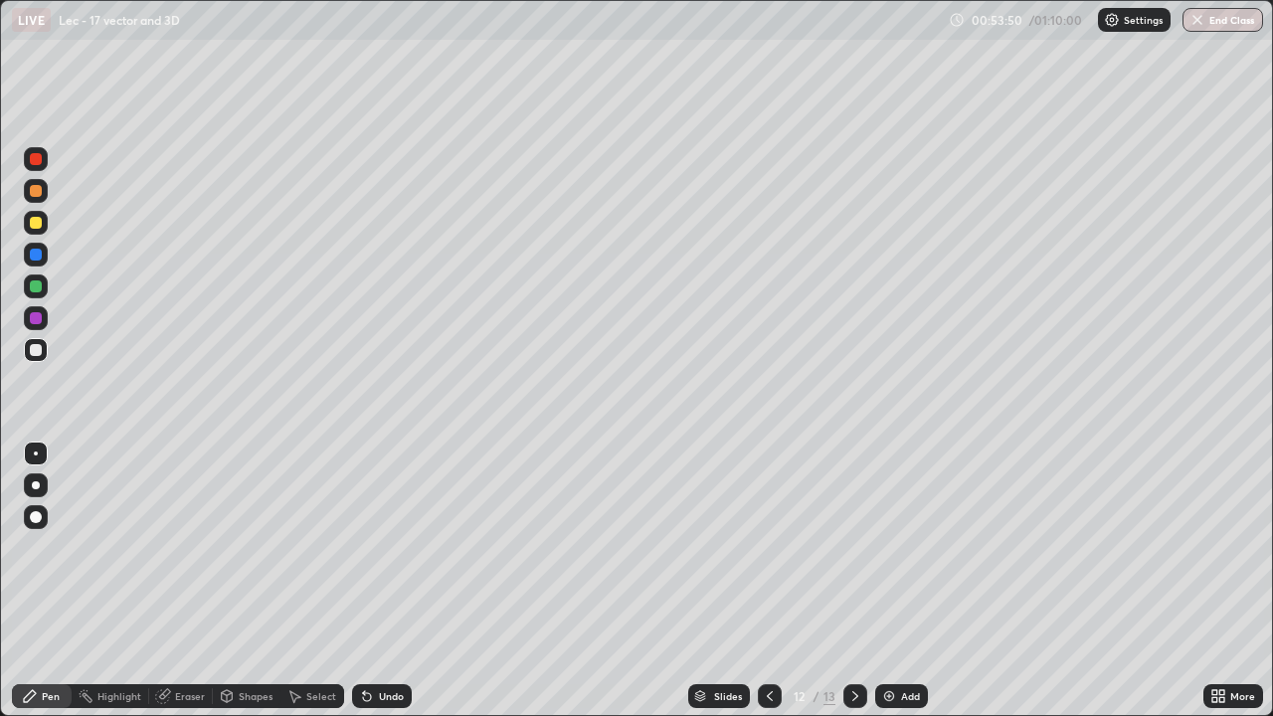
click at [383, 581] on div "Undo" at bounding box center [391, 696] width 25 height 10
click at [401, 581] on div "Undo" at bounding box center [382, 696] width 60 height 24
click at [917, 581] on div "Add" at bounding box center [910, 696] width 19 height 10
click at [384, 581] on div "Undo" at bounding box center [378, 696] width 68 height 40
click at [393, 581] on div "Undo" at bounding box center [382, 696] width 60 height 24
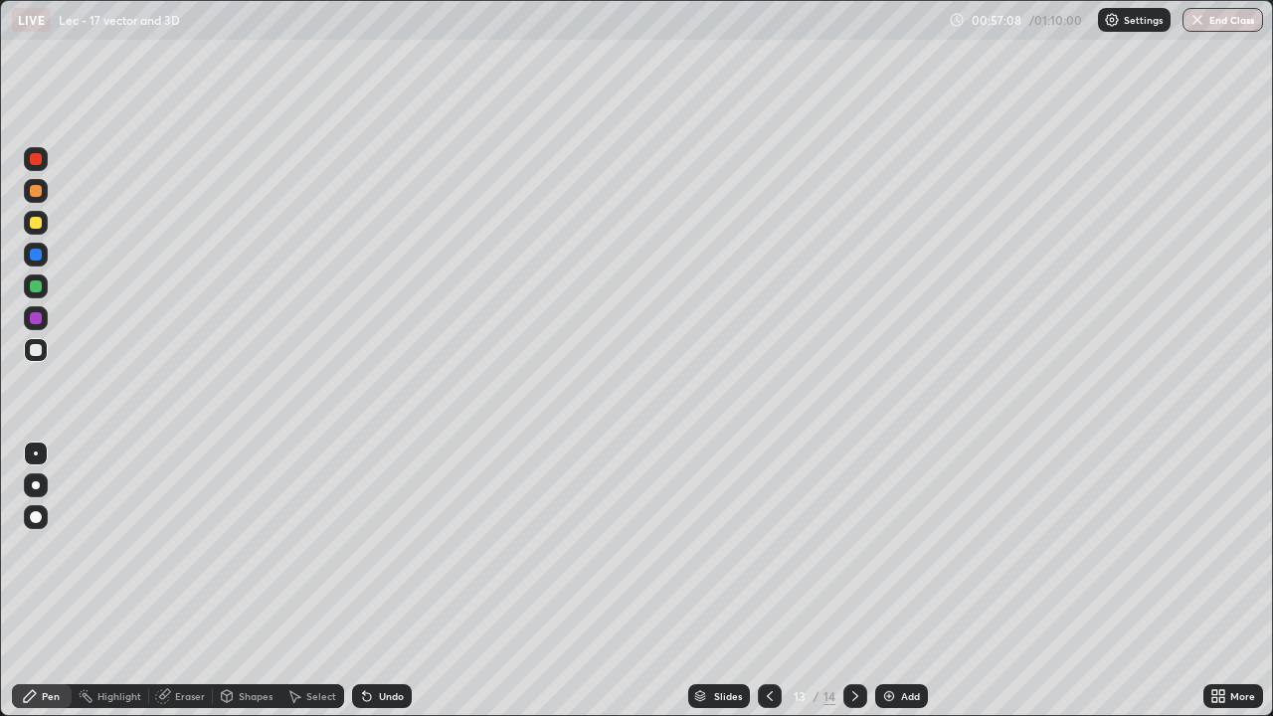
click at [771, 581] on icon at bounding box center [770, 696] width 16 height 16
click at [769, 581] on icon at bounding box center [770, 696] width 16 height 16
click at [847, 581] on div at bounding box center [856, 696] width 24 height 24
click at [390, 581] on div "Undo" at bounding box center [382, 696] width 60 height 24
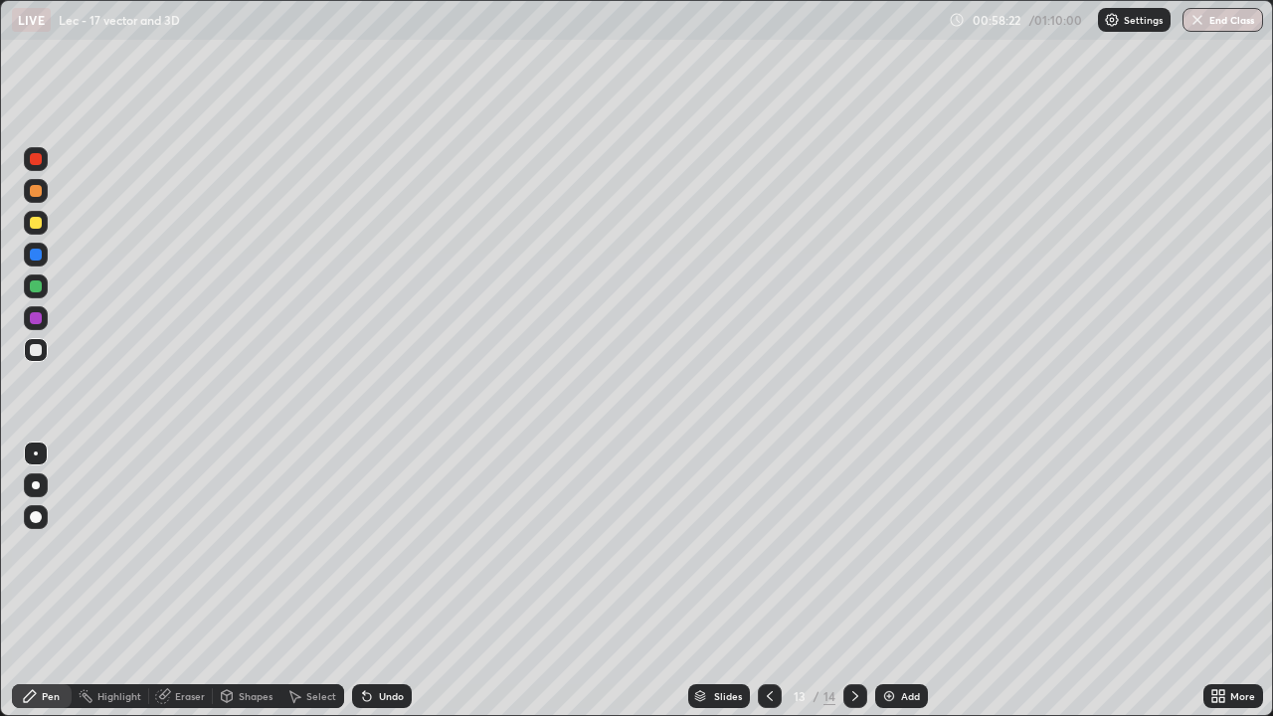
click at [767, 581] on icon at bounding box center [770, 696] width 6 height 10
click at [768, 581] on icon at bounding box center [770, 696] width 16 height 16
click at [853, 581] on icon at bounding box center [856, 696] width 16 height 16
click at [847, 581] on div at bounding box center [856, 696] width 24 height 40
click at [764, 581] on icon at bounding box center [770, 696] width 16 height 16
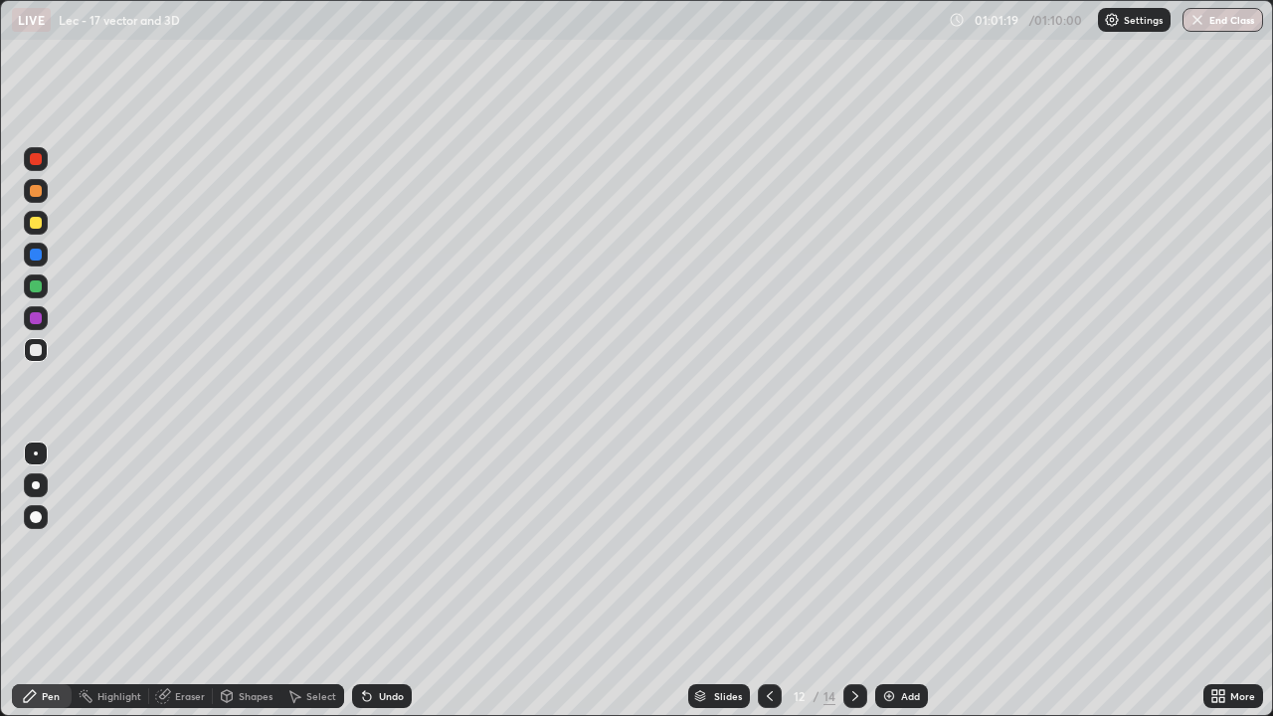
click at [848, 581] on div at bounding box center [856, 696] width 24 height 24
click at [769, 581] on icon at bounding box center [770, 696] width 16 height 16
click at [853, 581] on icon at bounding box center [856, 696] width 16 height 16
click at [845, 581] on div at bounding box center [856, 696] width 24 height 24
click at [766, 581] on icon at bounding box center [770, 696] width 16 height 16
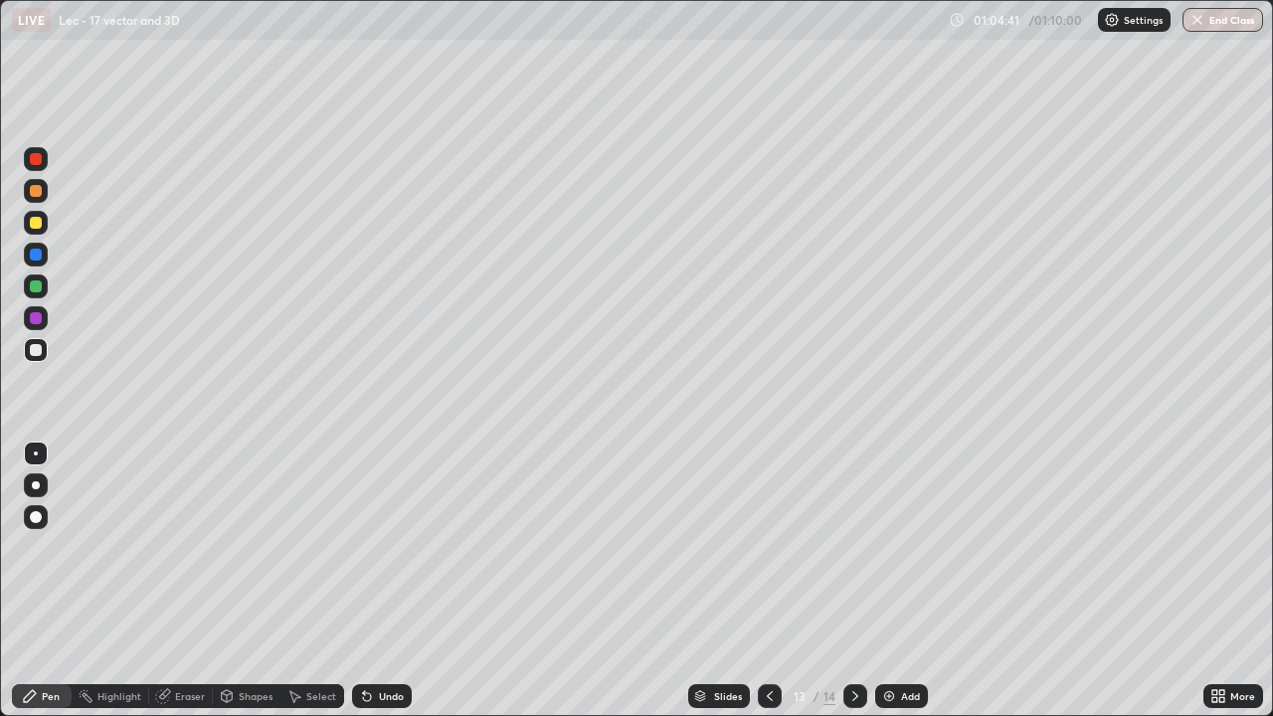
click at [765, 581] on icon at bounding box center [770, 696] width 16 height 16
click at [848, 581] on icon at bounding box center [856, 696] width 16 height 16
click at [896, 581] on div "Add" at bounding box center [901, 696] width 53 height 24
click at [885, 581] on img at bounding box center [889, 696] width 16 height 16
click at [386, 581] on div "Undo" at bounding box center [382, 696] width 60 height 24
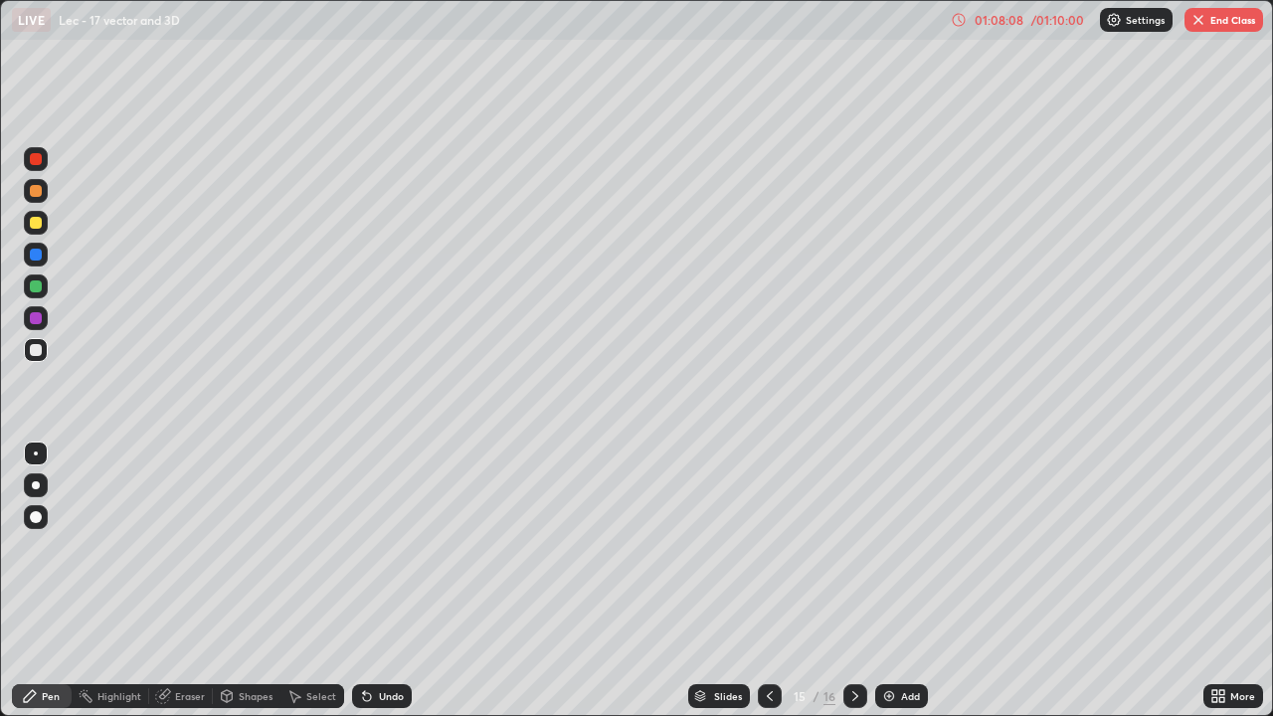
click at [390, 581] on div "Undo" at bounding box center [391, 696] width 25 height 10
click at [768, 581] on icon at bounding box center [770, 696] width 16 height 16
click at [398, 581] on div "Undo" at bounding box center [391, 696] width 25 height 10
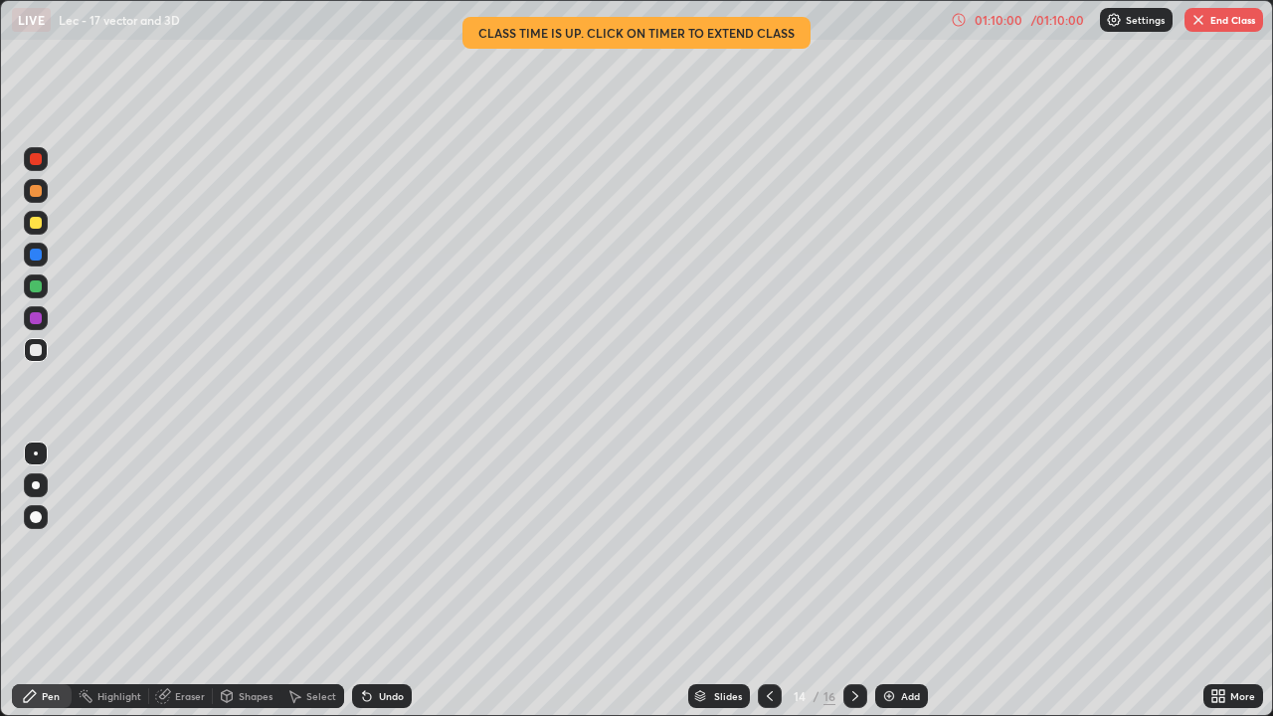
click at [392, 581] on div "Undo" at bounding box center [391, 696] width 25 height 10
click at [388, 581] on div "Undo" at bounding box center [391, 696] width 25 height 10
click at [386, 581] on div "Undo" at bounding box center [391, 696] width 25 height 10
click at [1191, 28] on button "End Class" at bounding box center [1224, 20] width 79 height 24
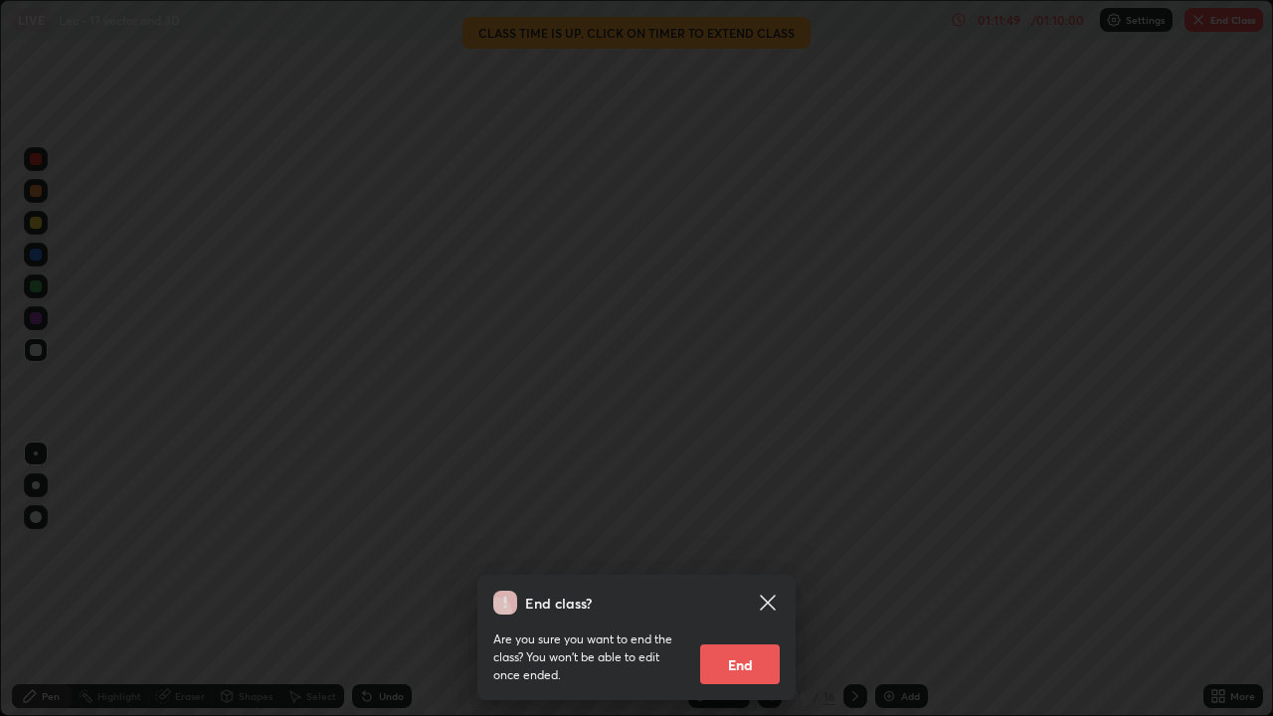
click at [741, 581] on button "End" at bounding box center [740, 665] width 80 height 40
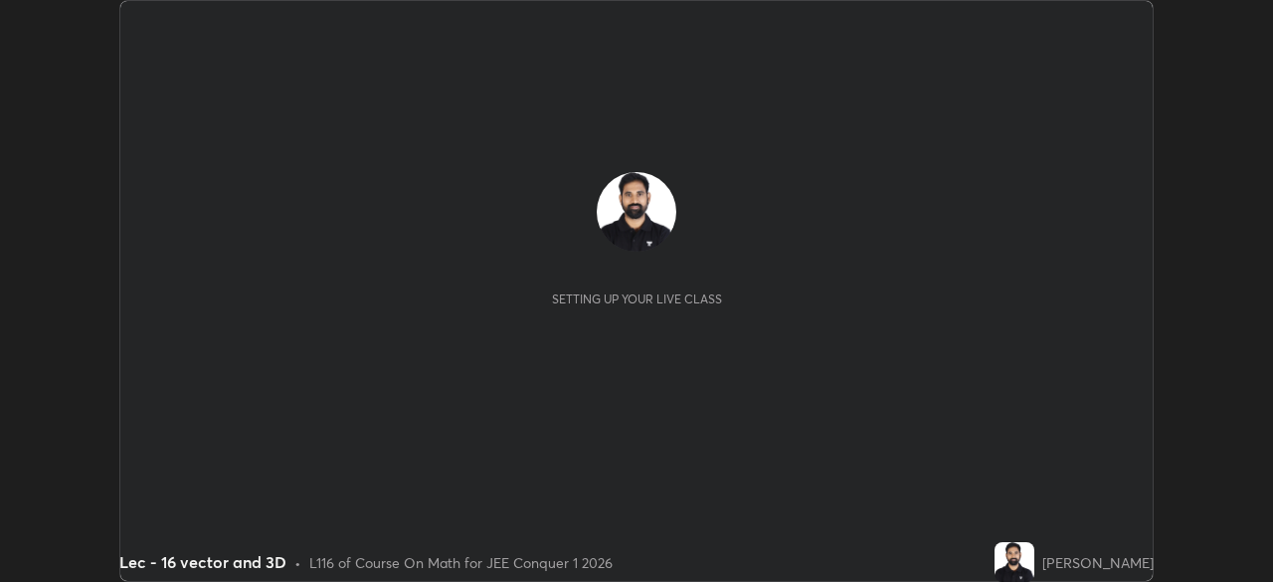
scroll to position [582, 1272]
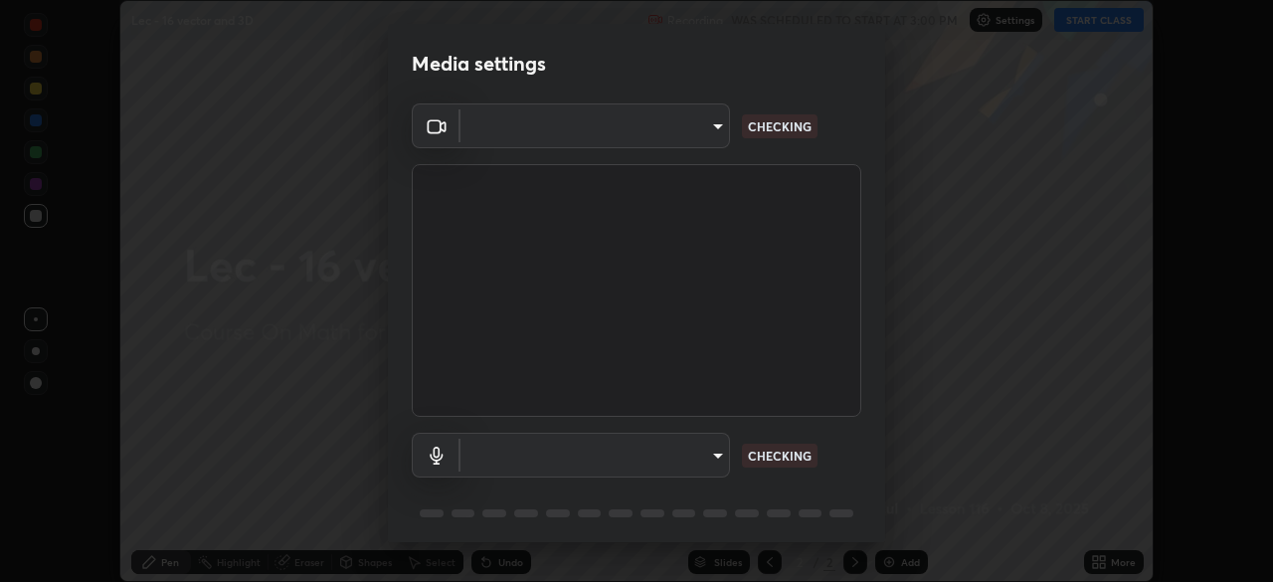
type input "602de966f07612c225d0d734a81bf2b3dfa22a7197a6e355c0b3fff2af0fd9a5"
type input "dcff9dd4a5d8f016058d33b4f376770678f7099c9aa91c8fa1968b471839a167"
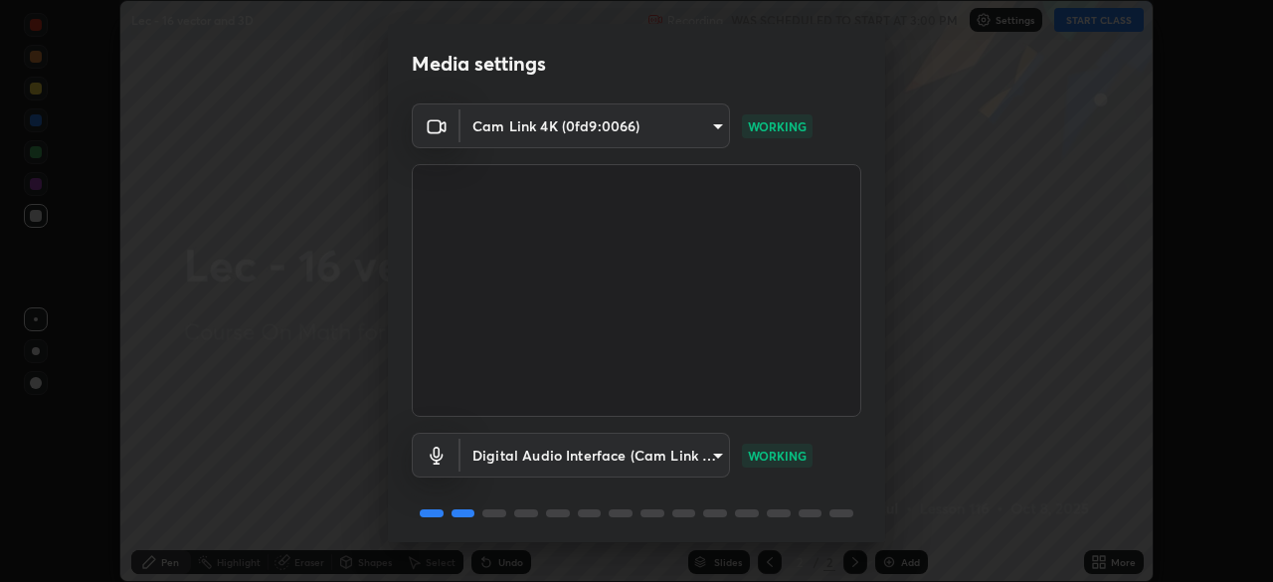
scroll to position [71, 0]
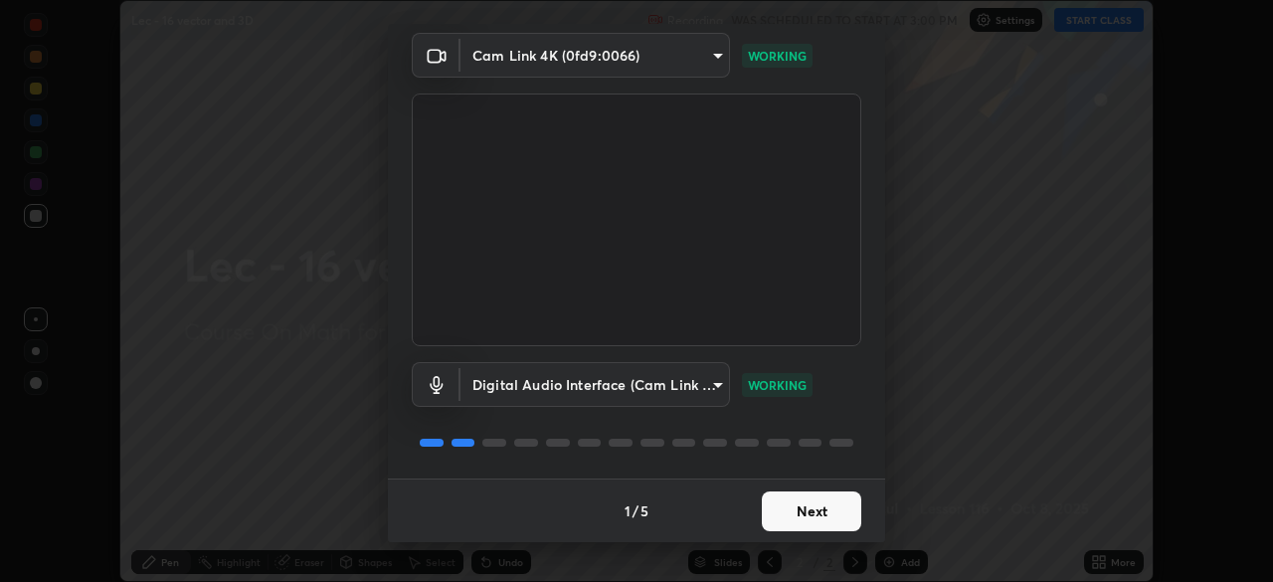
click at [807, 501] on button "Next" at bounding box center [811, 511] width 99 height 40
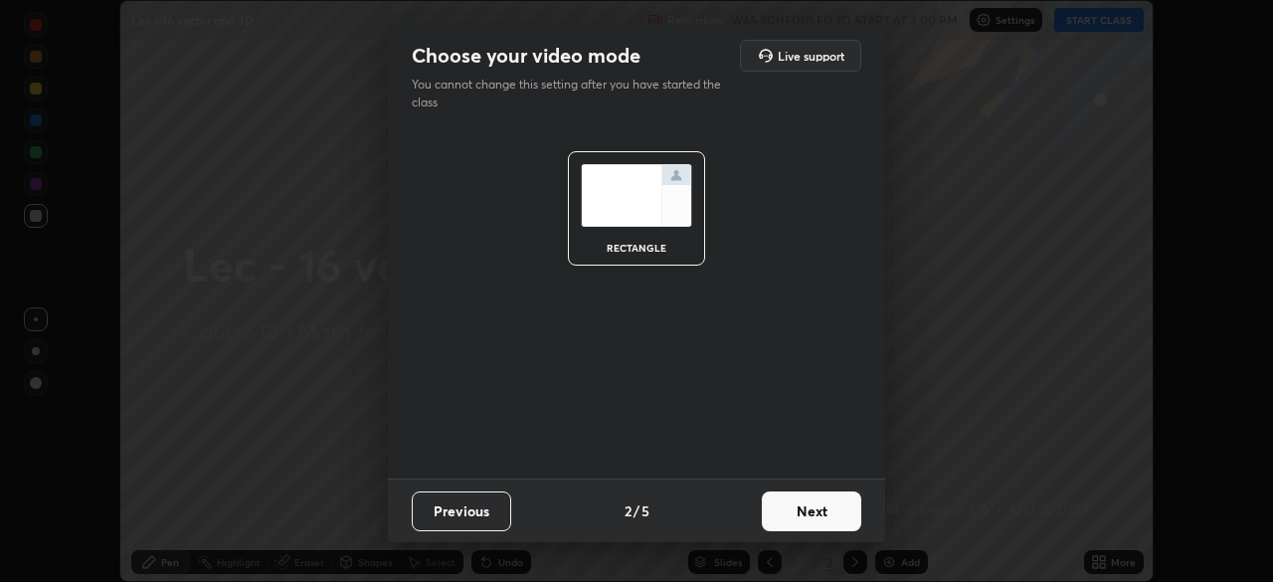
click at [813, 509] on button "Next" at bounding box center [811, 511] width 99 height 40
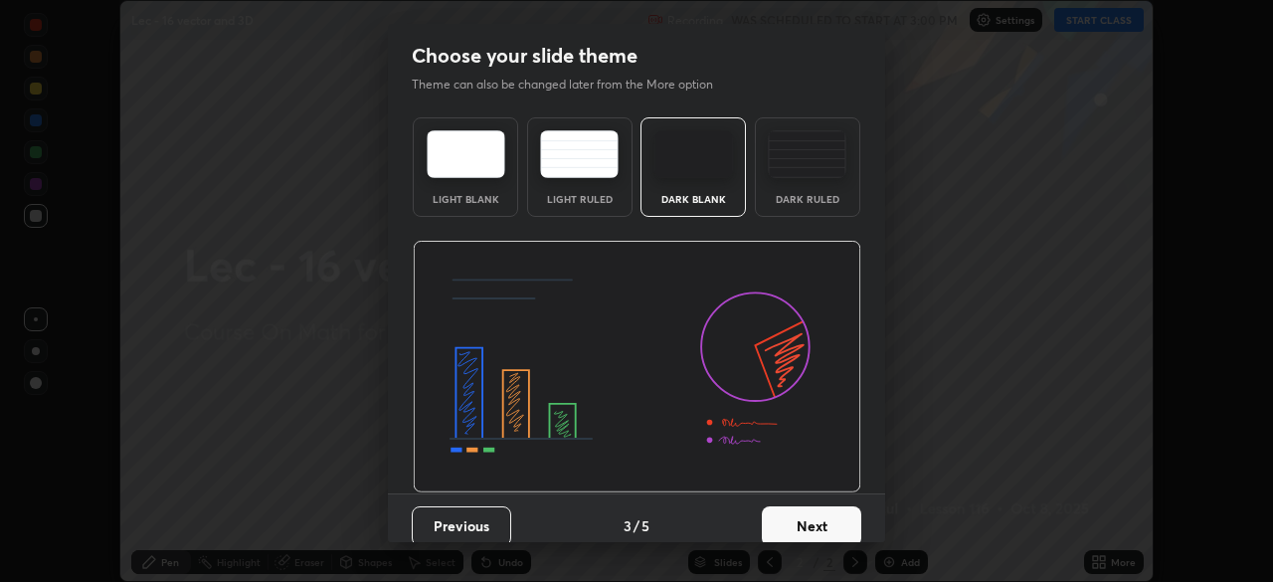
click at [819, 515] on button "Next" at bounding box center [811, 526] width 99 height 40
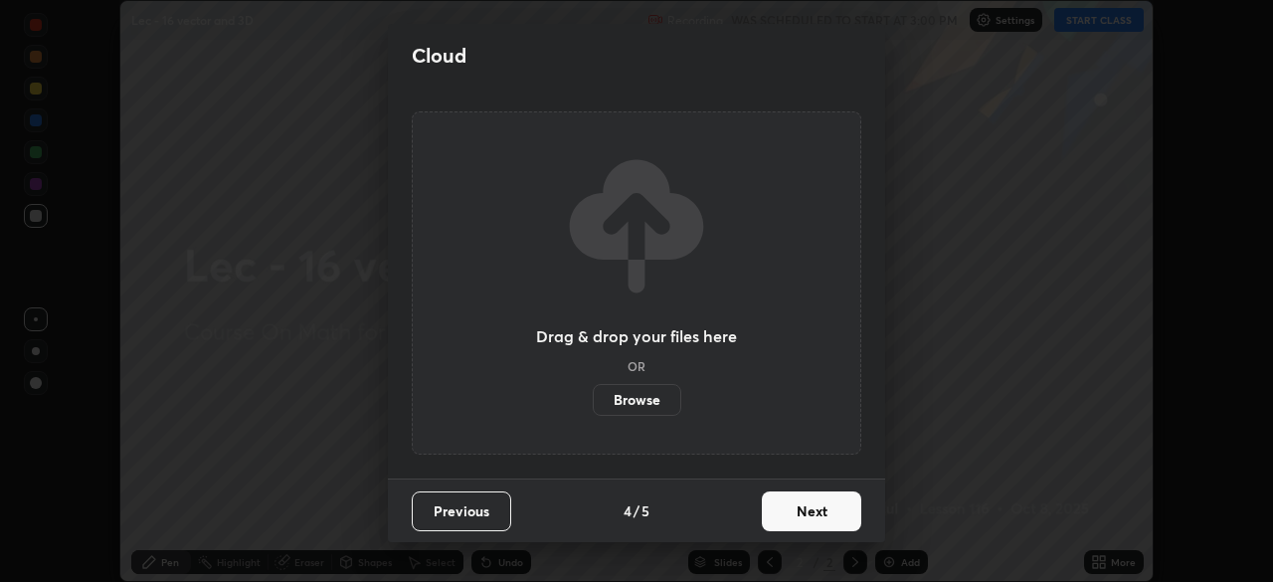
click at [815, 519] on button "Next" at bounding box center [811, 511] width 99 height 40
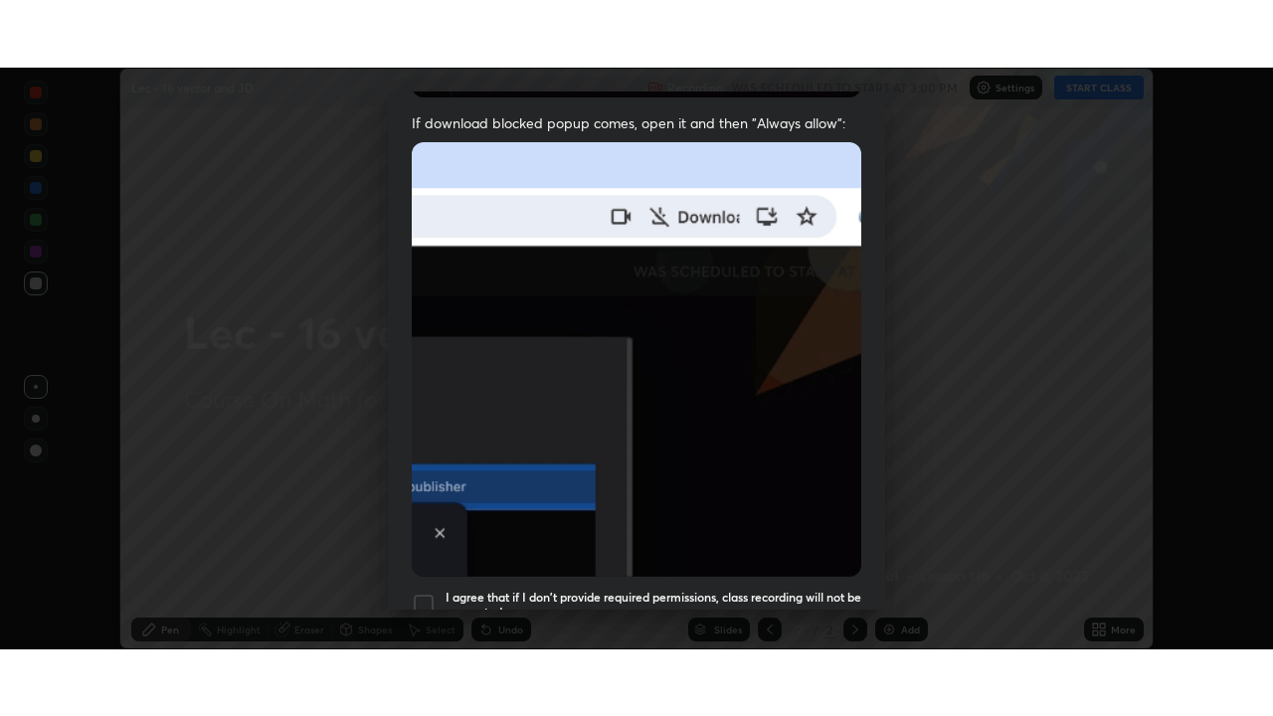
scroll to position [476, 0]
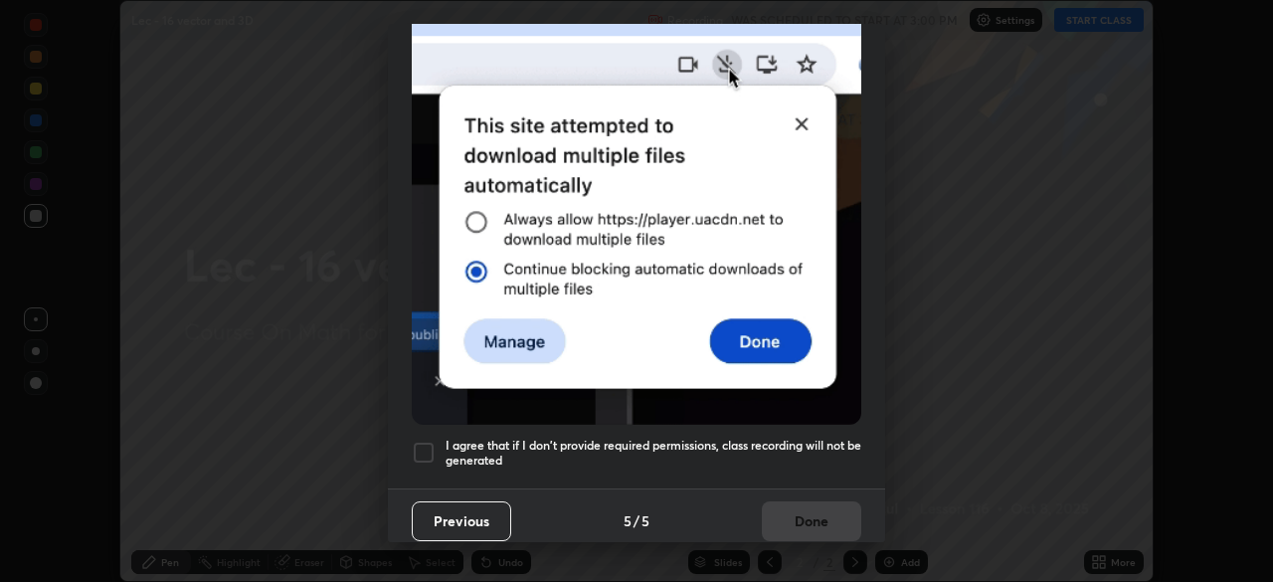
click at [421, 444] on div at bounding box center [424, 453] width 24 height 24
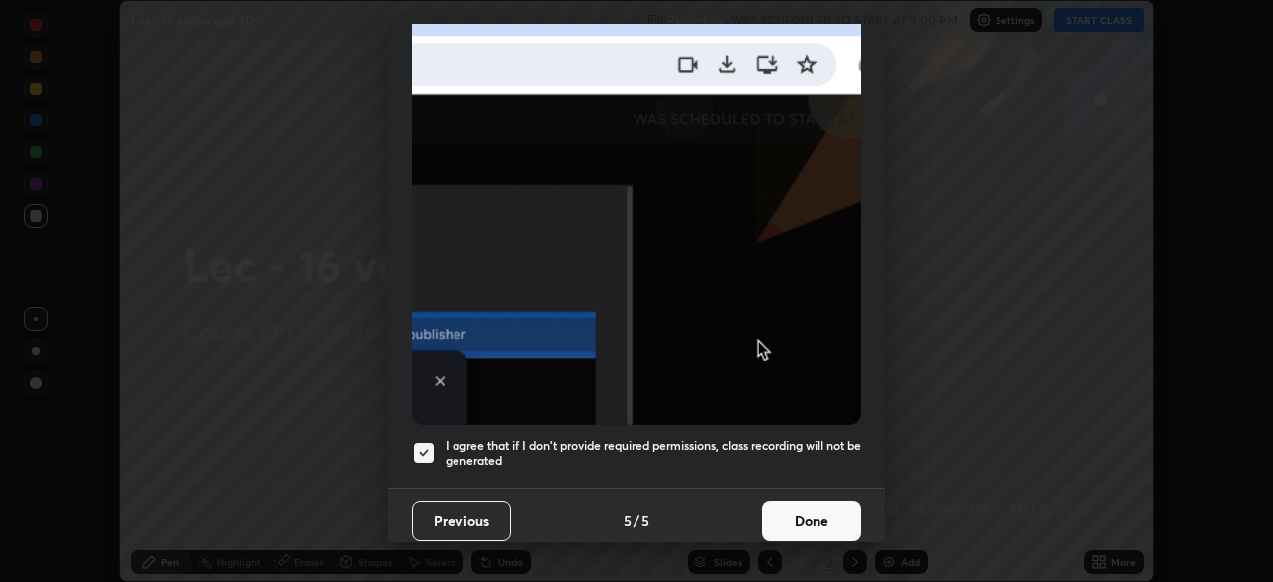
click at [801, 502] on button "Done" at bounding box center [811, 521] width 99 height 40
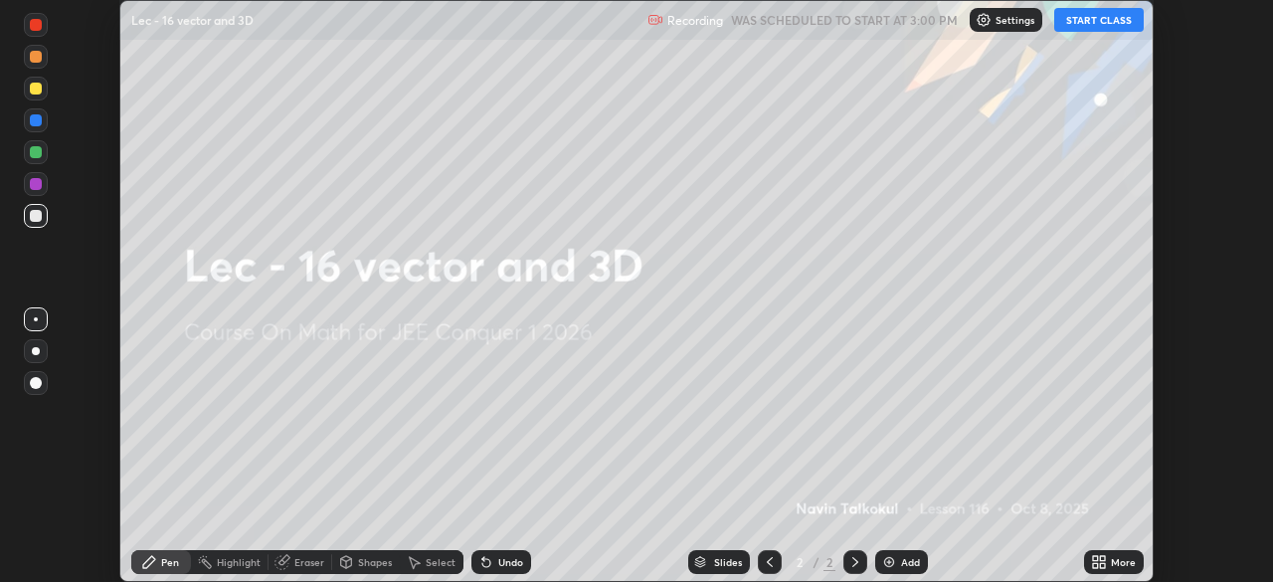
click at [1078, 28] on button "START CLASS" at bounding box center [1099, 20] width 90 height 24
click at [1100, 559] on icon at bounding box center [1102, 558] width 5 height 5
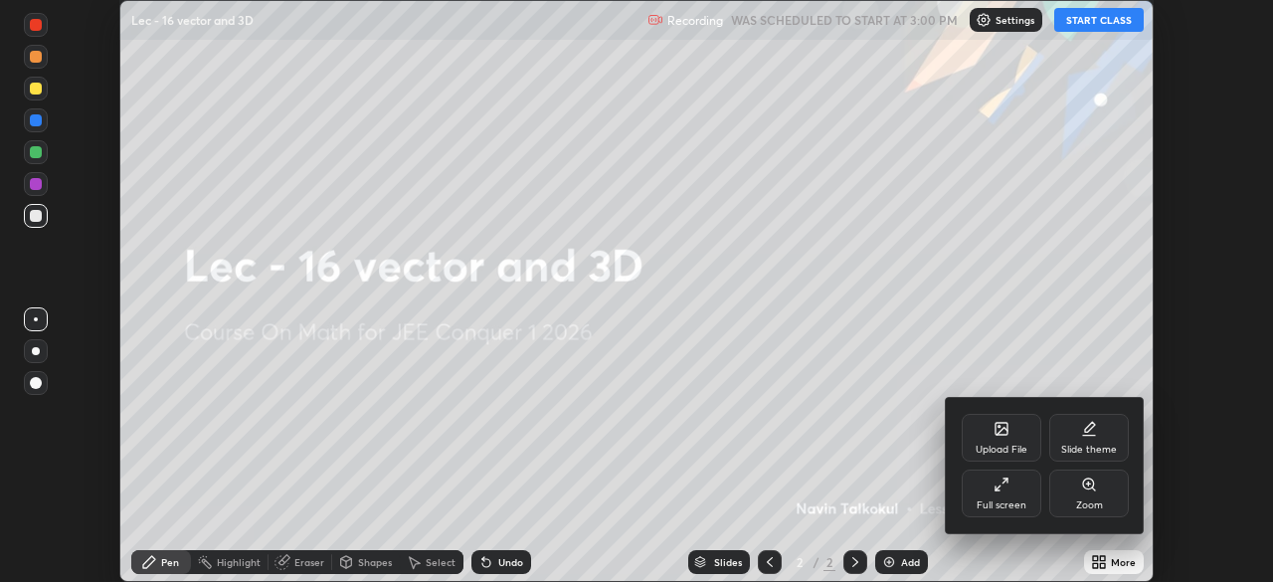
click at [1018, 491] on div "Full screen" at bounding box center [1002, 494] width 80 height 48
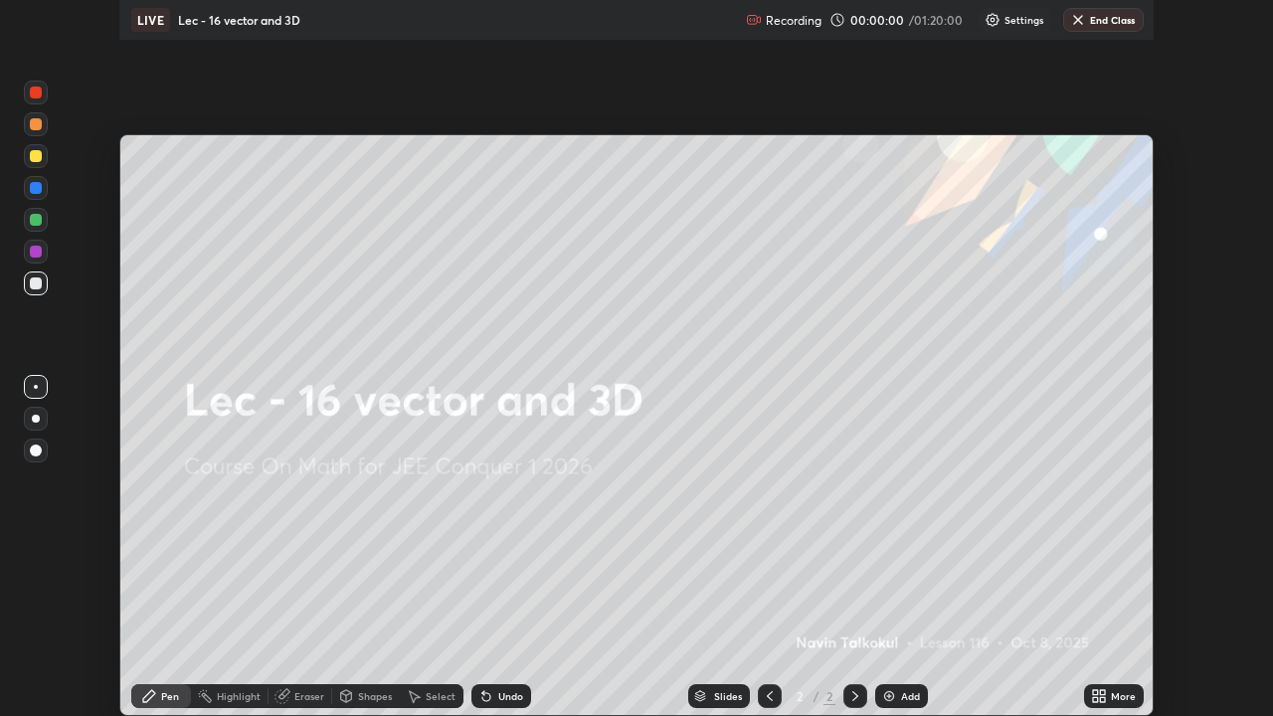
scroll to position [716, 1273]
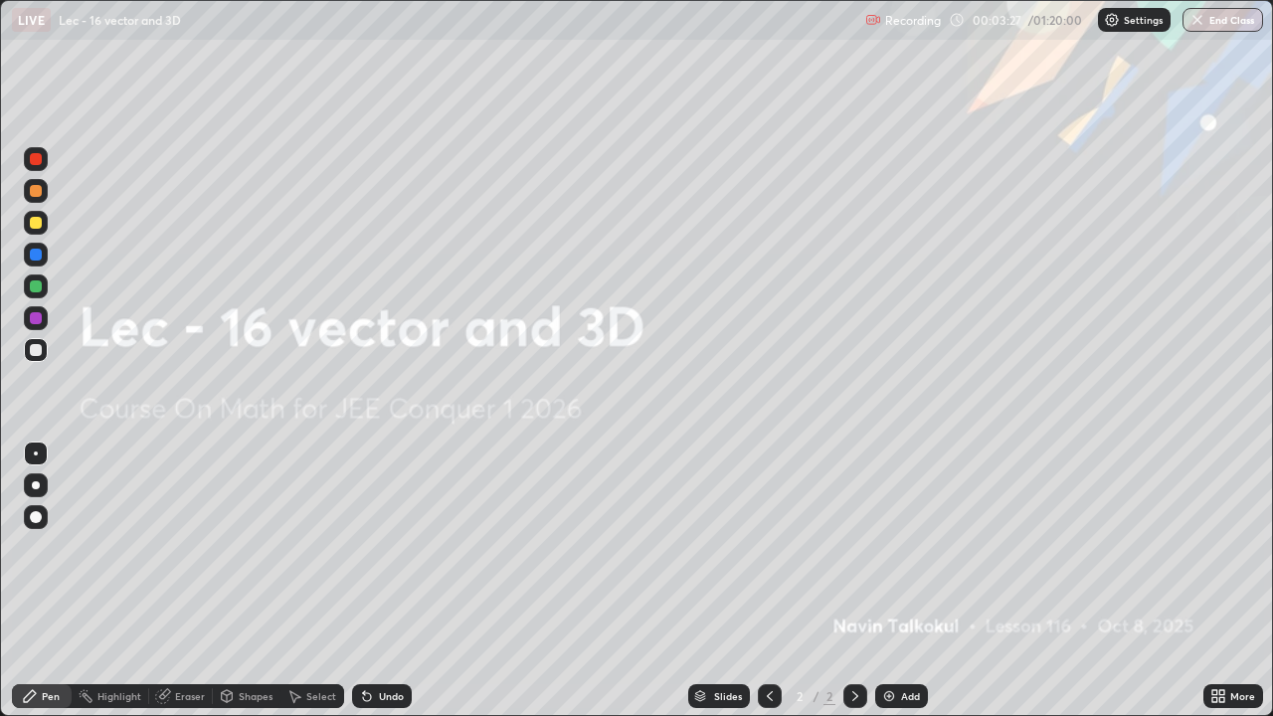
click at [893, 581] on img at bounding box center [889, 696] width 16 height 16
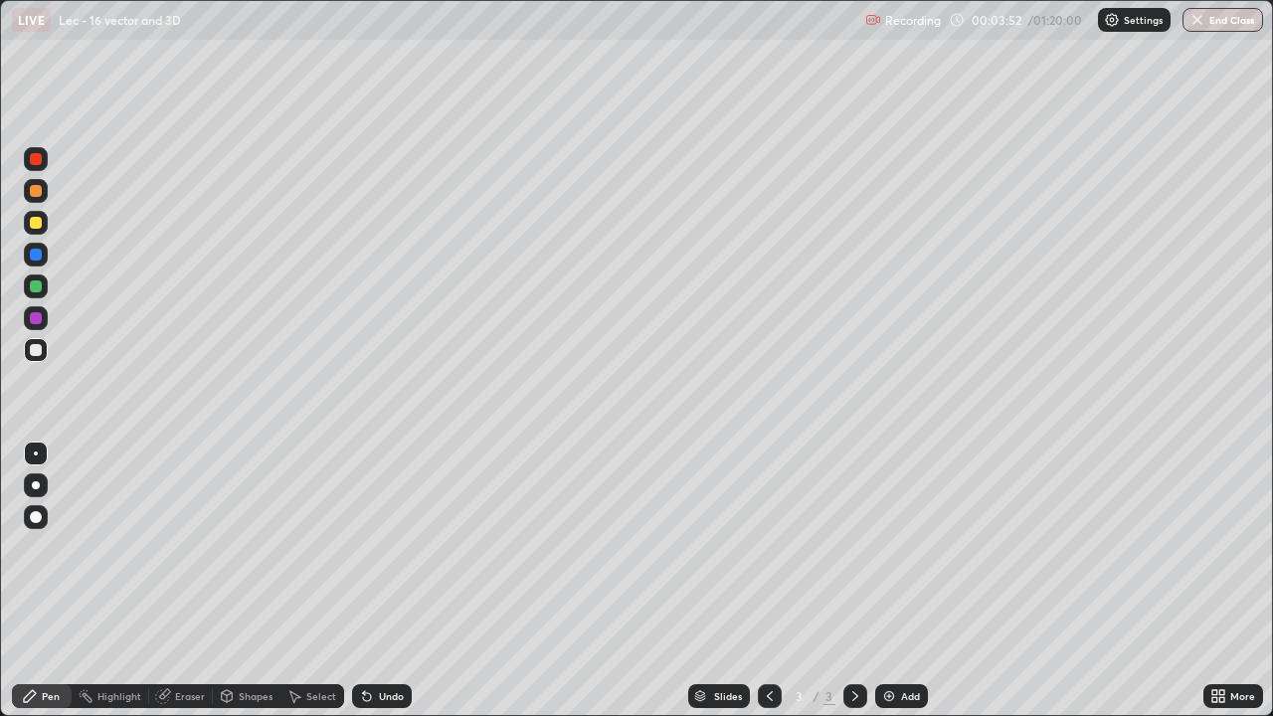
click at [392, 581] on div "Undo" at bounding box center [391, 696] width 25 height 10
click at [390, 581] on div "Undo" at bounding box center [391, 696] width 25 height 10
click at [392, 581] on div "Undo" at bounding box center [391, 696] width 25 height 10
click at [383, 581] on div "Undo" at bounding box center [391, 696] width 25 height 10
click at [379, 581] on div "Undo" at bounding box center [382, 696] width 60 height 24
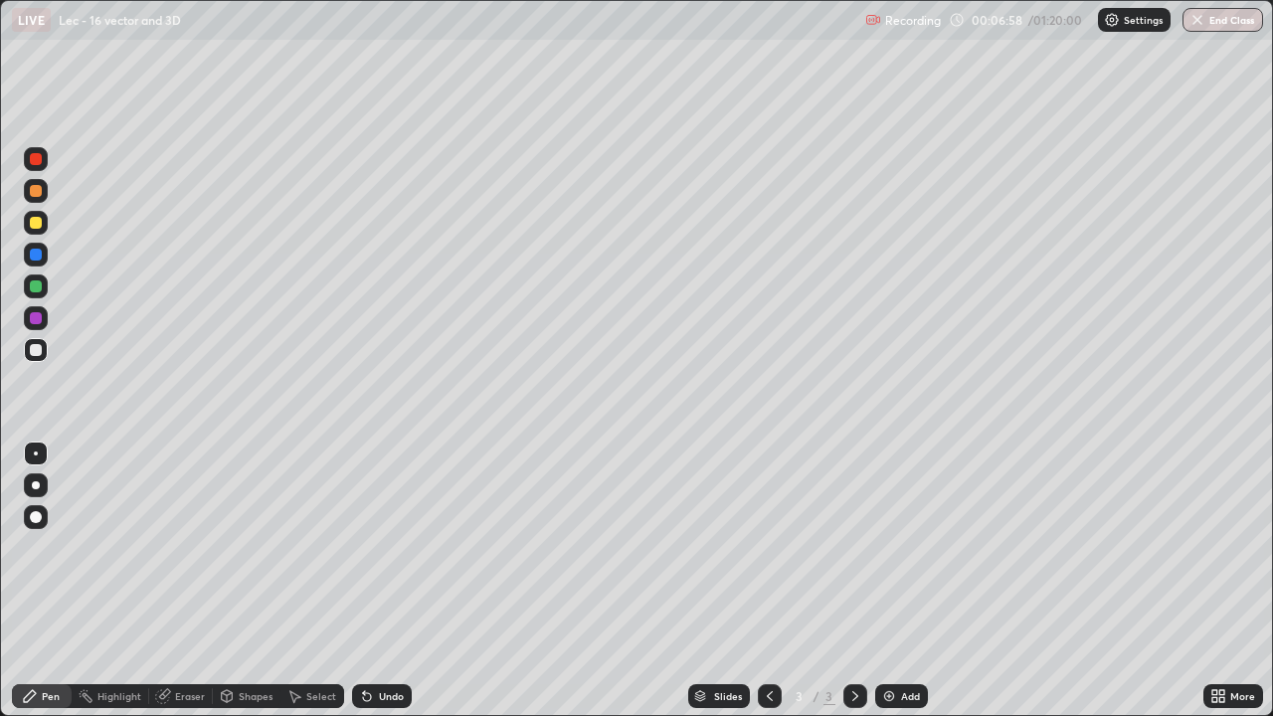
click at [317, 581] on div "Select" at bounding box center [321, 696] width 30 height 10
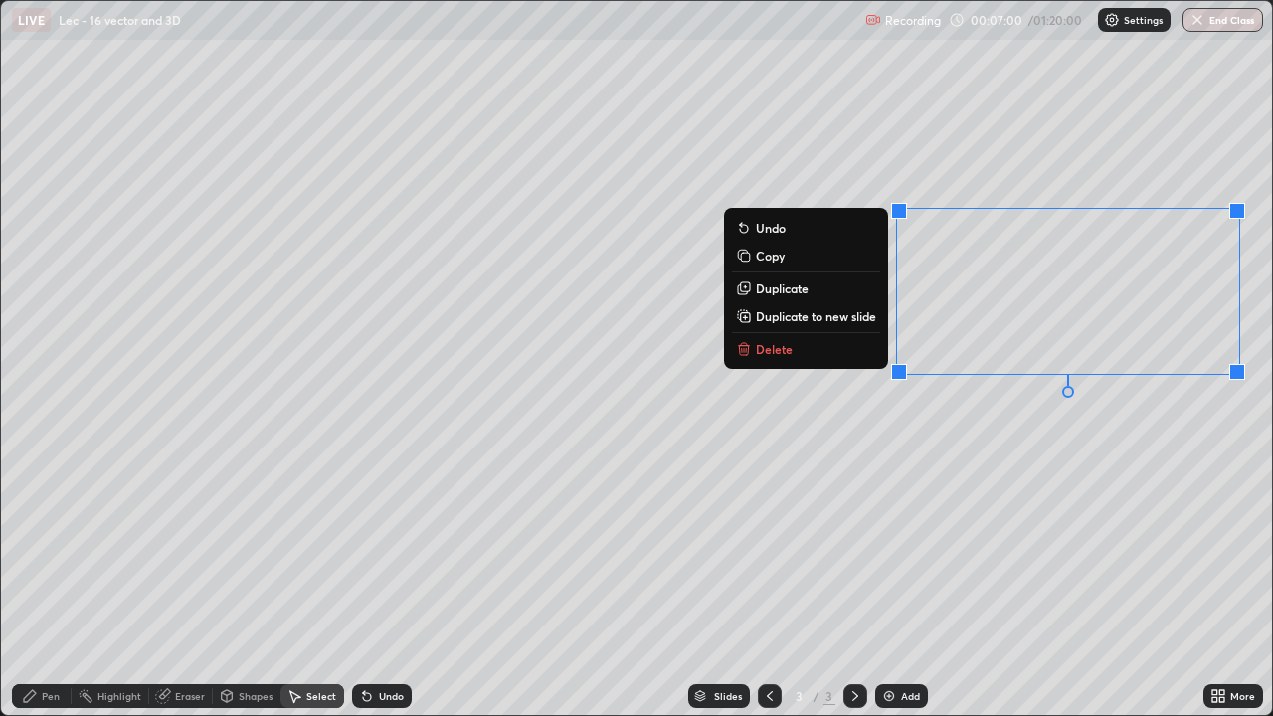
click at [834, 355] on button "Delete" at bounding box center [806, 349] width 148 height 24
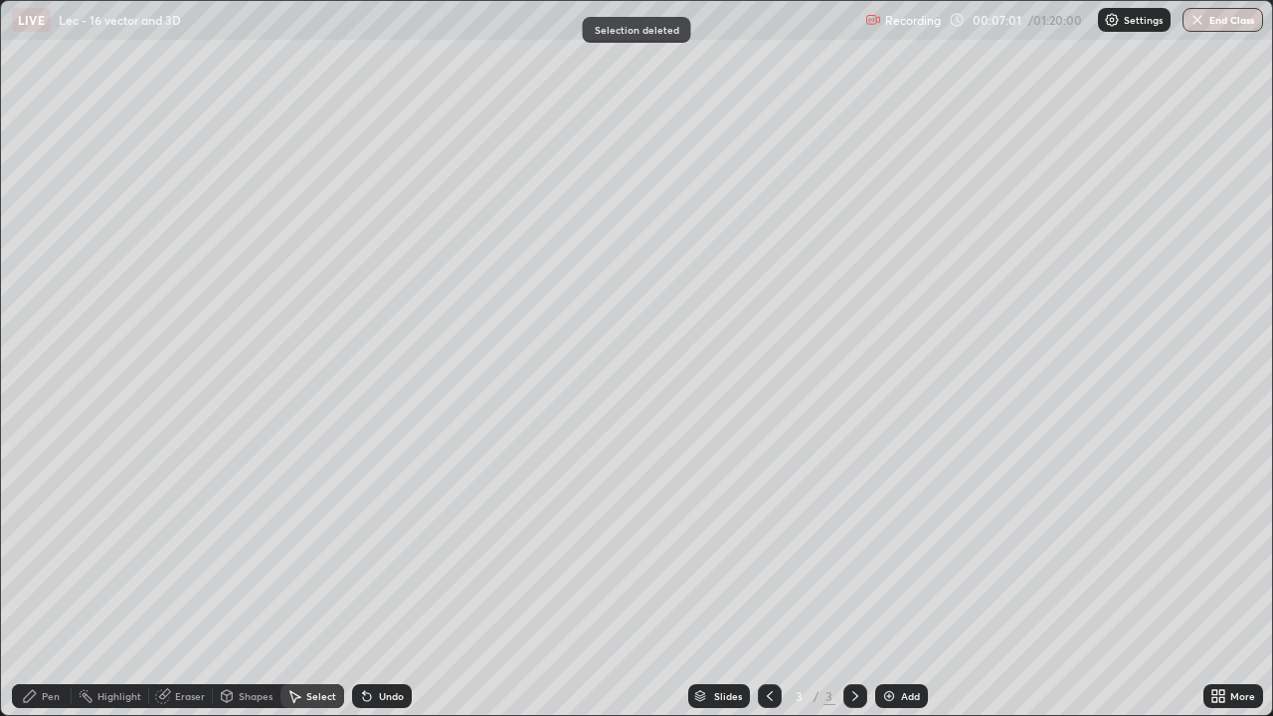
click at [46, 581] on div "Pen" at bounding box center [42, 696] width 60 height 24
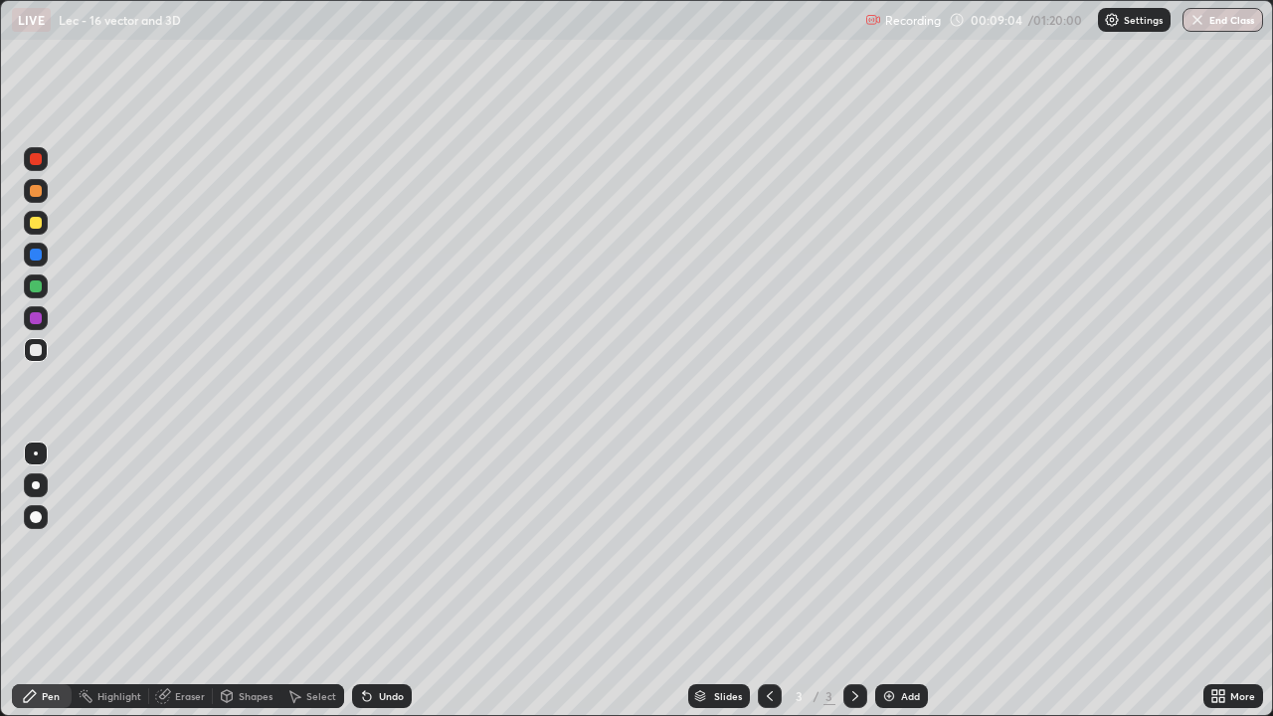
click at [304, 581] on div "Select" at bounding box center [313, 696] width 64 height 24
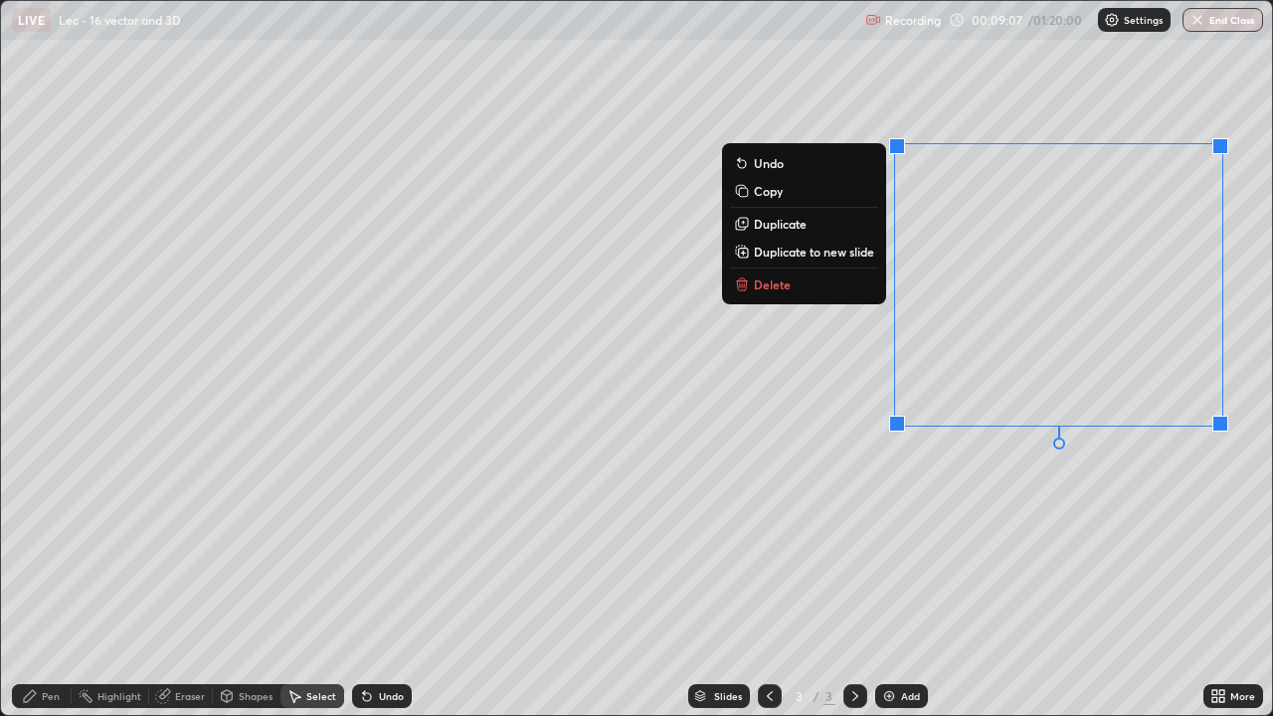
click at [813, 288] on button "Delete" at bounding box center [804, 285] width 148 height 24
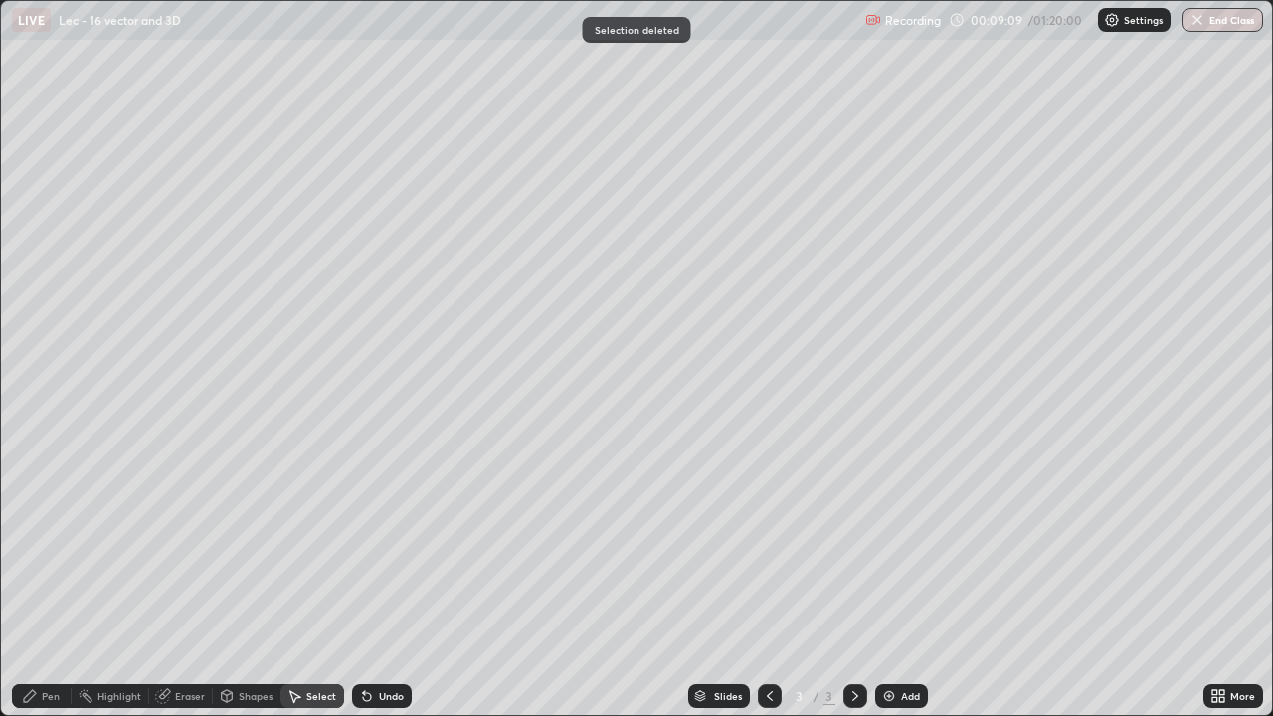
click at [50, 581] on div "Pen" at bounding box center [51, 696] width 18 height 10
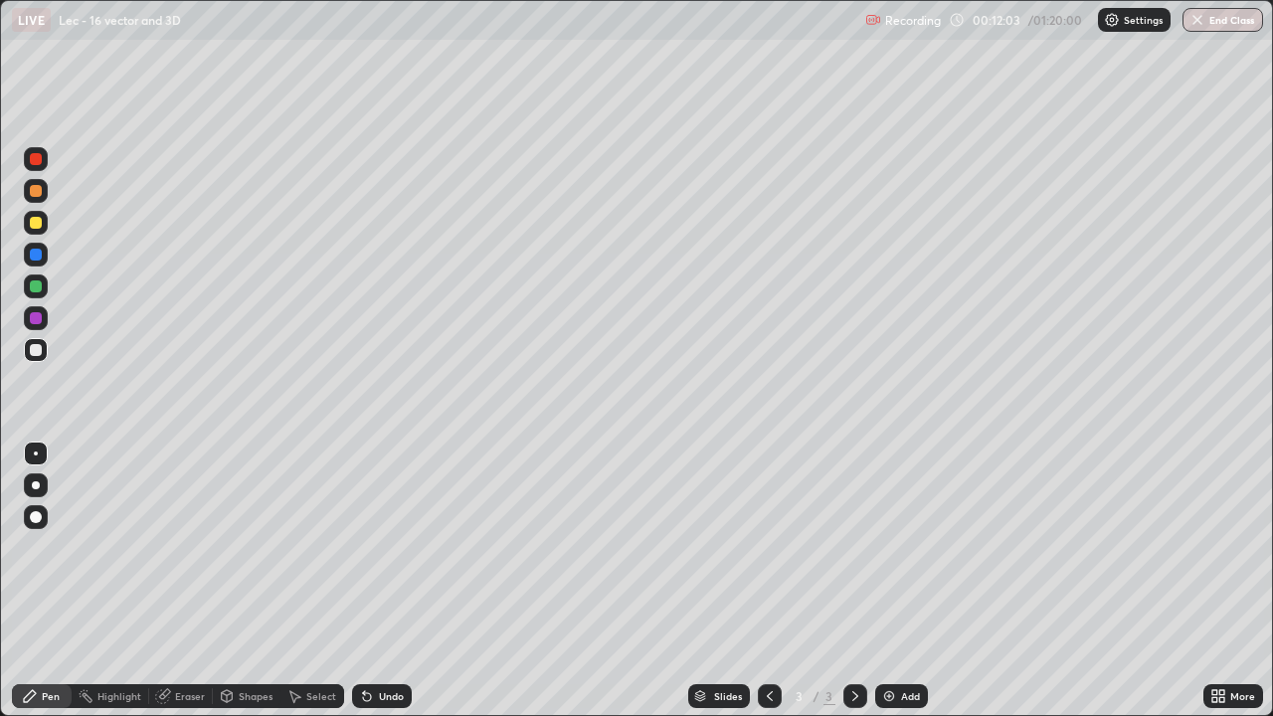
click at [387, 581] on div "Undo" at bounding box center [391, 696] width 25 height 10
click at [389, 581] on div "Undo" at bounding box center [382, 696] width 60 height 24
click at [391, 581] on div "Undo" at bounding box center [382, 696] width 60 height 24
click at [908, 581] on div "Add" at bounding box center [910, 696] width 19 height 10
click at [768, 581] on icon at bounding box center [770, 696] width 16 height 16
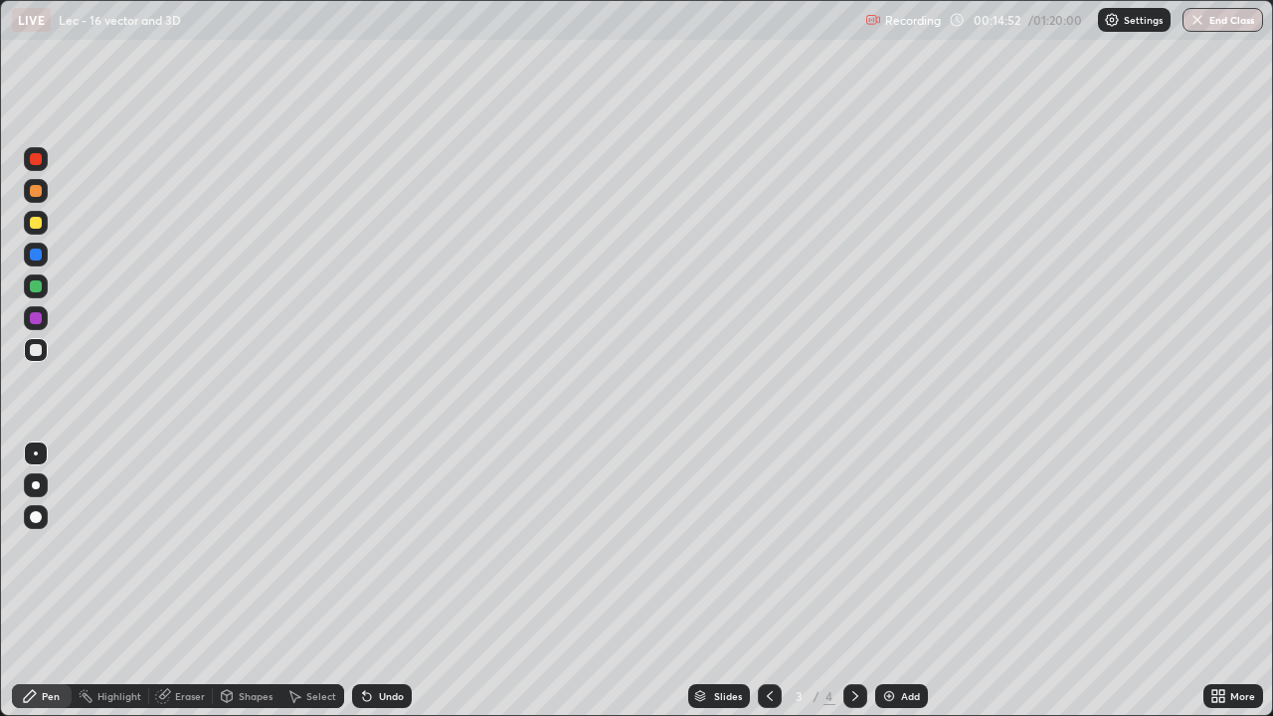
click at [894, 581] on div "Add" at bounding box center [901, 696] width 53 height 24
click at [394, 581] on div "Undo" at bounding box center [382, 696] width 60 height 24
click at [390, 581] on div "Undo" at bounding box center [382, 696] width 60 height 24
click at [386, 581] on div "Undo" at bounding box center [382, 696] width 60 height 24
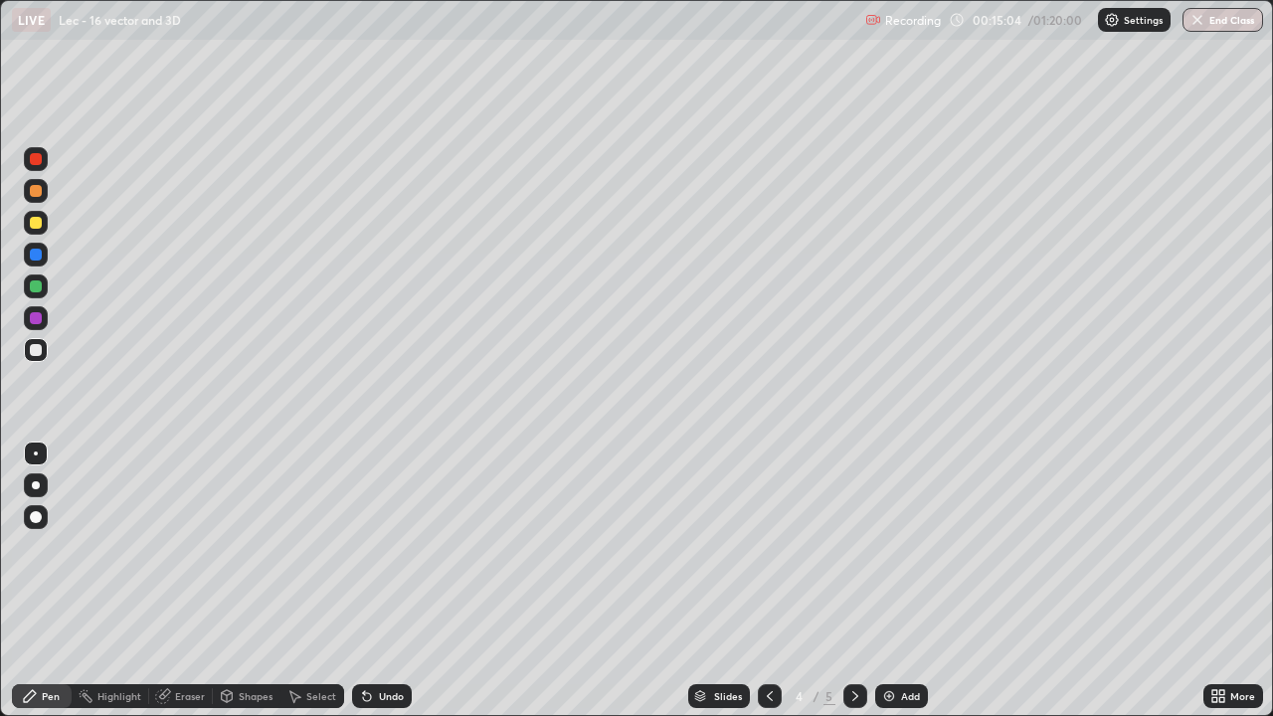
click at [384, 581] on div "Undo" at bounding box center [382, 696] width 60 height 24
click at [383, 581] on div "Undo" at bounding box center [382, 696] width 60 height 24
click at [382, 581] on div "Undo" at bounding box center [382, 696] width 60 height 24
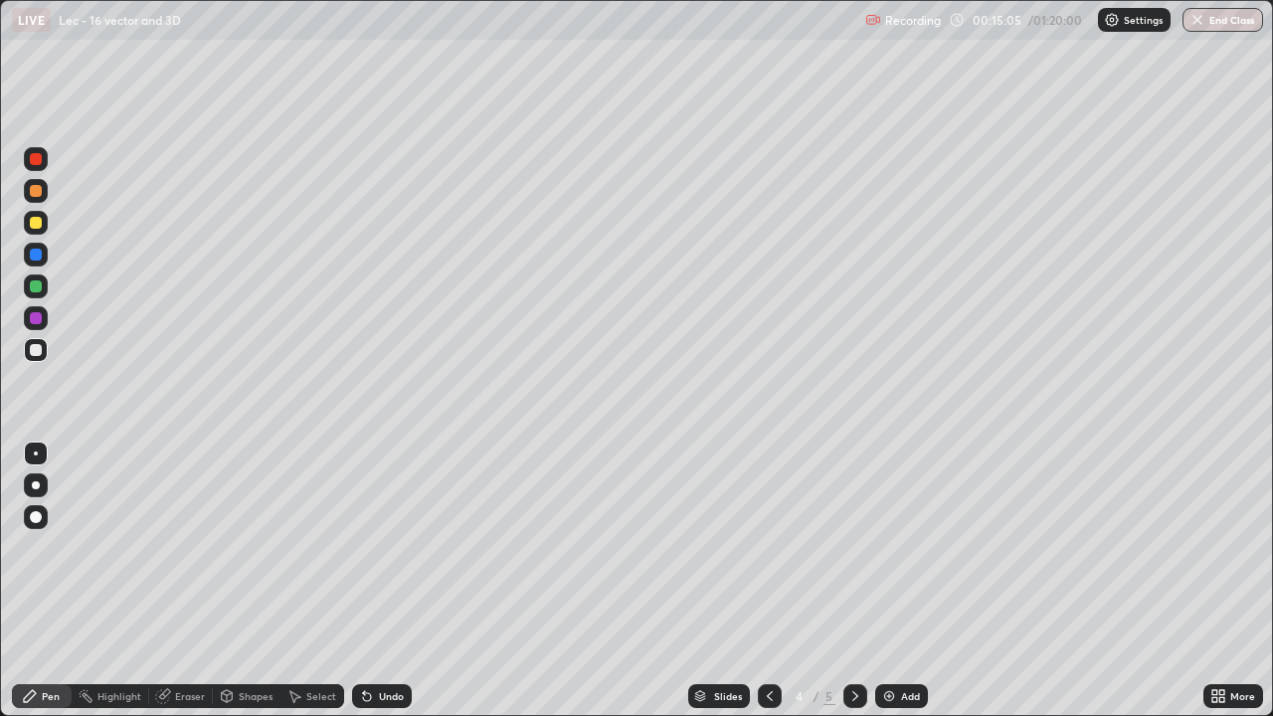
click at [382, 581] on div "Undo" at bounding box center [382, 696] width 60 height 24
click at [380, 581] on div "Undo" at bounding box center [391, 696] width 25 height 10
click at [394, 581] on div "Undo" at bounding box center [382, 696] width 60 height 24
click at [381, 581] on div "Undo" at bounding box center [391, 696] width 25 height 10
click at [386, 581] on div "Undo" at bounding box center [391, 696] width 25 height 10
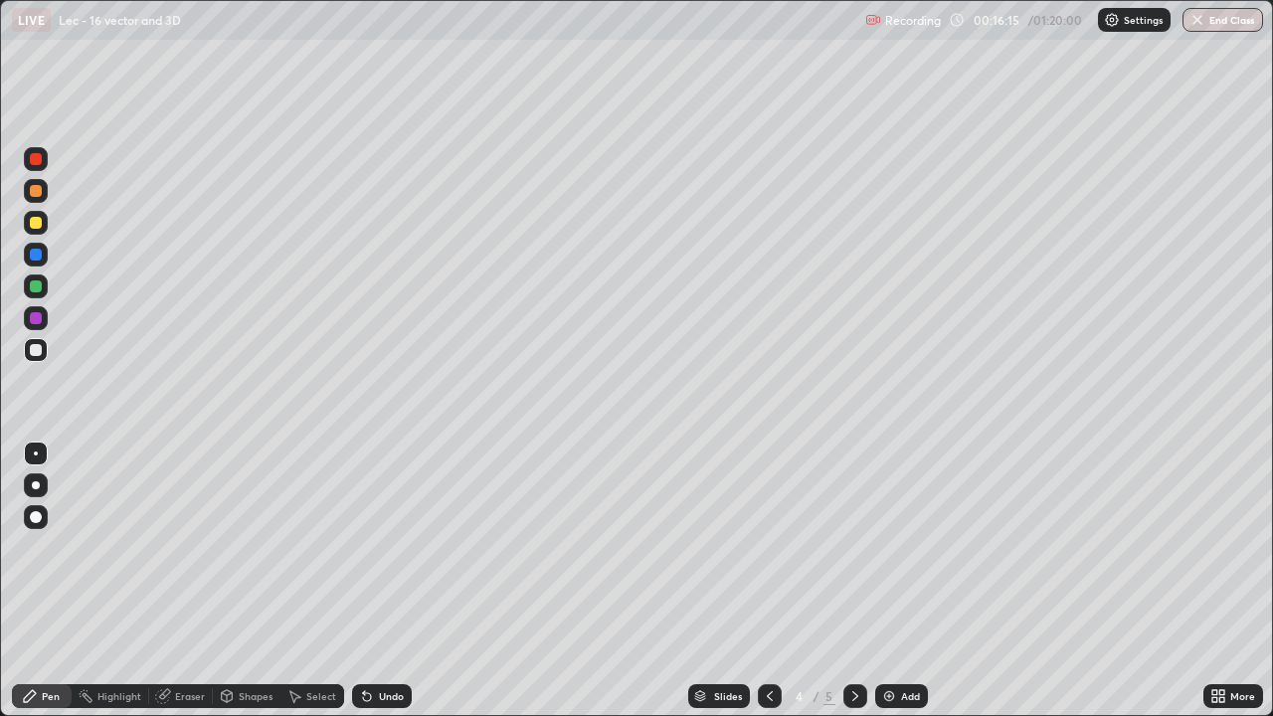
click at [381, 581] on div "Undo" at bounding box center [391, 696] width 25 height 10
click at [380, 581] on div "Undo" at bounding box center [382, 696] width 60 height 24
click at [378, 581] on div "Undo" at bounding box center [382, 696] width 60 height 24
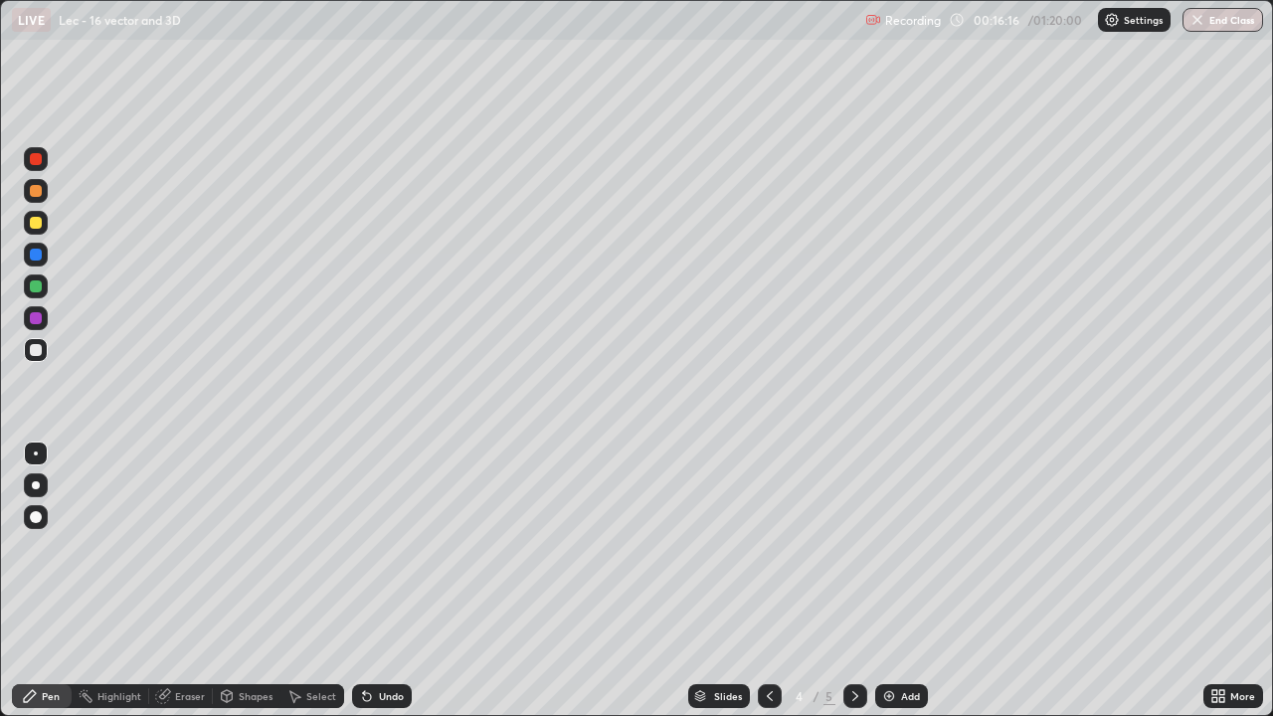
click at [378, 581] on div "Undo" at bounding box center [382, 696] width 60 height 24
click at [375, 581] on div "Undo" at bounding box center [382, 696] width 60 height 24
click at [373, 581] on div "Undo" at bounding box center [382, 696] width 60 height 24
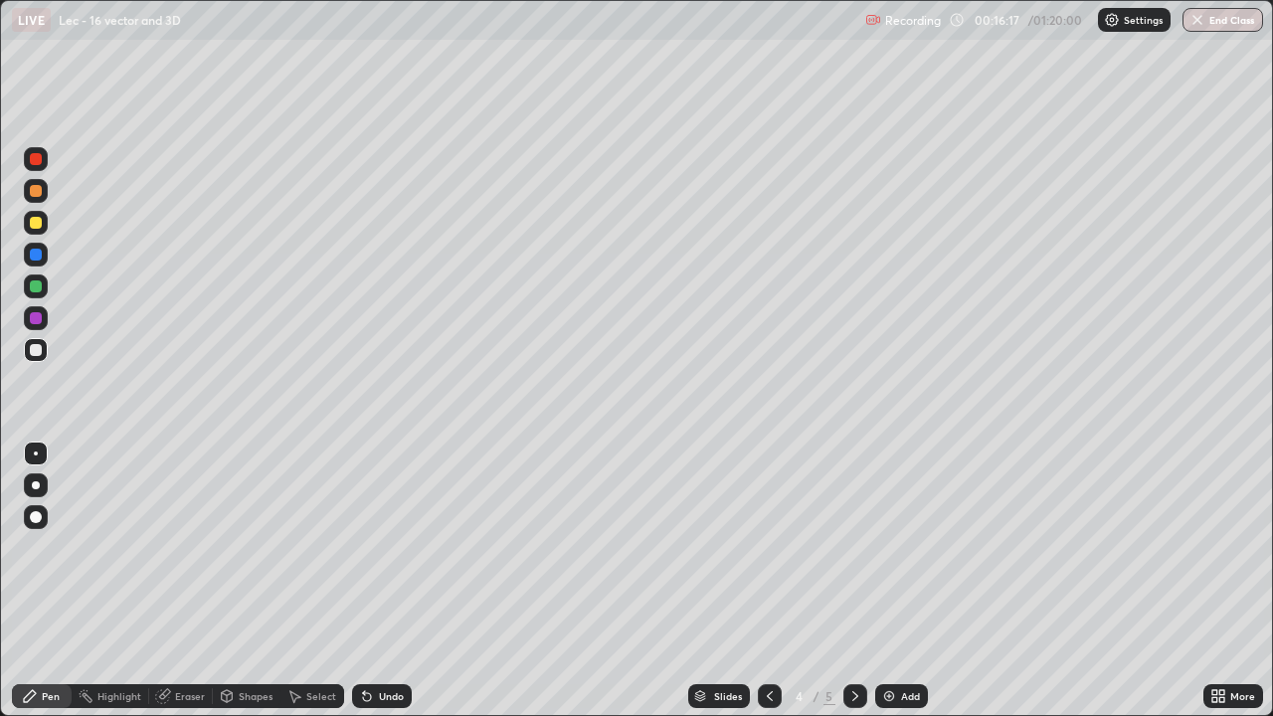
click at [368, 581] on icon at bounding box center [367, 696] width 16 height 16
click at [367, 581] on div "Undo" at bounding box center [382, 696] width 60 height 24
click at [363, 581] on icon at bounding box center [364, 692] width 2 height 2
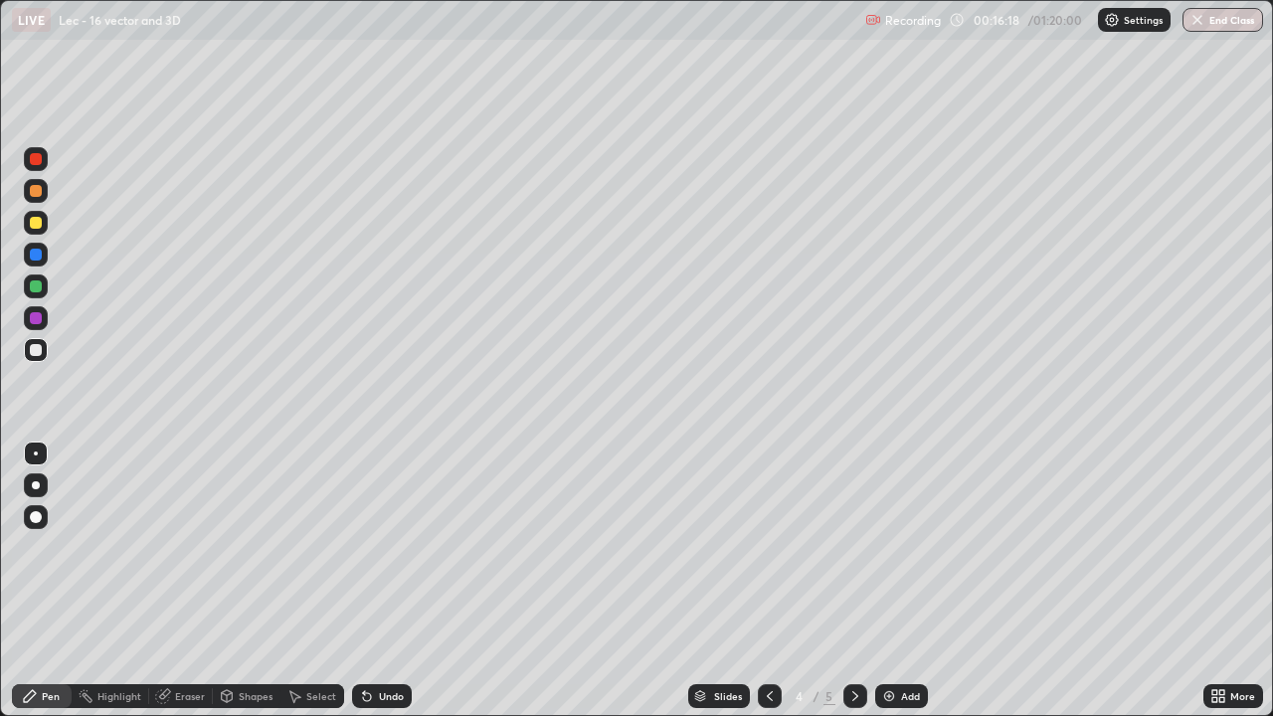
click at [363, 581] on icon at bounding box center [364, 692] width 2 height 2
click at [766, 581] on icon at bounding box center [770, 696] width 16 height 16
click at [845, 581] on div at bounding box center [856, 696] width 24 height 24
click at [850, 581] on icon at bounding box center [856, 696] width 16 height 16
click at [768, 581] on icon at bounding box center [770, 696] width 16 height 16
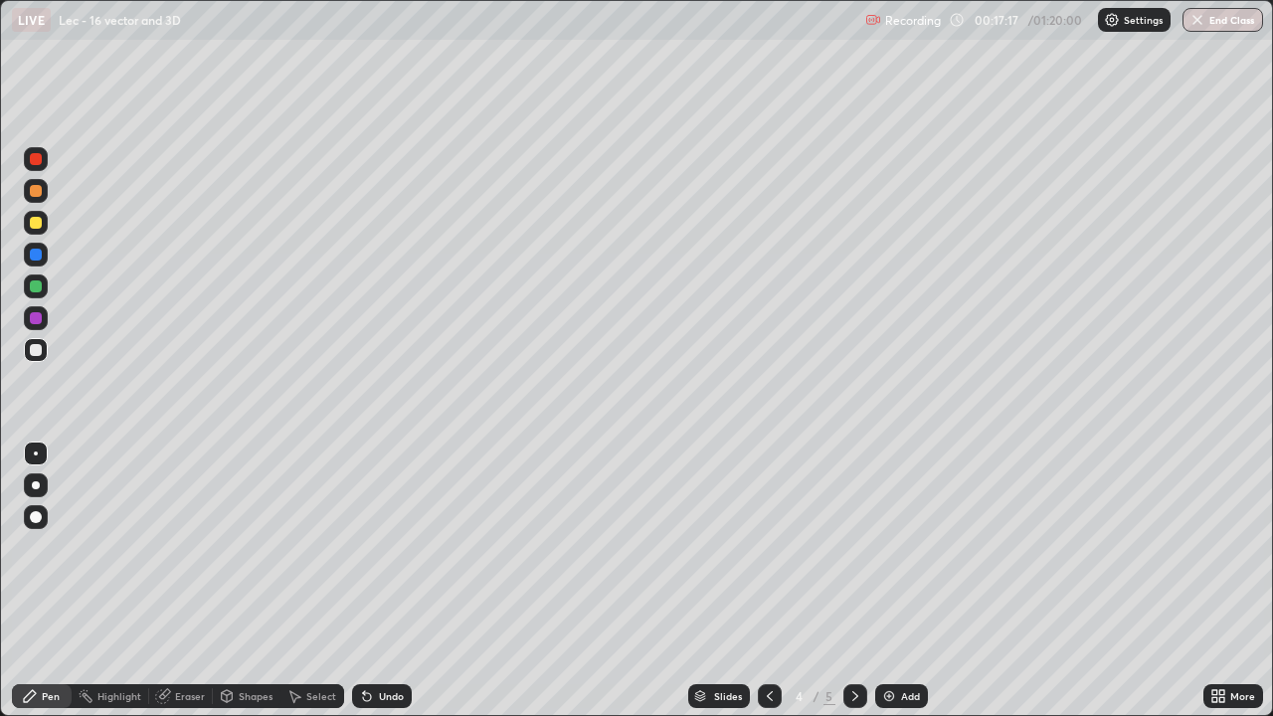
click at [759, 581] on div at bounding box center [770, 696] width 24 height 24
click at [853, 581] on icon at bounding box center [856, 696] width 16 height 16
click at [183, 581] on div "Eraser" at bounding box center [190, 696] width 30 height 10
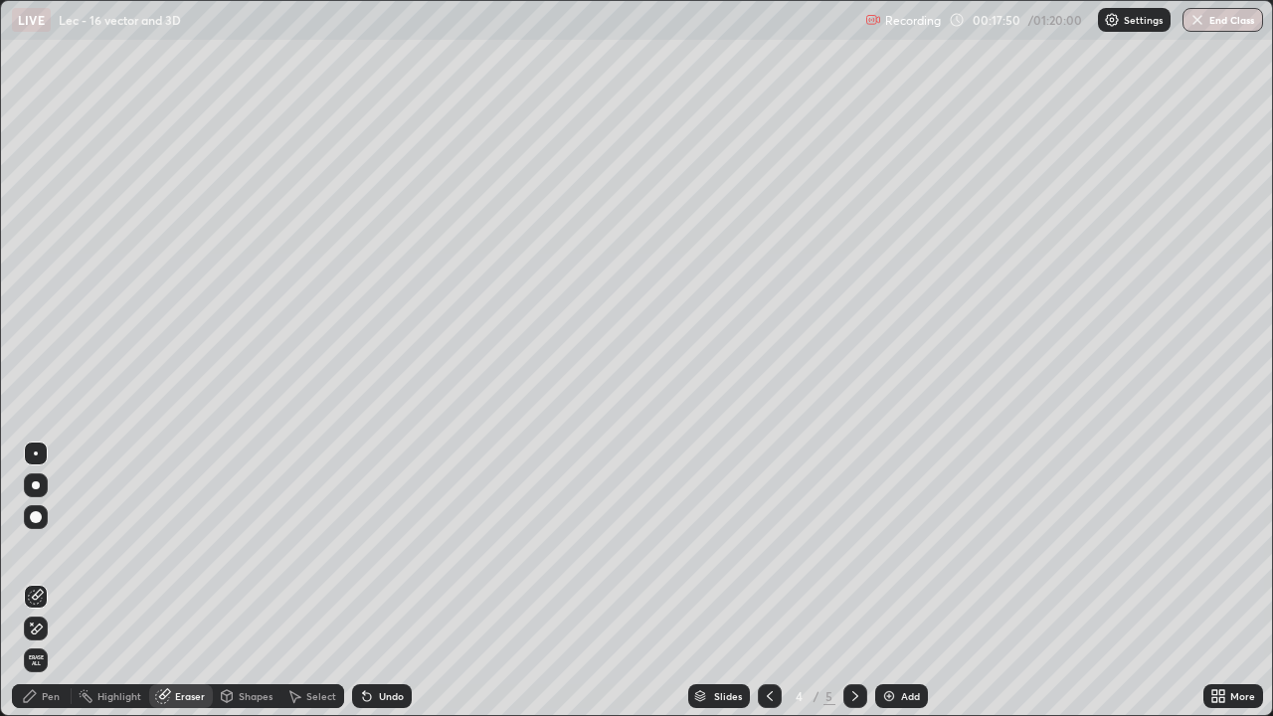
click at [49, 581] on div "Pen" at bounding box center [51, 696] width 18 height 10
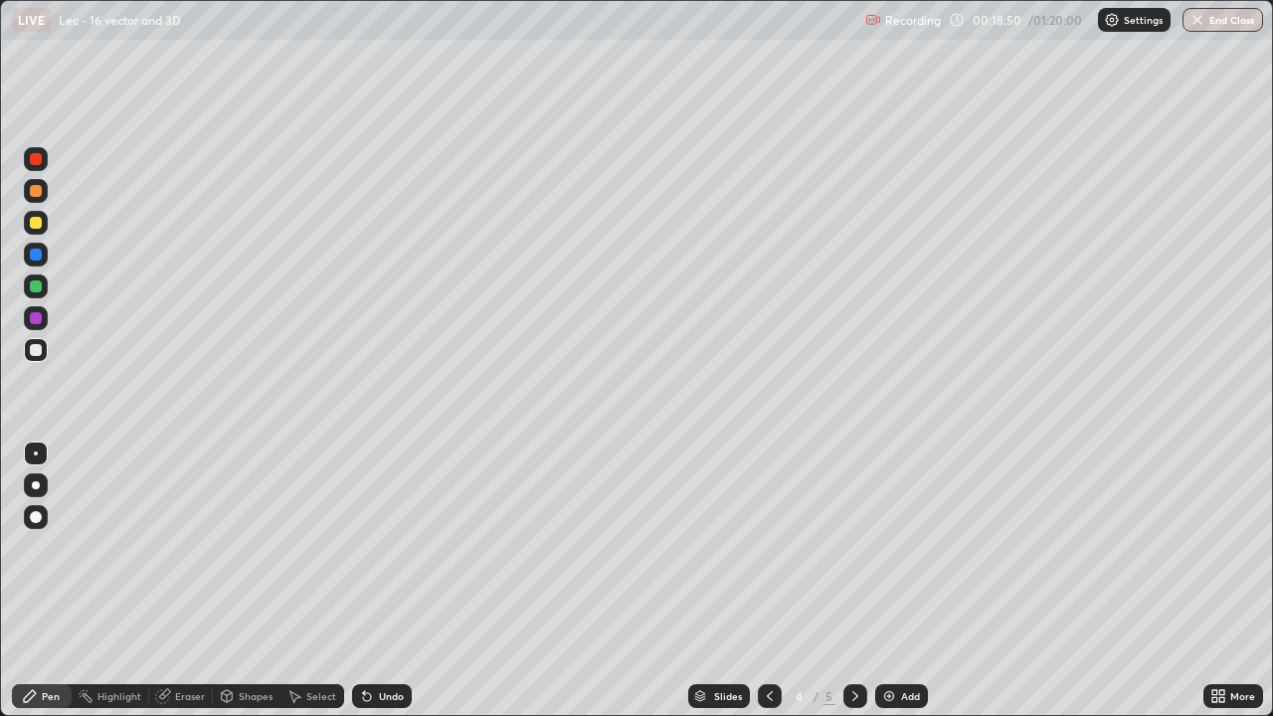
click at [372, 581] on div "Undo" at bounding box center [382, 696] width 60 height 24
click at [200, 581] on div "Eraser" at bounding box center [190, 696] width 30 height 10
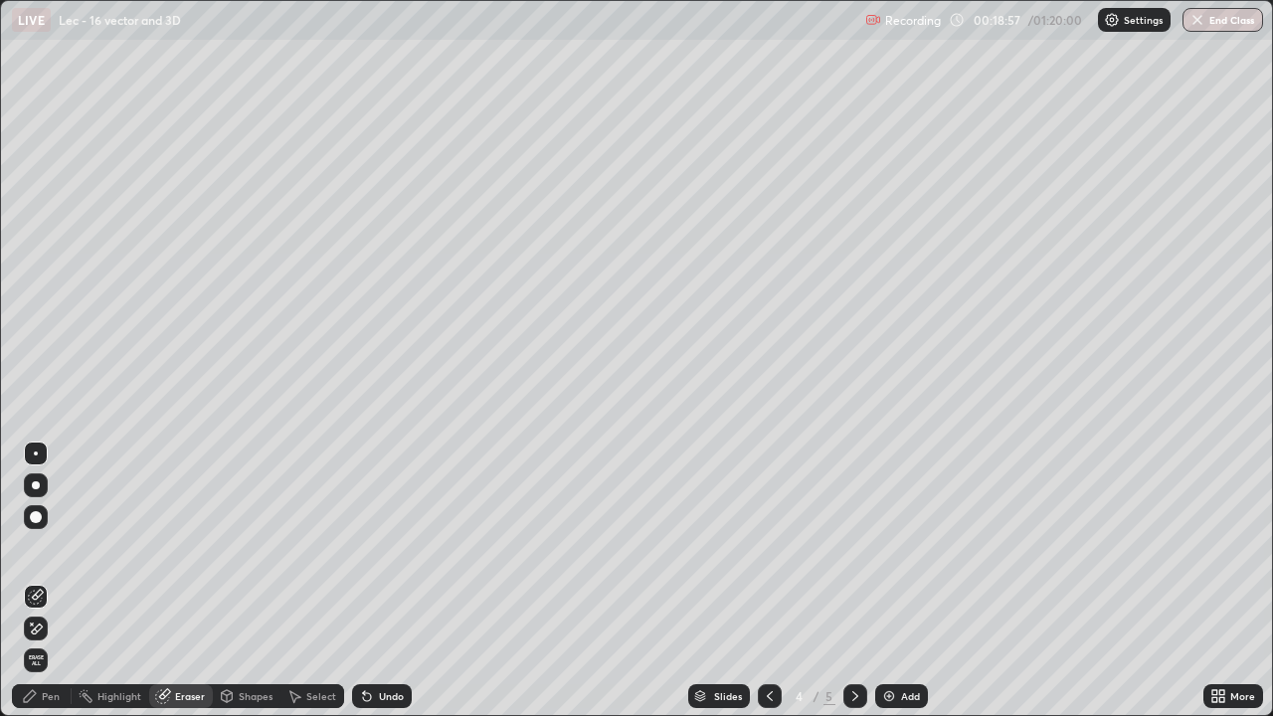
click at [313, 581] on div "Select" at bounding box center [321, 696] width 30 height 10
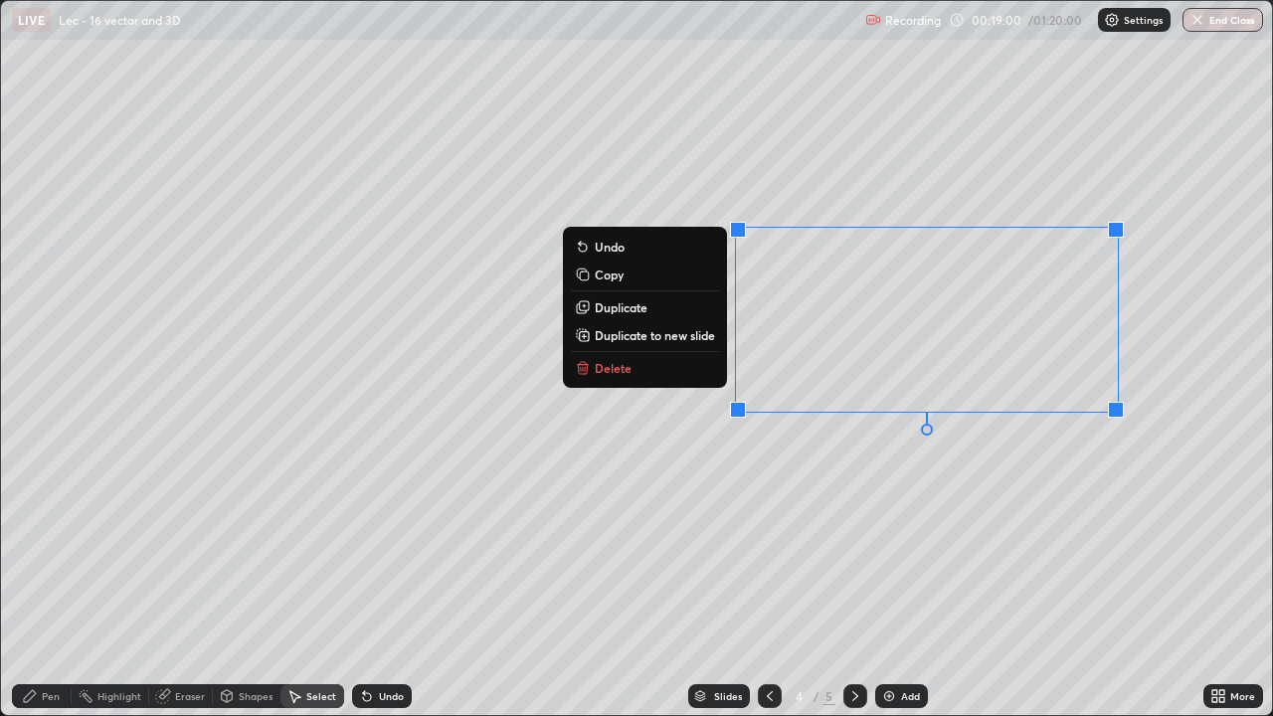
click at [667, 374] on button "Delete" at bounding box center [645, 368] width 148 height 24
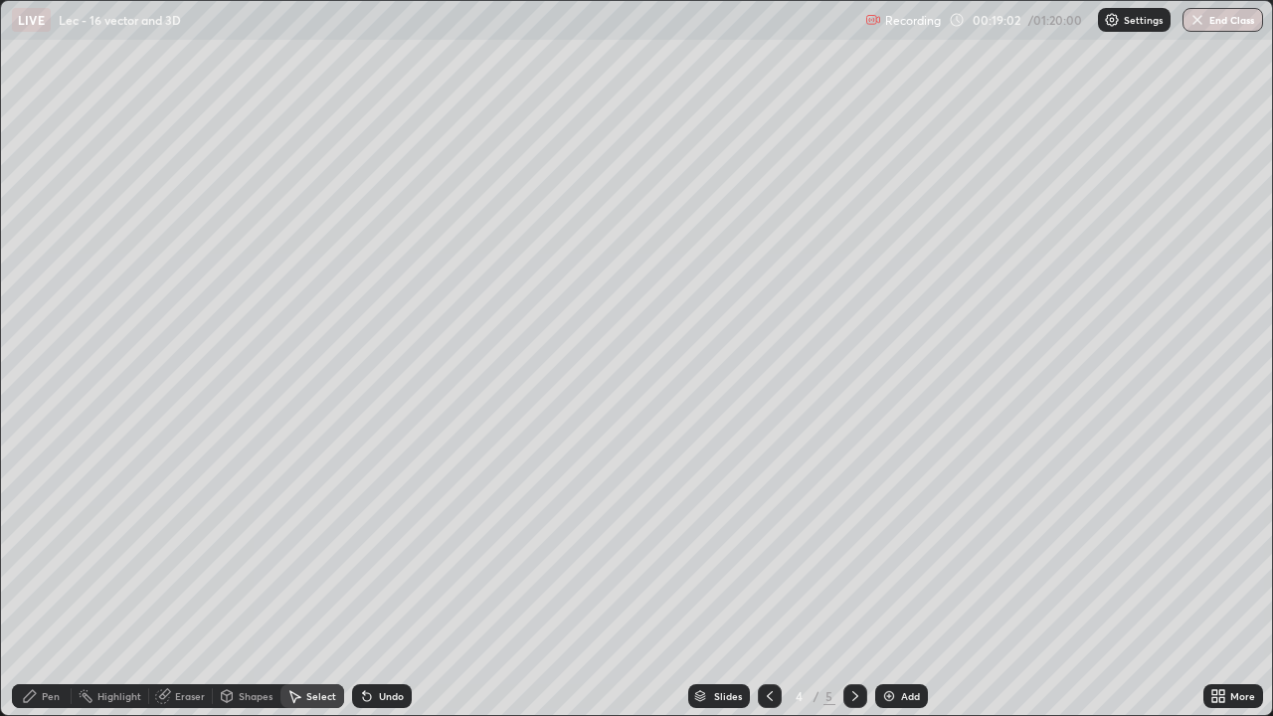
click at [195, 581] on div "Eraser" at bounding box center [181, 696] width 64 height 24
click at [49, 581] on div "Pen" at bounding box center [51, 696] width 18 height 10
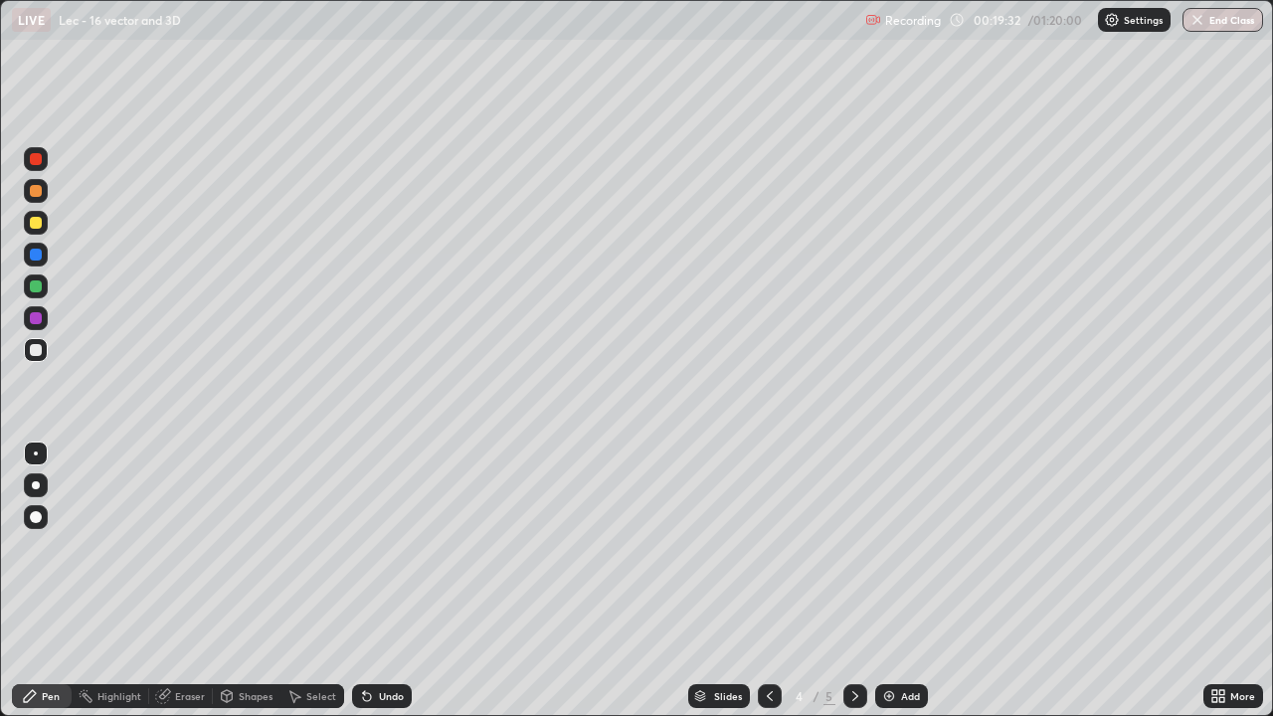
click at [852, 581] on icon at bounding box center [856, 696] width 16 height 16
click at [390, 581] on div "Undo" at bounding box center [391, 696] width 25 height 10
click at [395, 581] on div "Undo" at bounding box center [391, 696] width 25 height 10
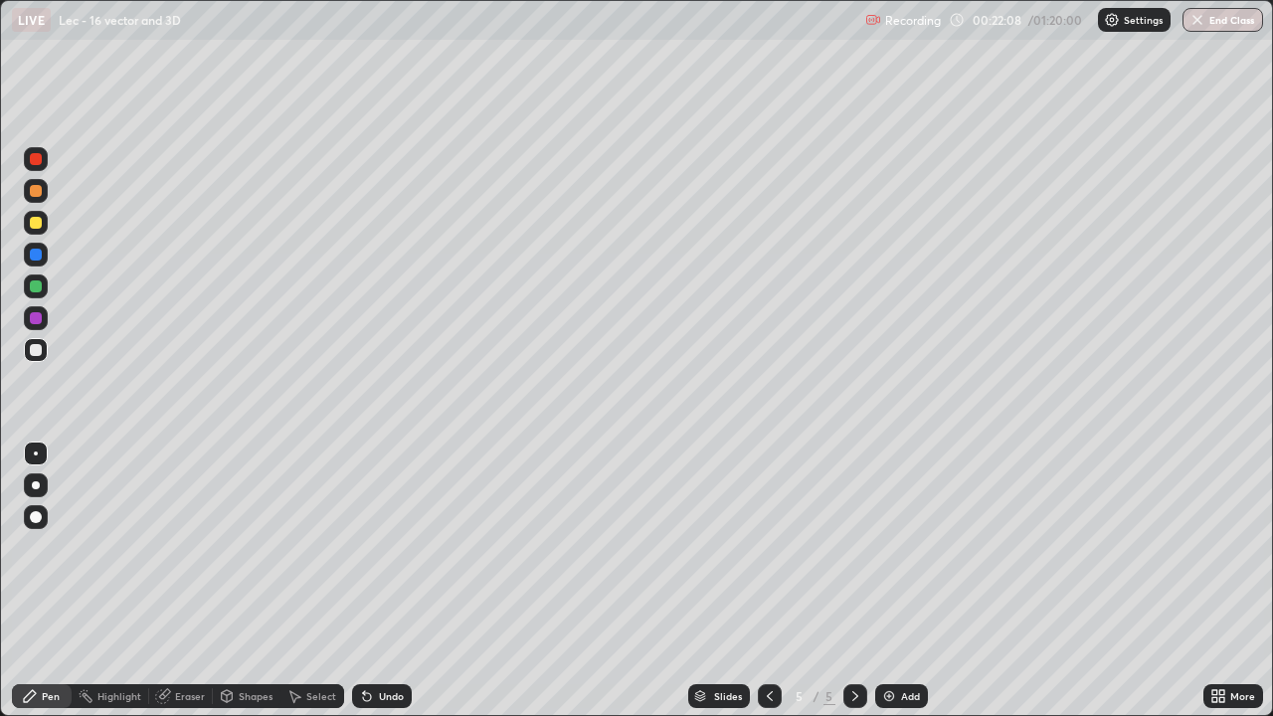
click at [392, 581] on div "Undo" at bounding box center [391, 696] width 25 height 10
click at [387, 581] on div "Undo" at bounding box center [391, 696] width 25 height 10
click at [386, 581] on div "Undo" at bounding box center [391, 696] width 25 height 10
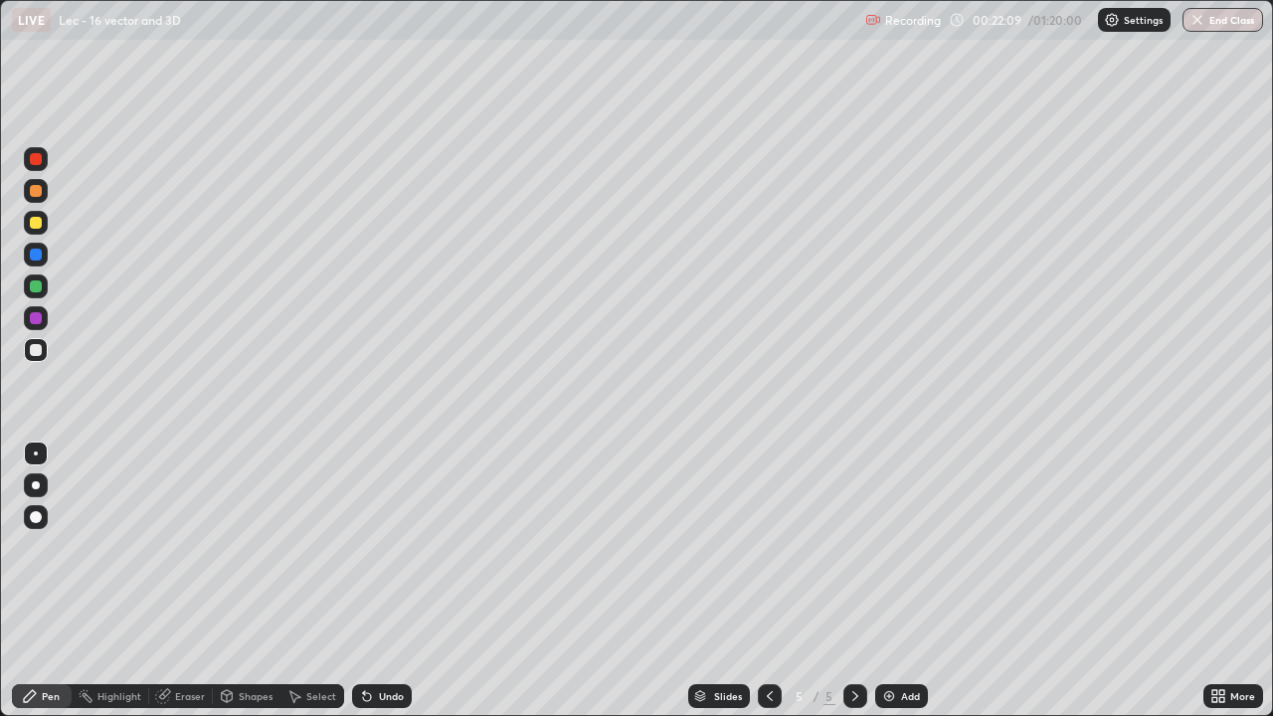
click at [386, 581] on div "Undo" at bounding box center [391, 696] width 25 height 10
click at [383, 581] on div "Undo" at bounding box center [391, 696] width 25 height 10
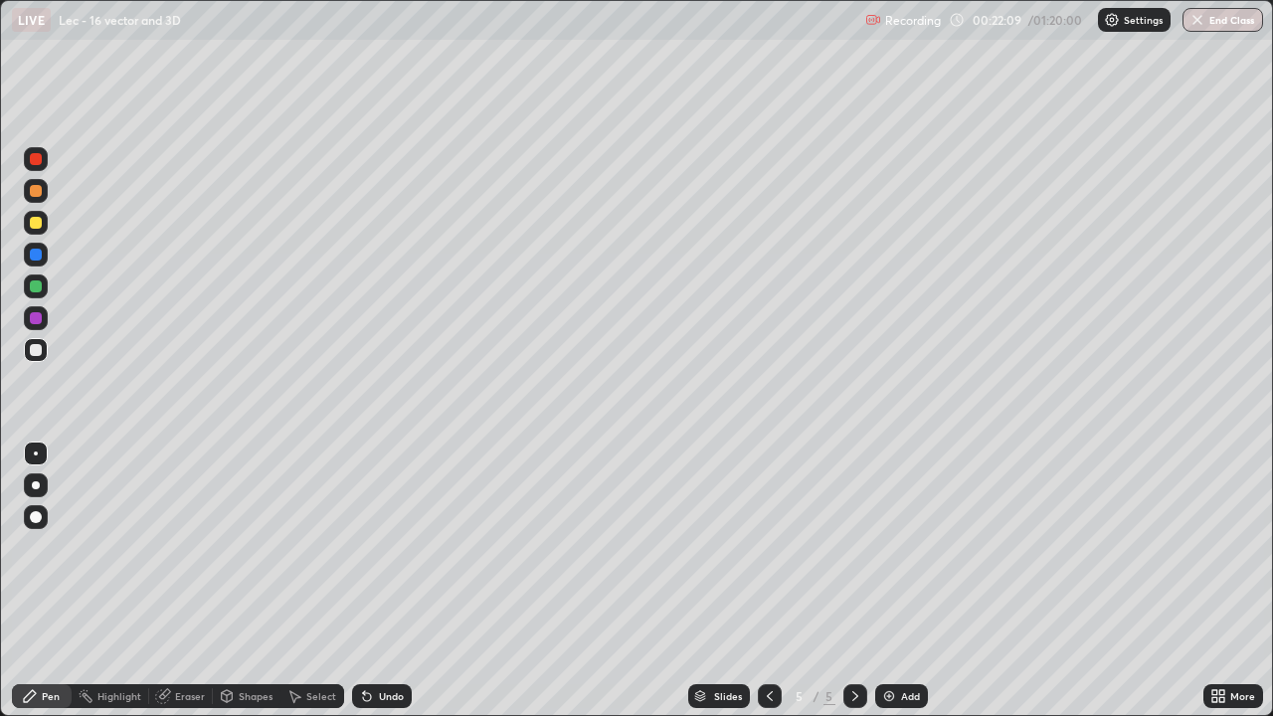
click at [379, 581] on div "Undo" at bounding box center [391, 696] width 25 height 10
click at [373, 581] on div "Undo" at bounding box center [382, 696] width 60 height 24
click at [370, 581] on icon at bounding box center [367, 696] width 16 height 16
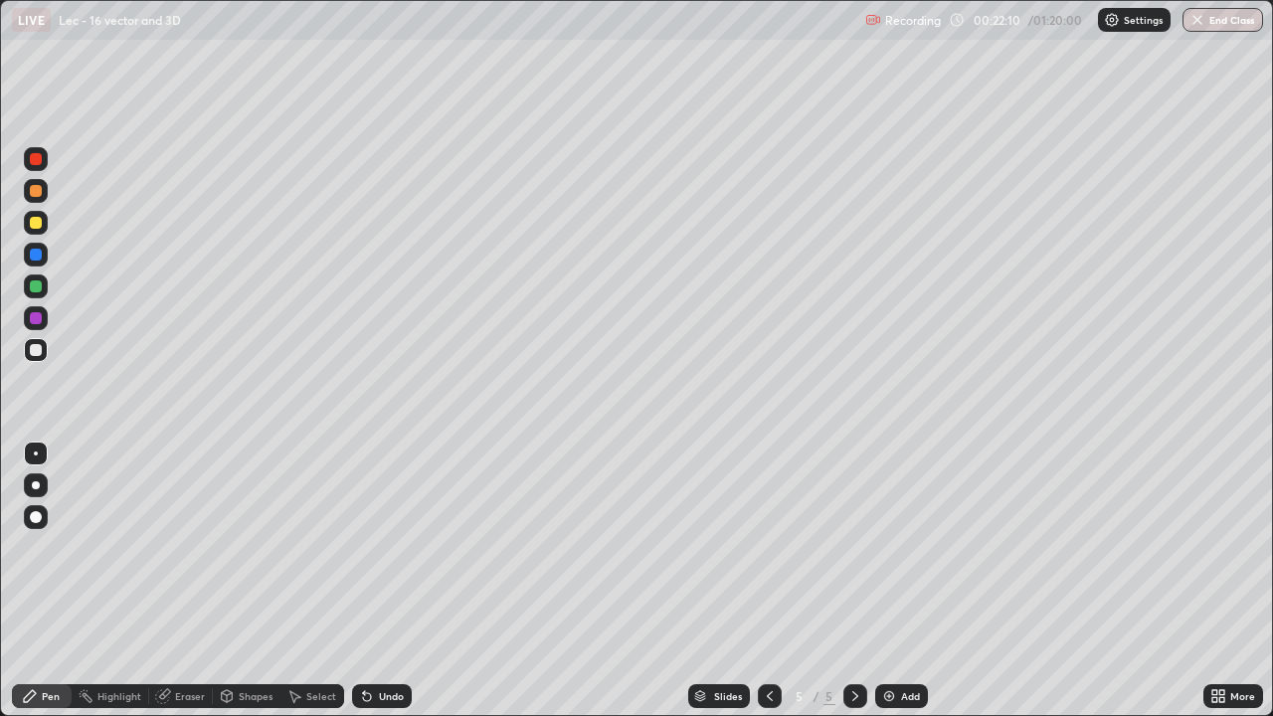
click at [370, 581] on icon at bounding box center [367, 696] width 16 height 16
click at [373, 581] on div "Undo" at bounding box center [382, 696] width 60 height 24
click at [372, 581] on div "Undo" at bounding box center [382, 696] width 60 height 24
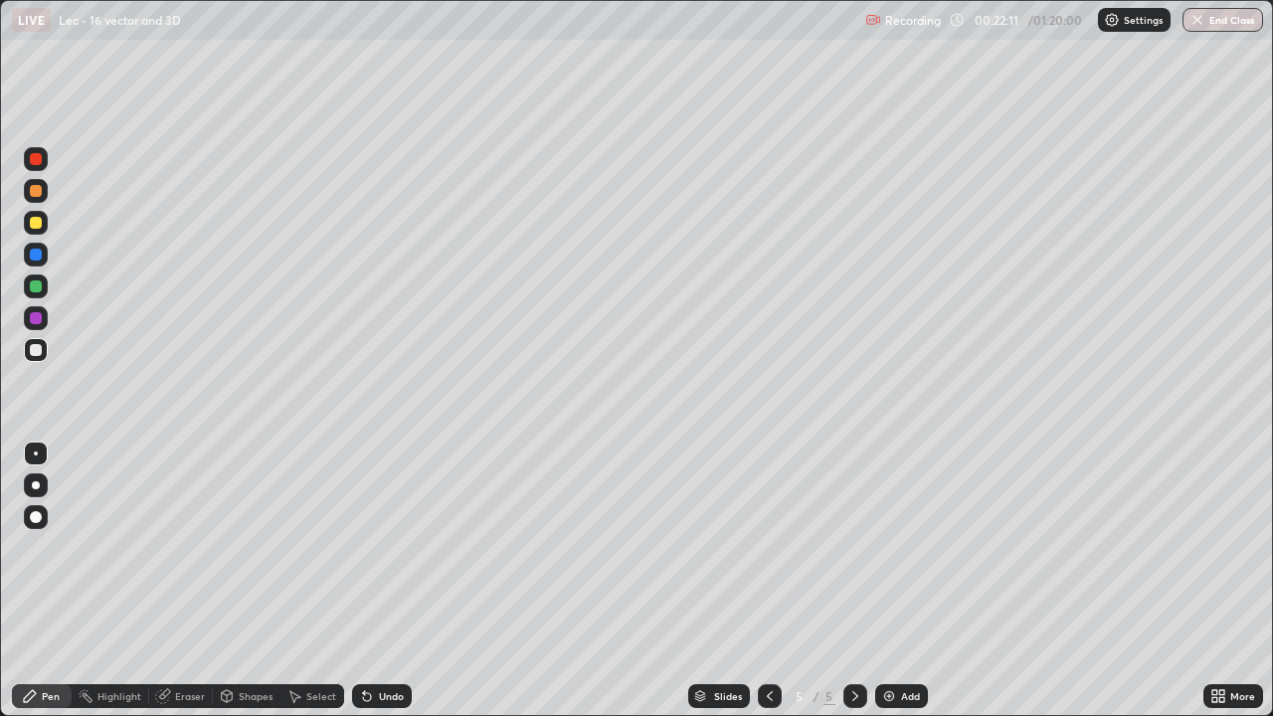
click at [371, 581] on div "Undo" at bounding box center [382, 696] width 60 height 24
click at [375, 581] on div "Undo" at bounding box center [382, 696] width 60 height 24
click at [894, 581] on div "Add" at bounding box center [901, 696] width 53 height 24
click at [768, 581] on icon at bounding box center [770, 696] width 16 height 16
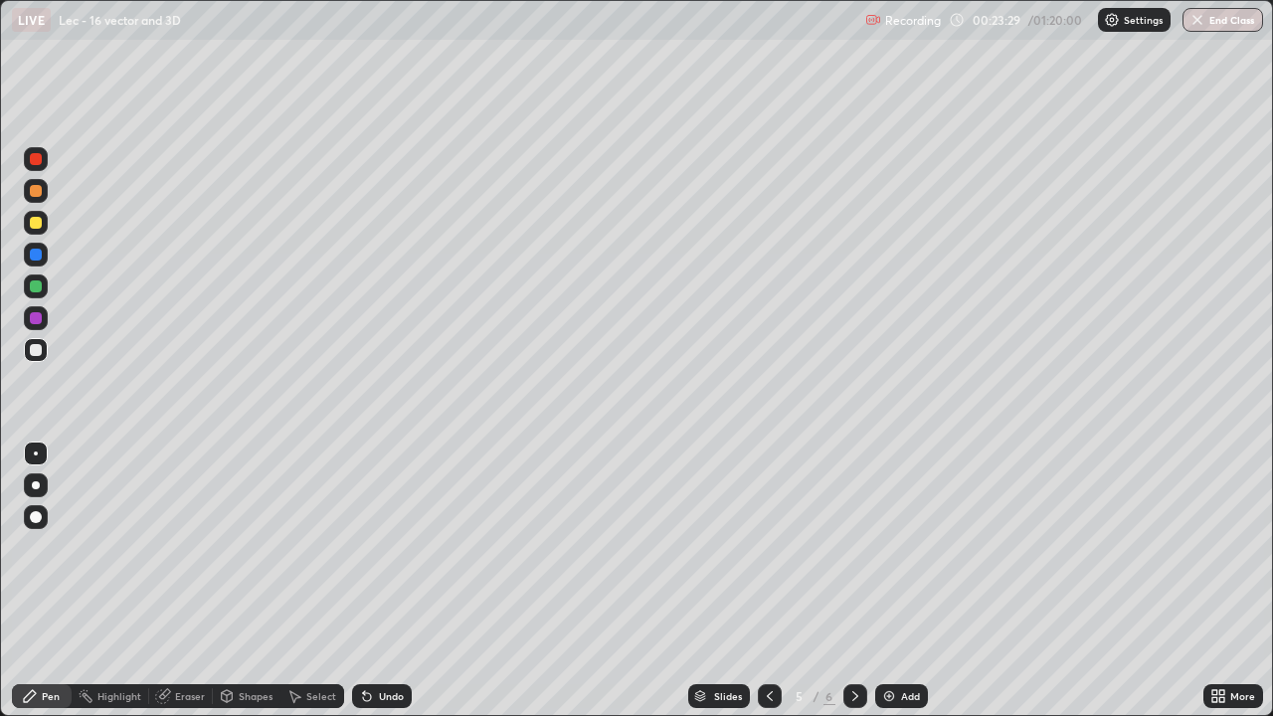
click at [853, 581] on icon at bounding box center [856, 696] width 16 height 16
click at [305, 581] on div "Select" at bounding box center [313, 696] width 64 height 24
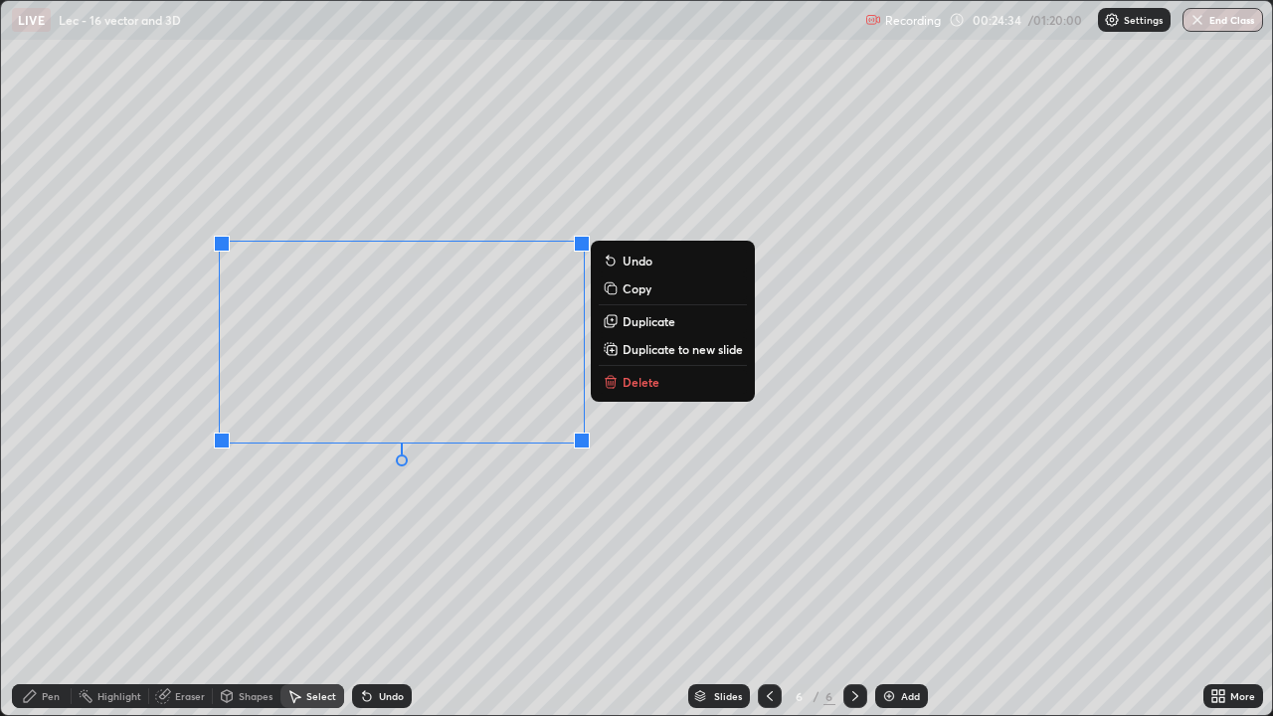
click at [618, 382] on icon at bounding box center [611, 382] width 16 height 16
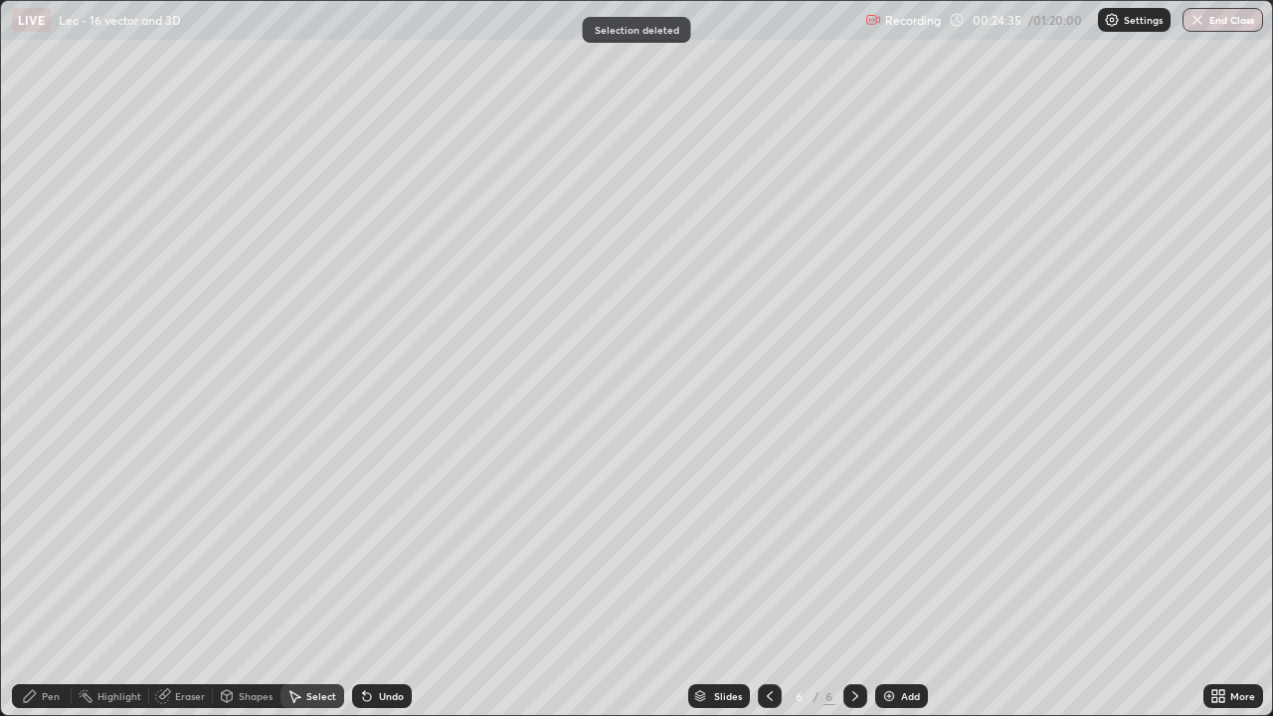
click at [55, 581] on div "Pen" at bounding box center [51, 696] width 18 height 10
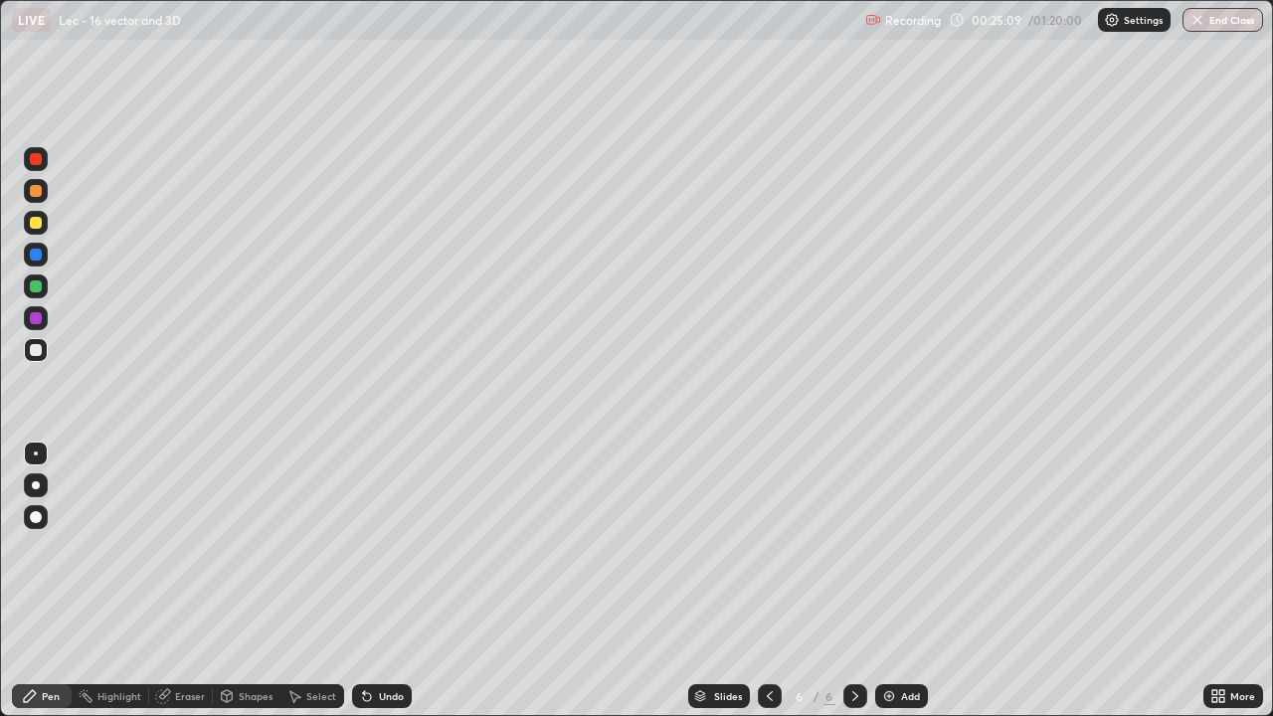
click at [768, 581] on icon at bounding box center [770, 696] width 16 height 16
click at [761, 581] on div at bounding box center [770, 696] width 24 height 24
click at [853, 581] on icon at bounding box center [856, 696] width 16 height 16
click at [762, 581] on icon at bounding box center [770, 696] width 16 height 16
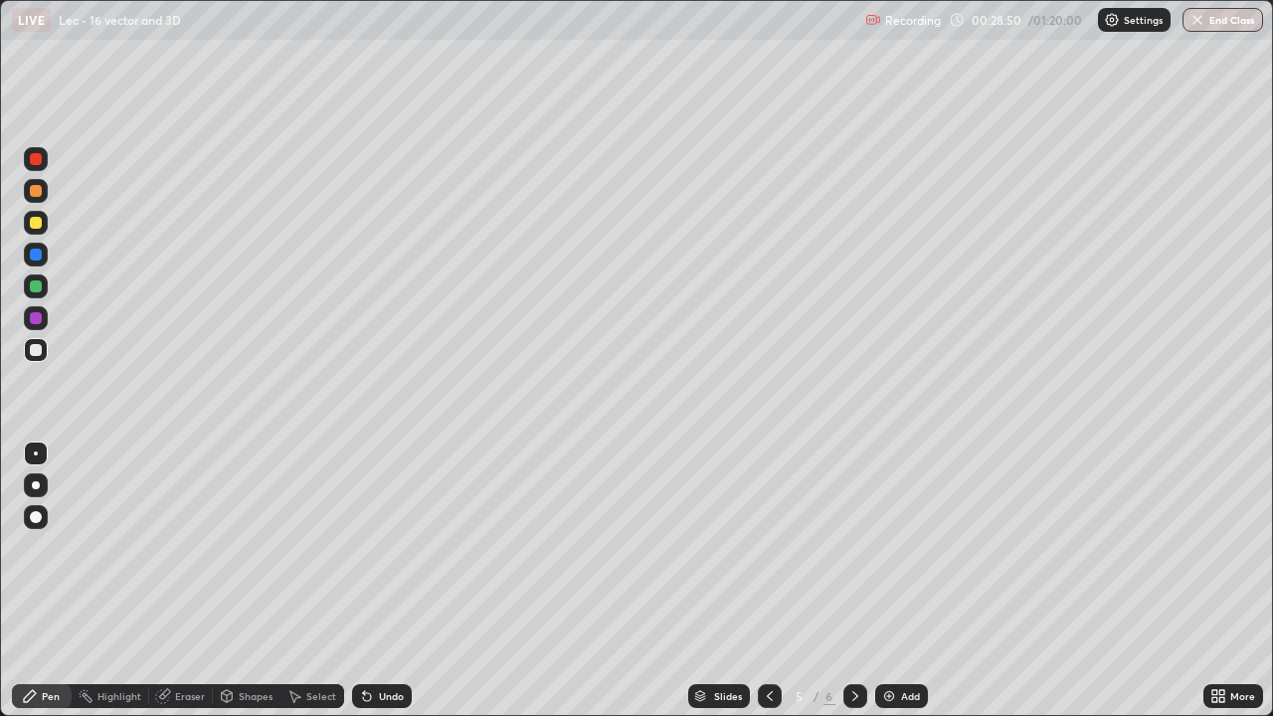
click at [767, 581] on icon at bounding box center [770, 696] width 6 height 10
click at [771, 581] on icon at bounding box center [770, 696] width 16 height 16
click at [850, 581] on icon at bounding box center [856, 696] width 16 height 16
click at [901, 581] on div "Add" at bounding box center [910, 696] width 19 height 10
click at [894, 581] on img at bounding box center [889, 696] width 16 height 16
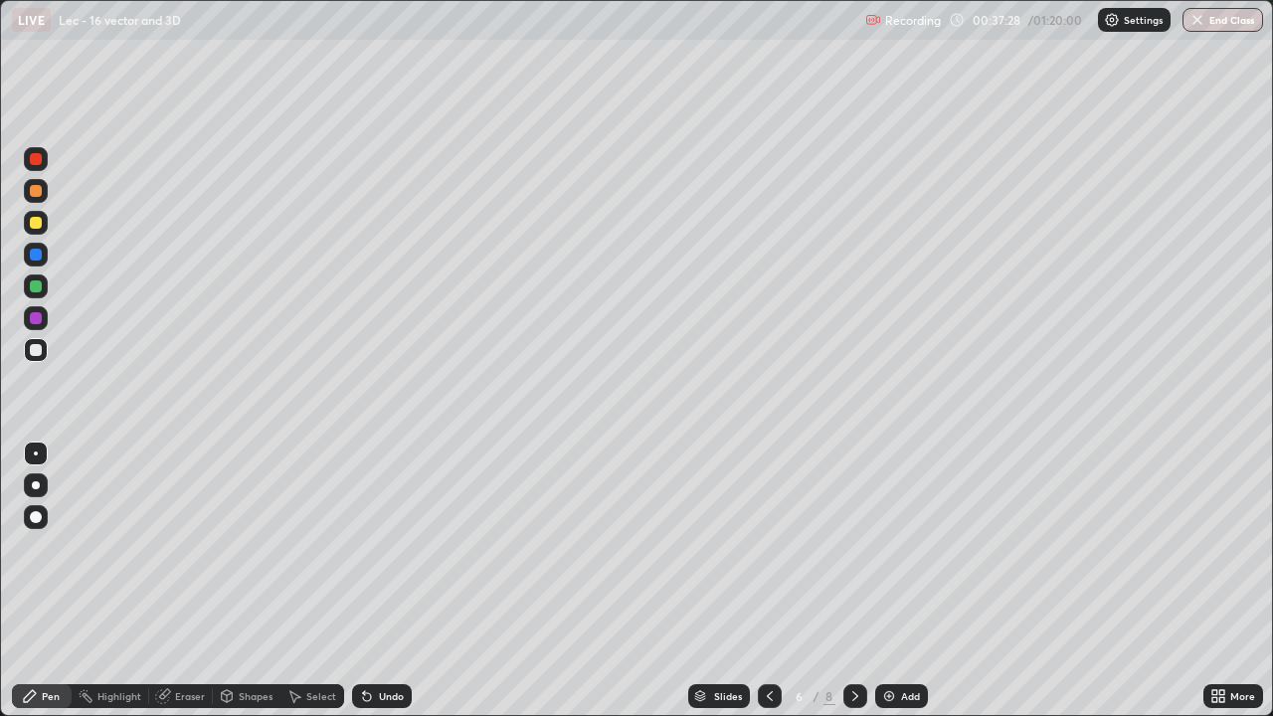
click at [384, 581] on div "Undo" at bounding box center [391, 696] width 25 height 10
click at [383, 581] on div "Undo" at bounding box center [391, 696] width 25 height 10
click at [192, 581] on div "Eraser" at bounding box center [190, 696] width 30 height 10
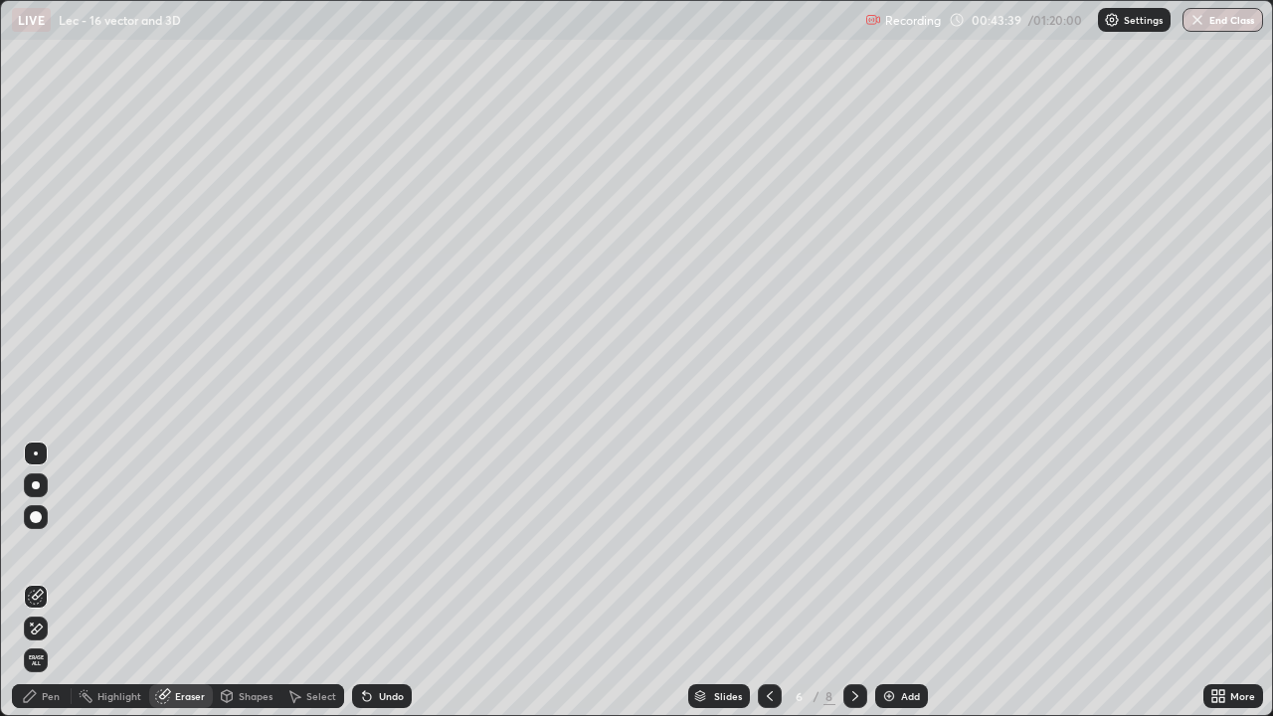
click at [59, 581] on div "Pen" at bounding box center [51, 696] width 18 height 10
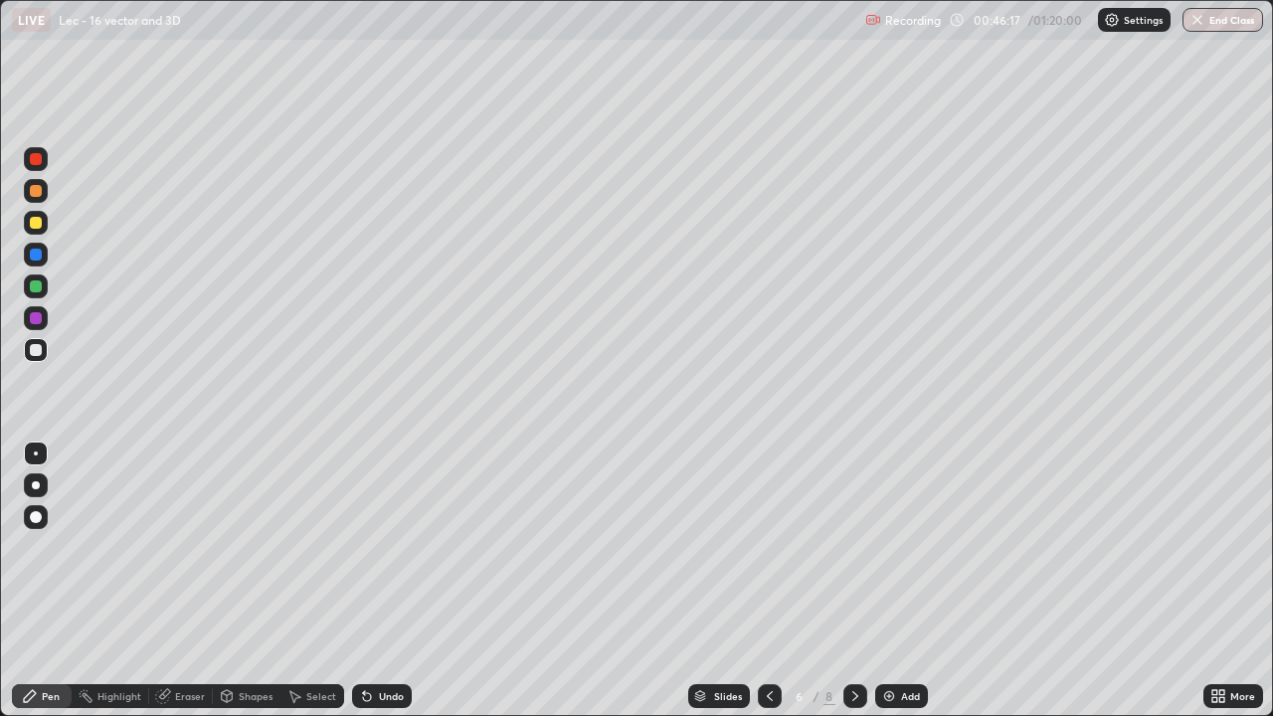
click at [901, 581] on div "Add" at bounding box center [910, 696] width 19 height 10
click at [186, 581] on div "Eraser" at bounding box center [190, 696] width 30 height 10
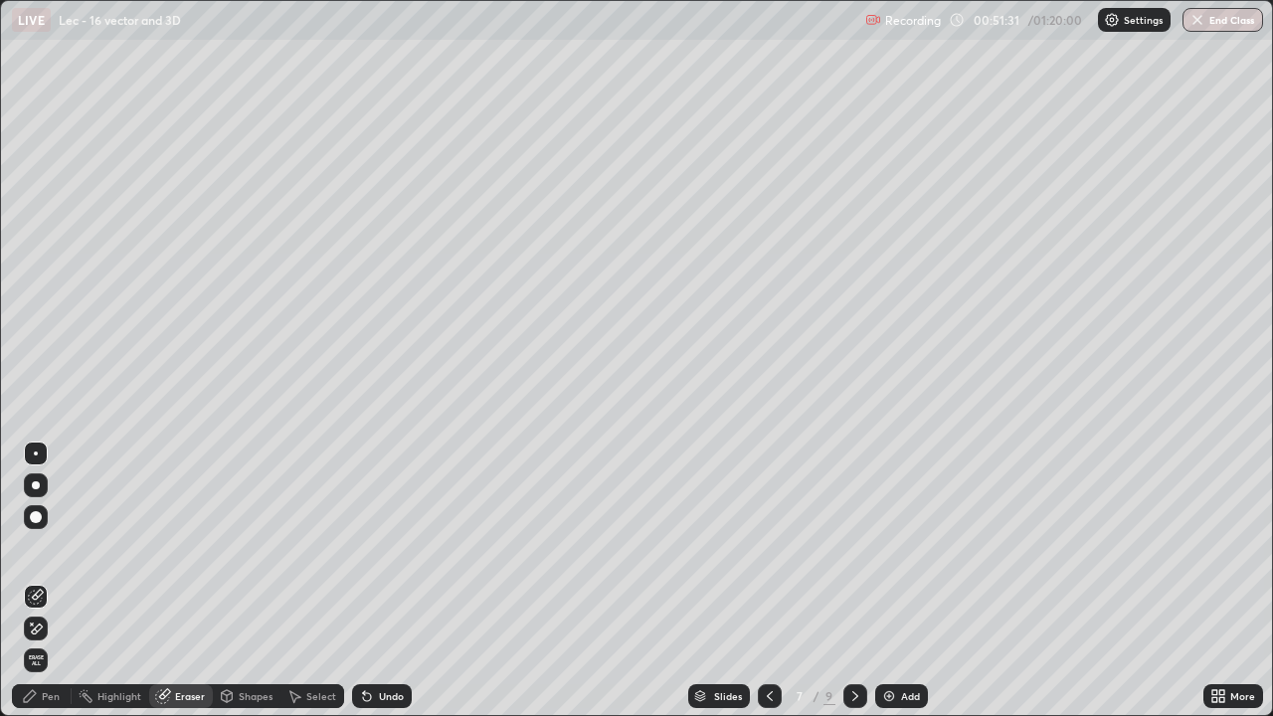
click at [49, 581] on div "Pen" at bounding box center [51, 696] width 18 height 10
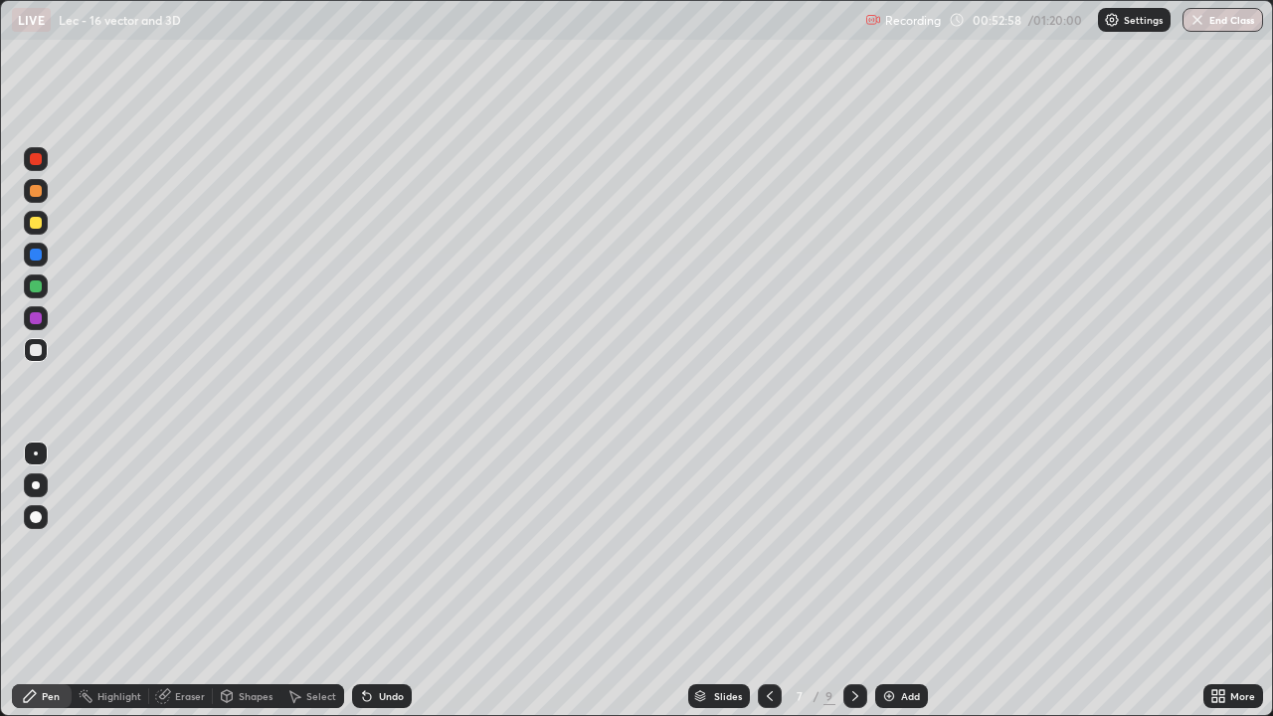
click at [894, 581] on img at bounding box center [889, 696] width 16 height 16
click at [371, 581] on icon at bounding box center [367, 696] width 16 height 16
click at [392, 581] on div "Undo" at bounding box center [382, 696] width 60 height 24
click at [389, 581] on div "Undo" at bounding box center [391, 696] width 25 height 10
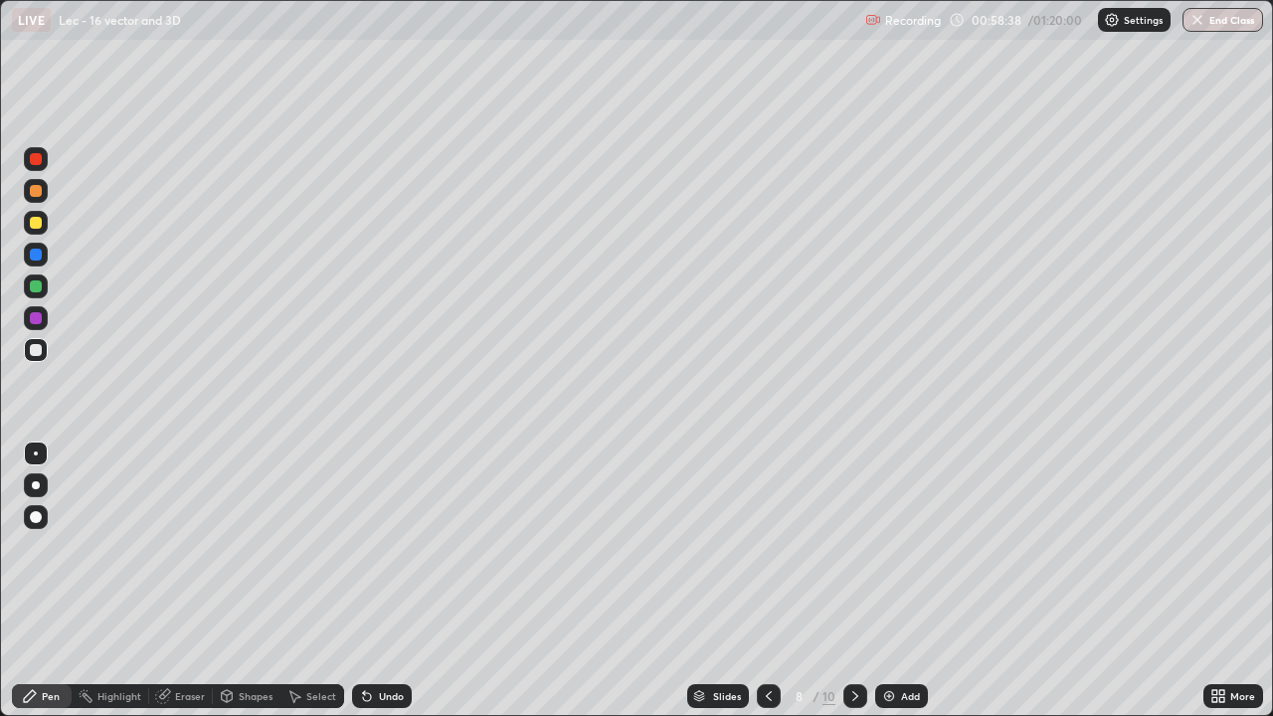
click at [179, 581] on div "Eraser" at bounding box center [190, 696] width 30 height 10
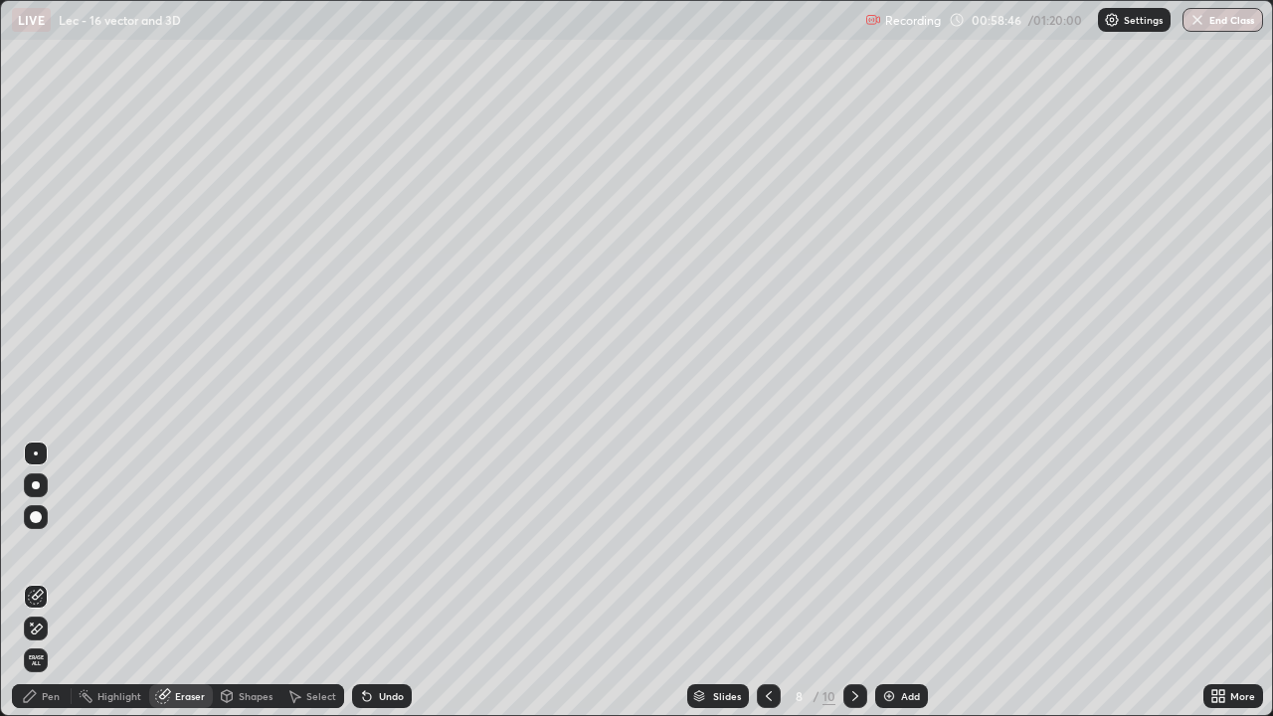
click at [63, 581] on div "Pen" at bounding box center [42, 696] width 60 height 24
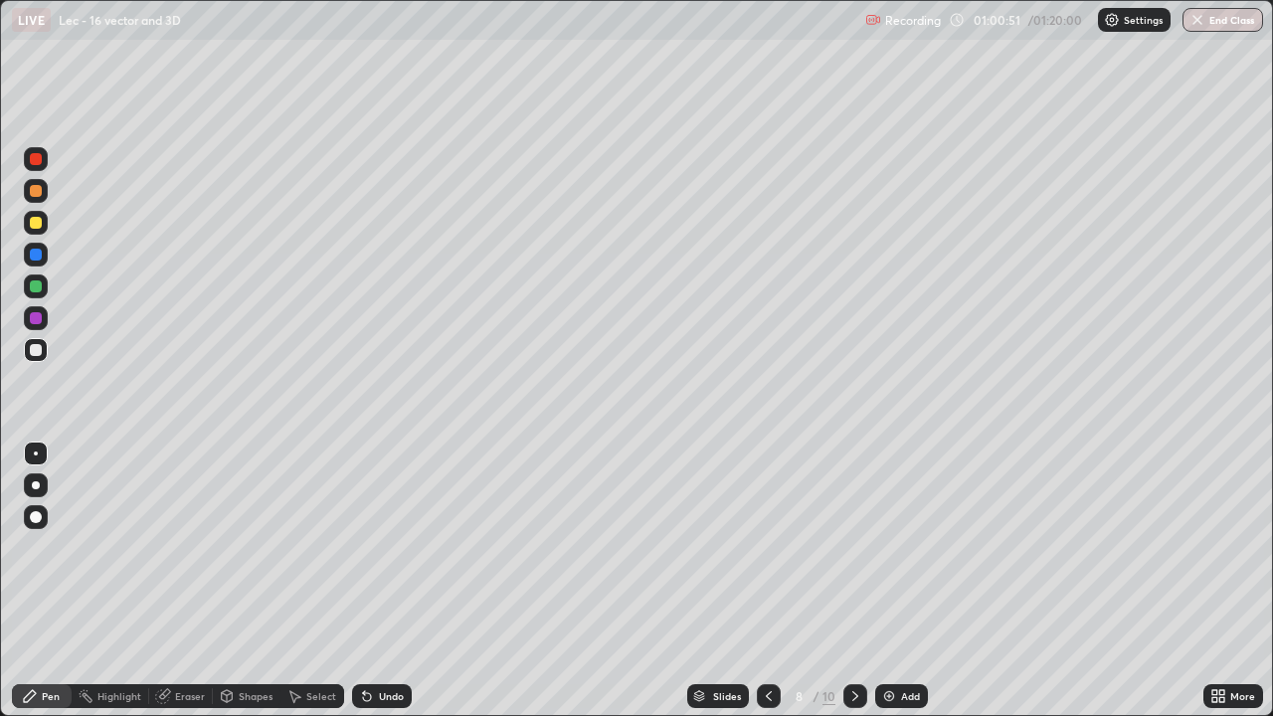
click at [767, 581] on icon at bounding box center [769, 696] width 16 height 16
click at [777, 581] on div at bounding box center [769, 696] width 24 height 24
click at [770, 581] on icon at bounding box center [769, 696] width 16 height 16
click at [767, 581] on icon at bounding box center [769, 696] width 16 height 16
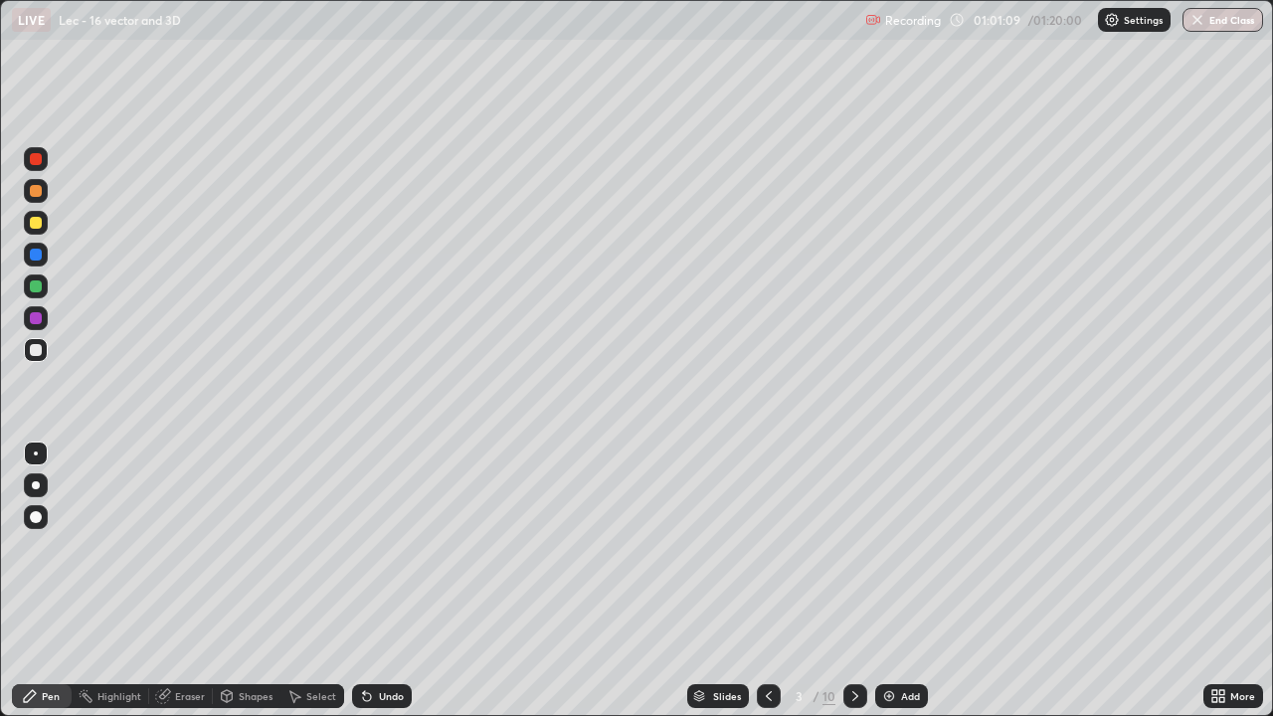
click at [855, 581] on div at bounding box center [856, 696] width 24 height 24
click at [854, 581] on icon at bounding box center [856, 696] width 16 height 16
click at [852, 581] on icon at bounding box center [856, 696] width 16 height 16
click at [848, 581] on icon at bounding box center [856, 696] width 16 height 16
click at [851, 581] on icon at bounding box center [856, 696] width 16 height 16
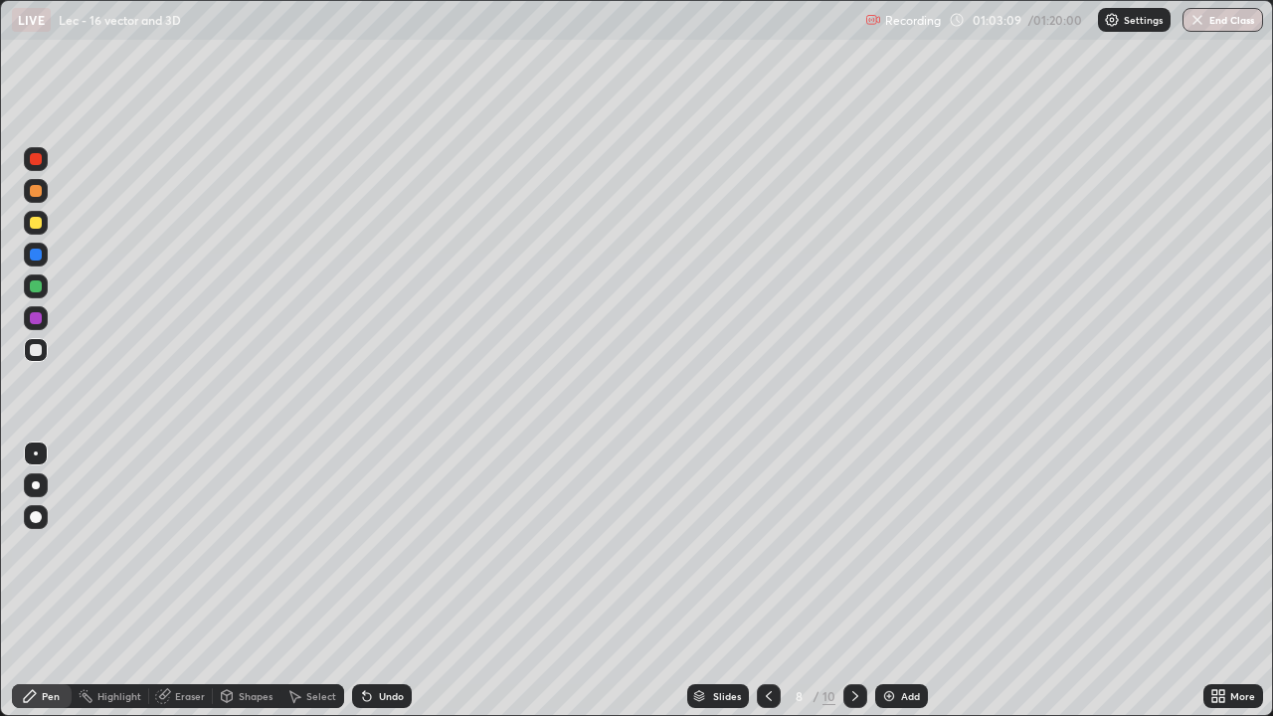
click at [903, 581] on div "Add" at bounding box center [910, 696] width 19 height 10
click at [390, 581] on div "Undo" at bounding box center [378, 696] width 68 height 40
click at [1196, 25] on img "button" at bounding box center [1198, 20] width 16 height 16
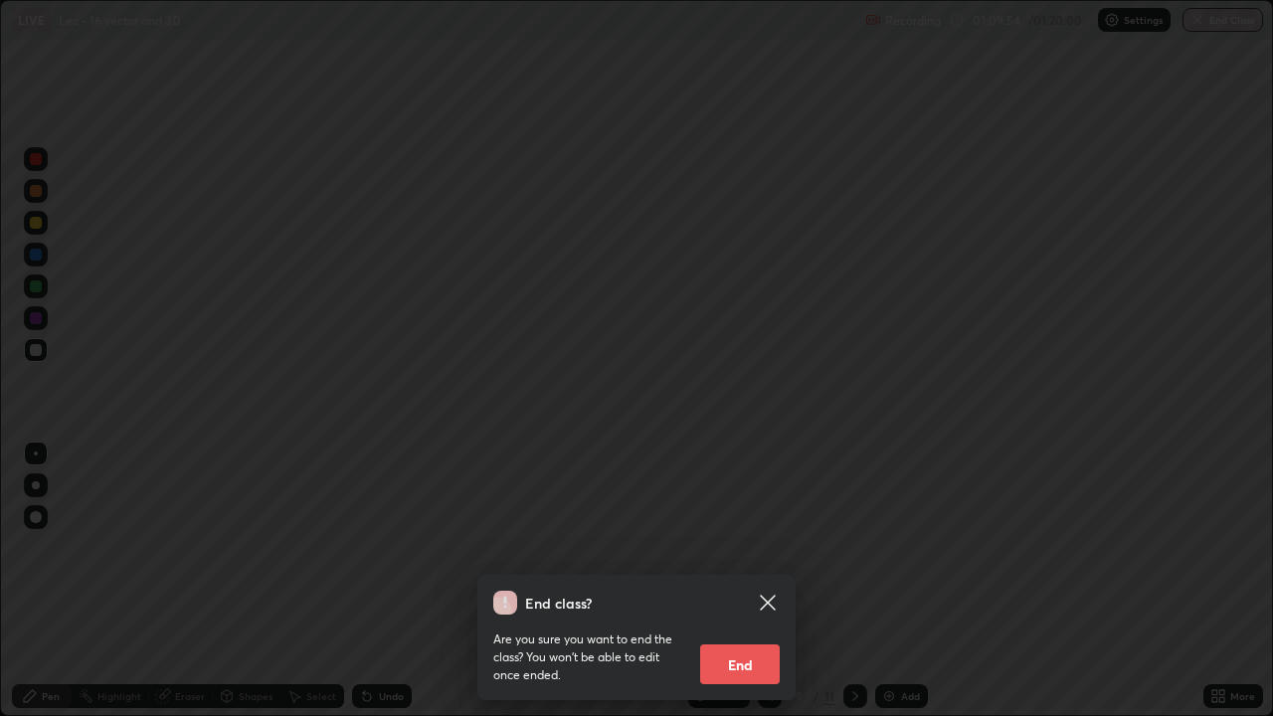
click at [741, 581] on button "End" at bounding box center [740, 665] width 80 height 40
